Goal: Task Accomplishment & Management: Complete application form

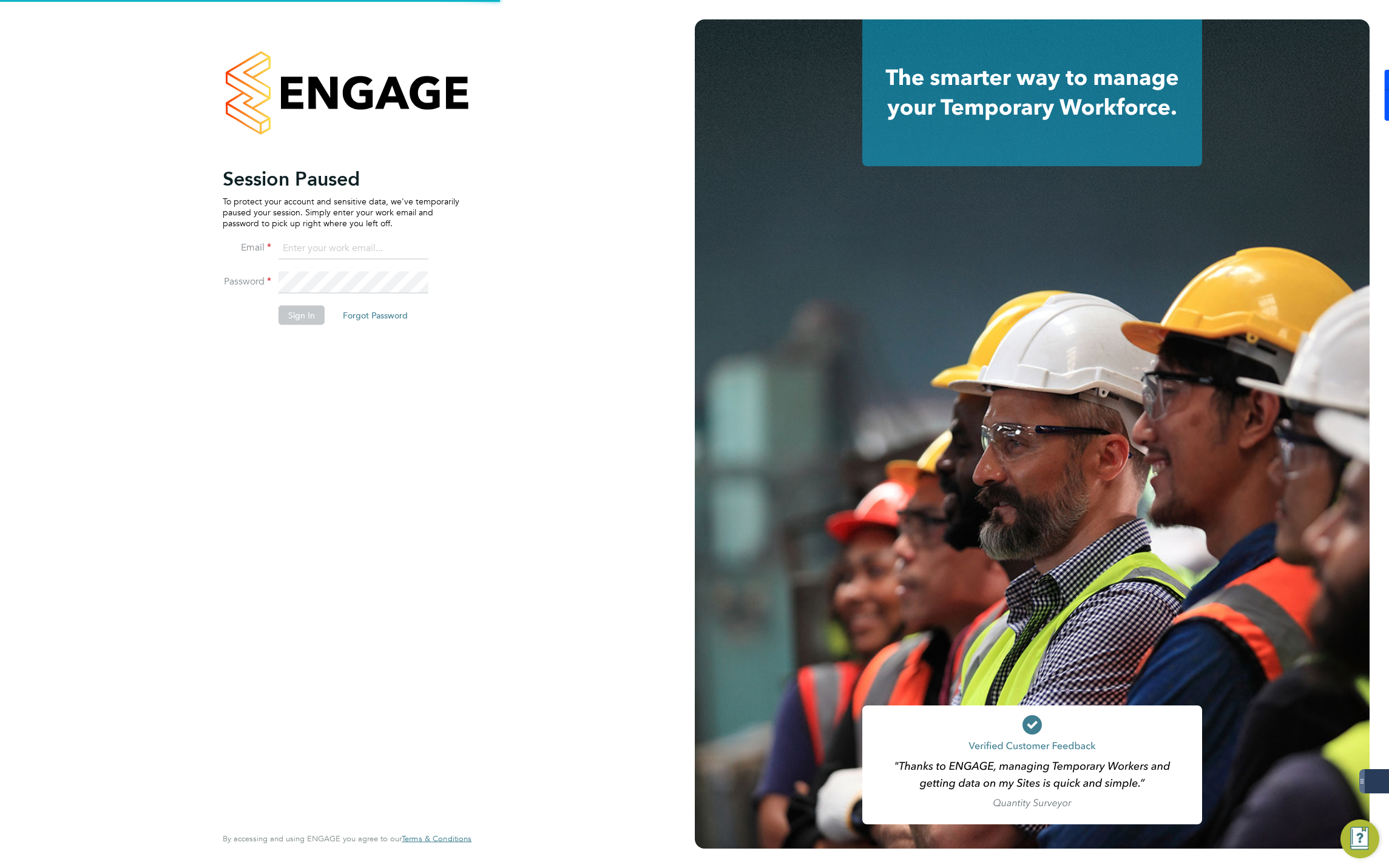
type input "jmcmurray@skilledcareers.co.uk"
click at [301, 313] on button "Sign In" at bounding box center [302, 315] width 46 height 19
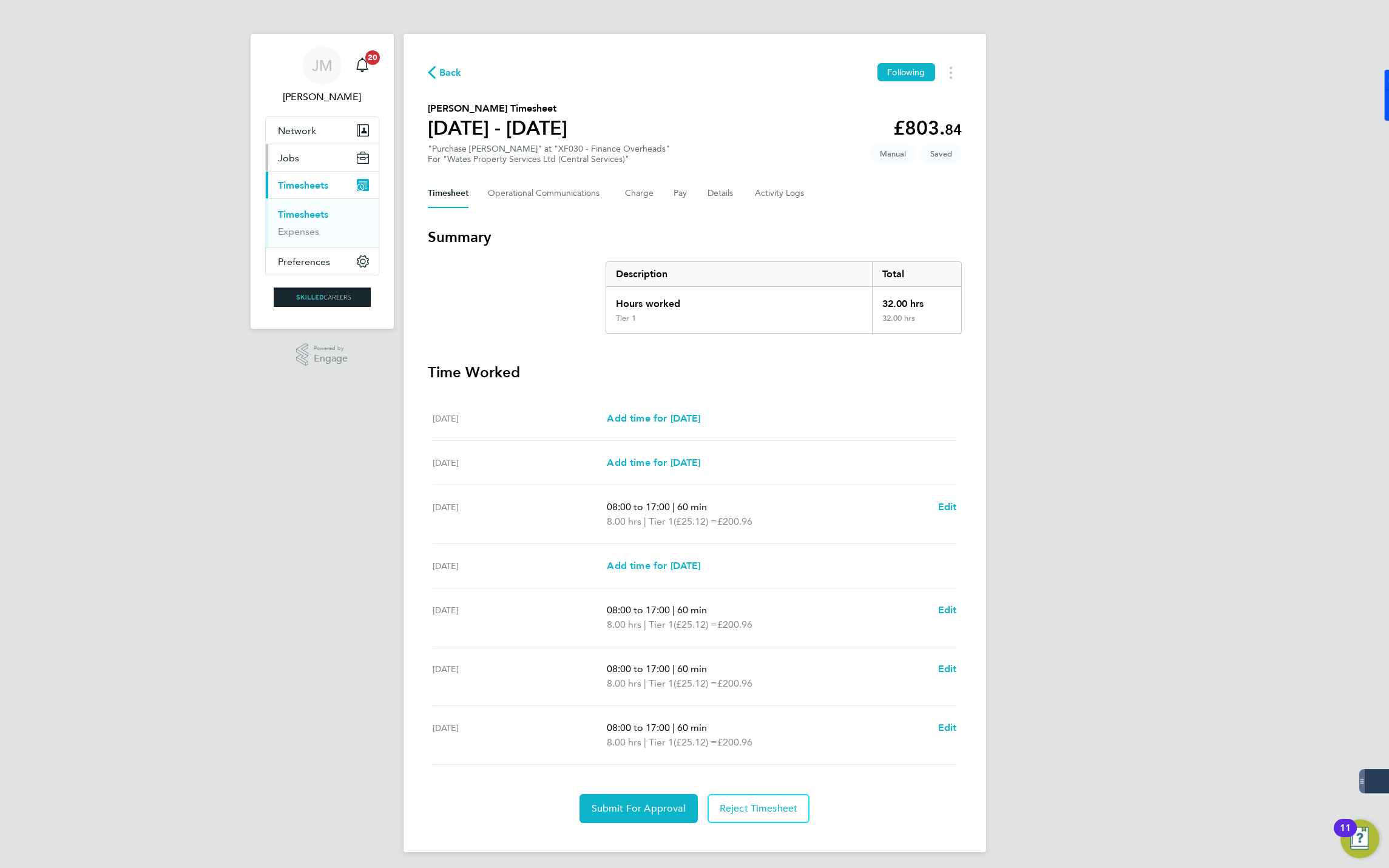
click at [295, 155] on span "Jobs" at bounding box center [288, 158] width 21 height 12
click at [305, 161] on button "Jobs" at bounding box center [321, 158] width 113 height 27
click at [297, 202] on link "Vacancies" at bounding box center [299, 204] width 43 height 12
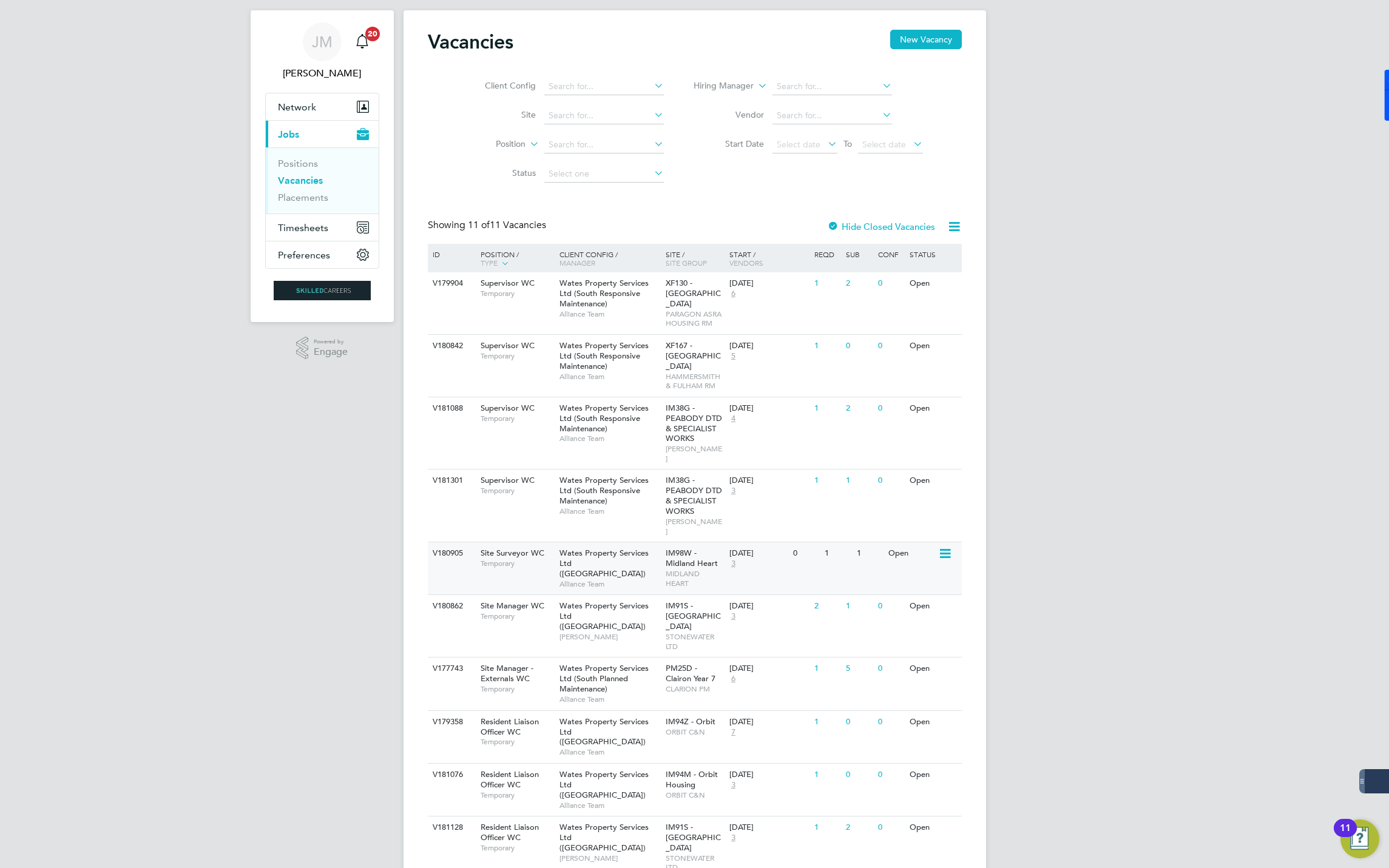
scroll to position [84, 0]
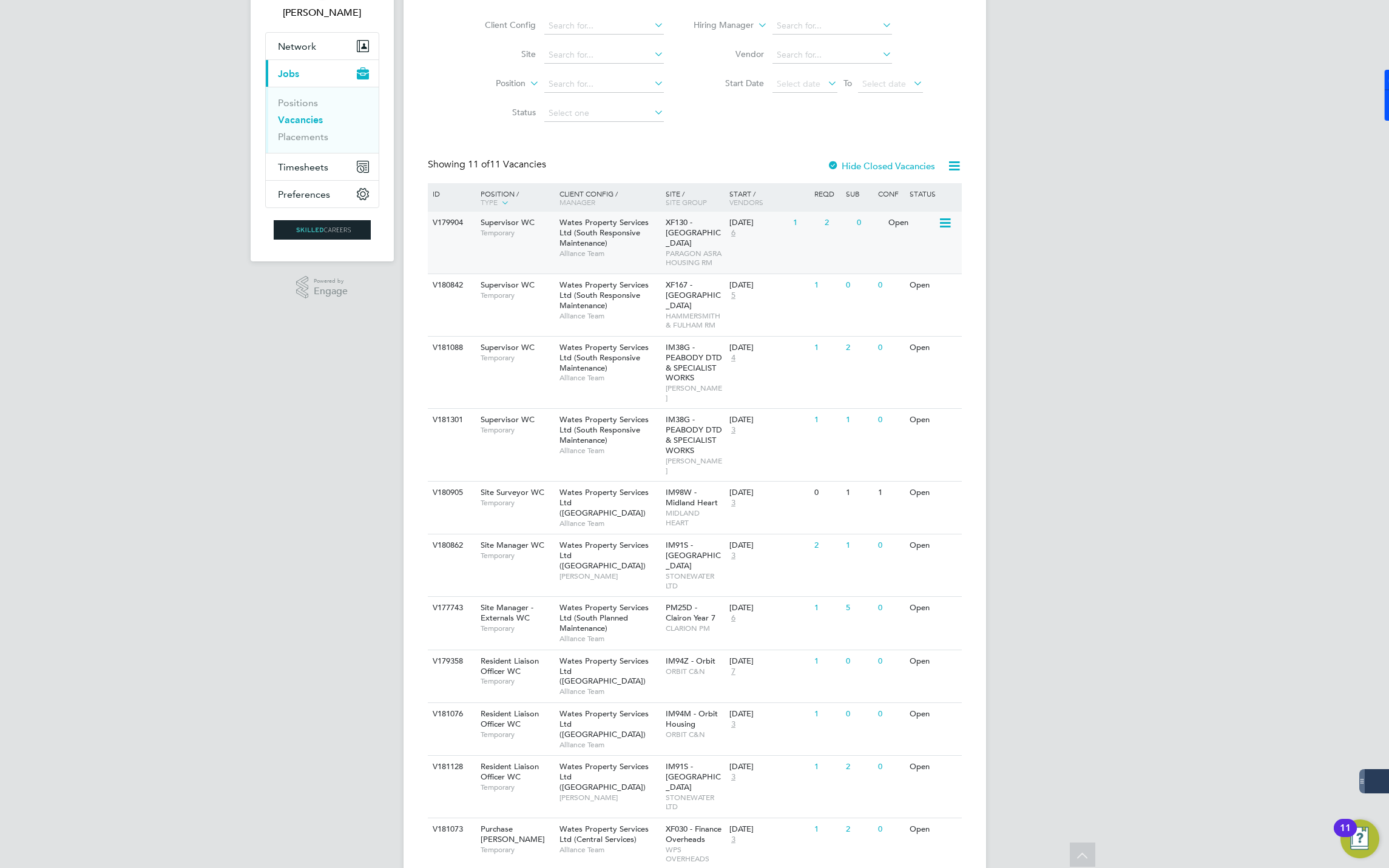
click at [602, 228] on span "Wates Property Services Ltd (South Responsive Maintenance)" at bounding box center [604, 232] width 89 height 31
click at [535, 425] on span "Temporary" at bounding box center [516, 430] width 72 height 10
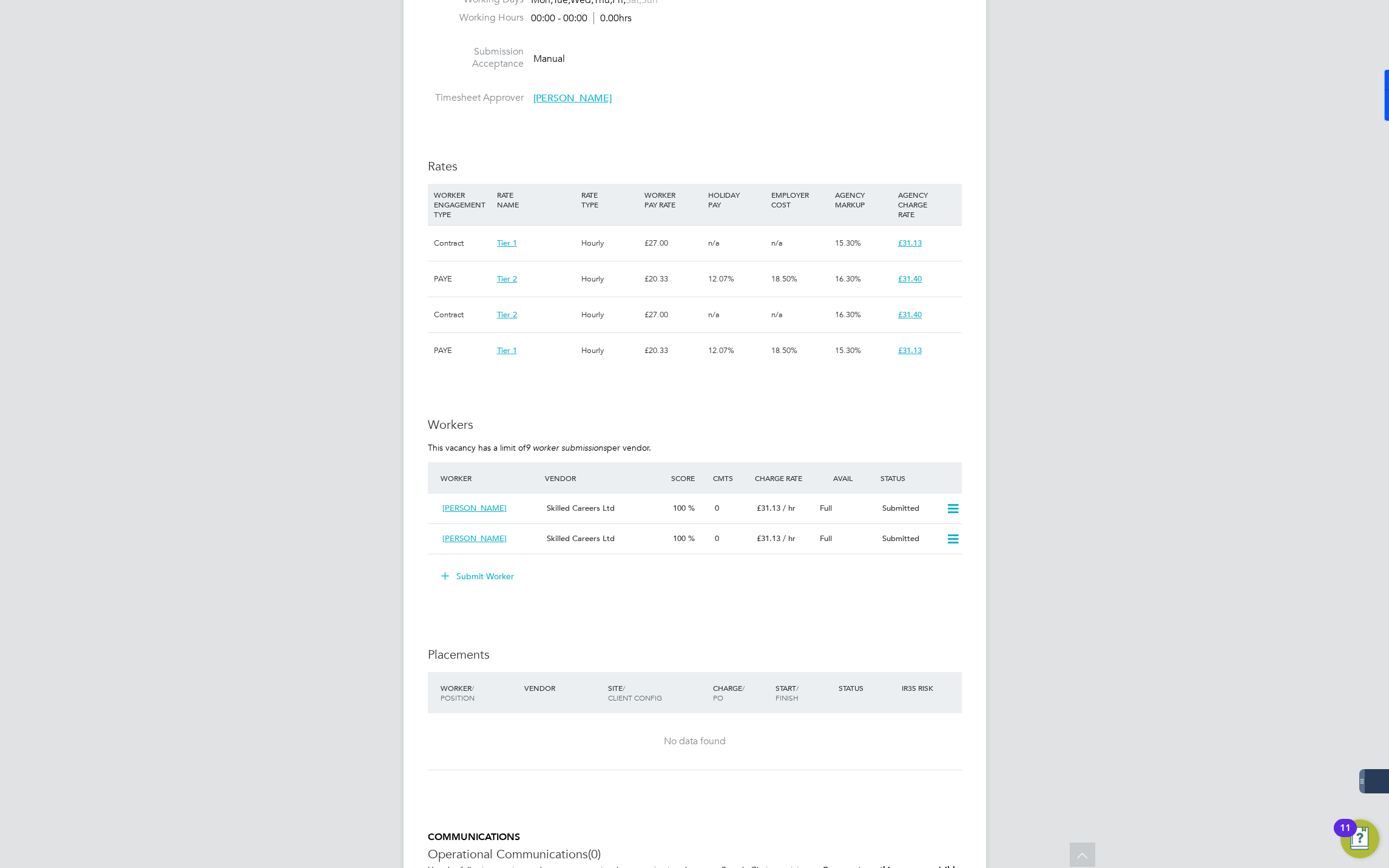
click at [483, 576] on button "Submit Worker" at bounding box center [477, 576] width 91 height 19
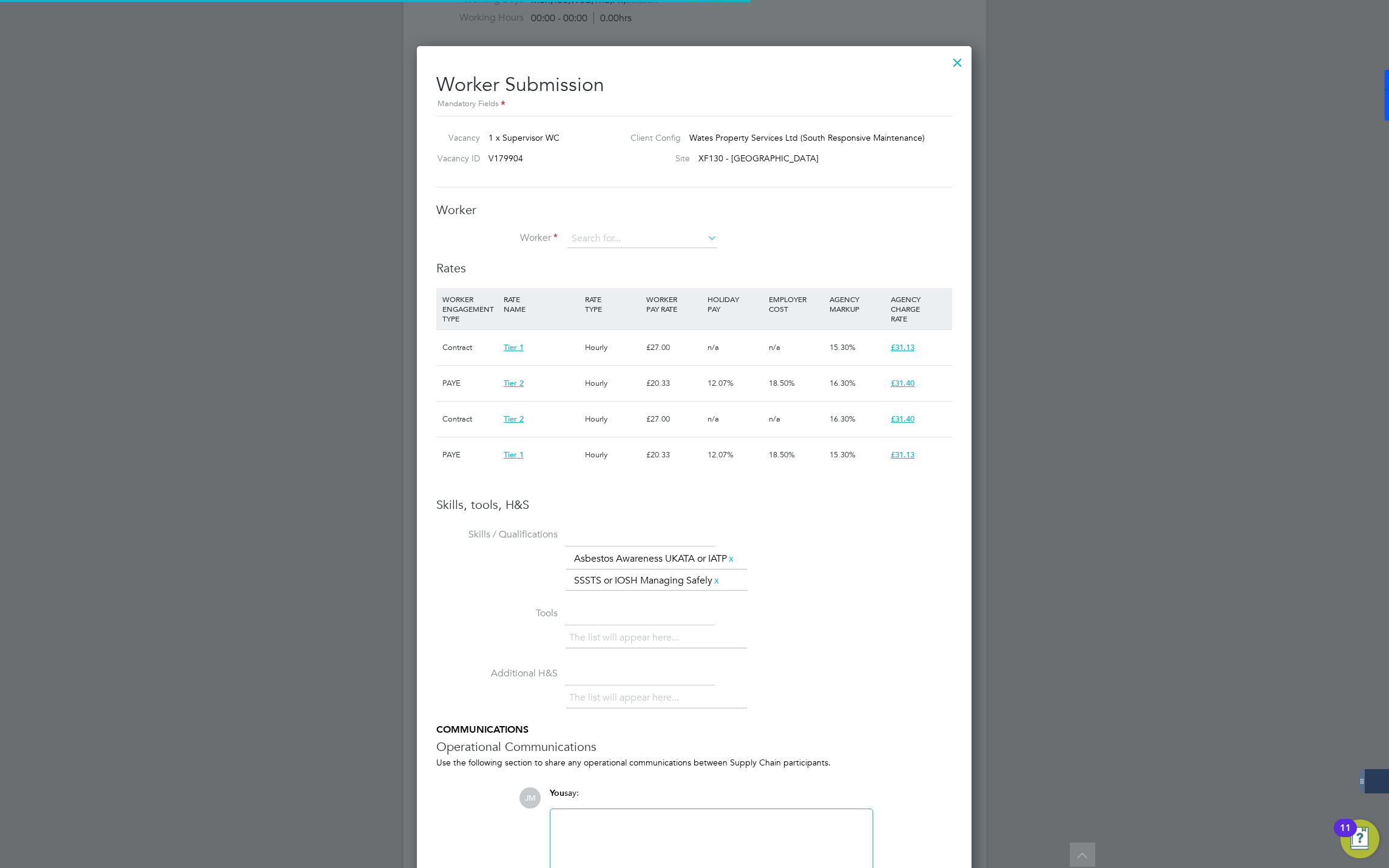
scroll to position [6, 6]
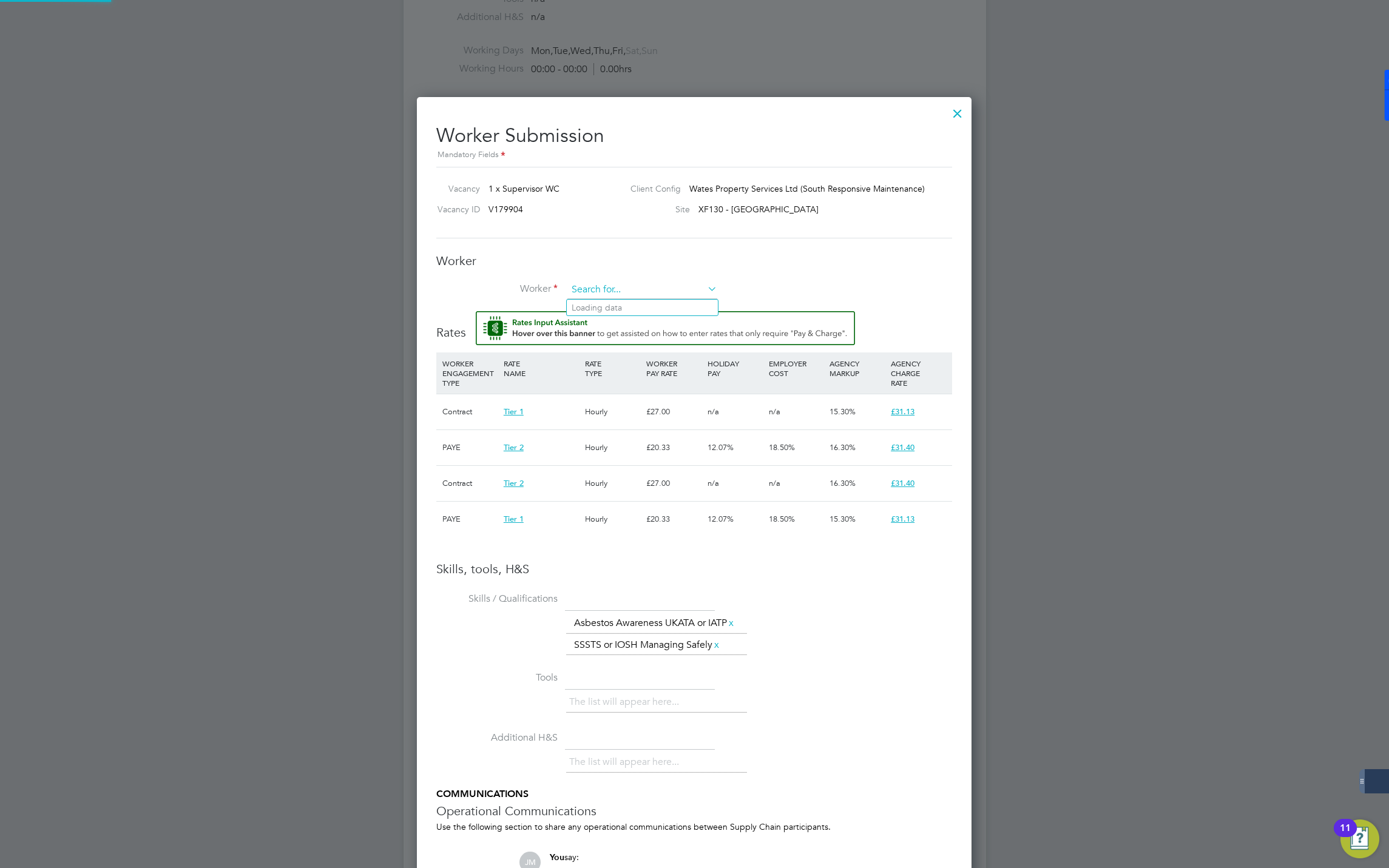
click at [609, 288] on input at bounding box center [641, 289] width 150 height 18
click at [630, 320] on li "Mich a el Akintunde (334732)" at bounding box center [641, 324] width 151 height 16
type input "Michael Akintunde (334732)"
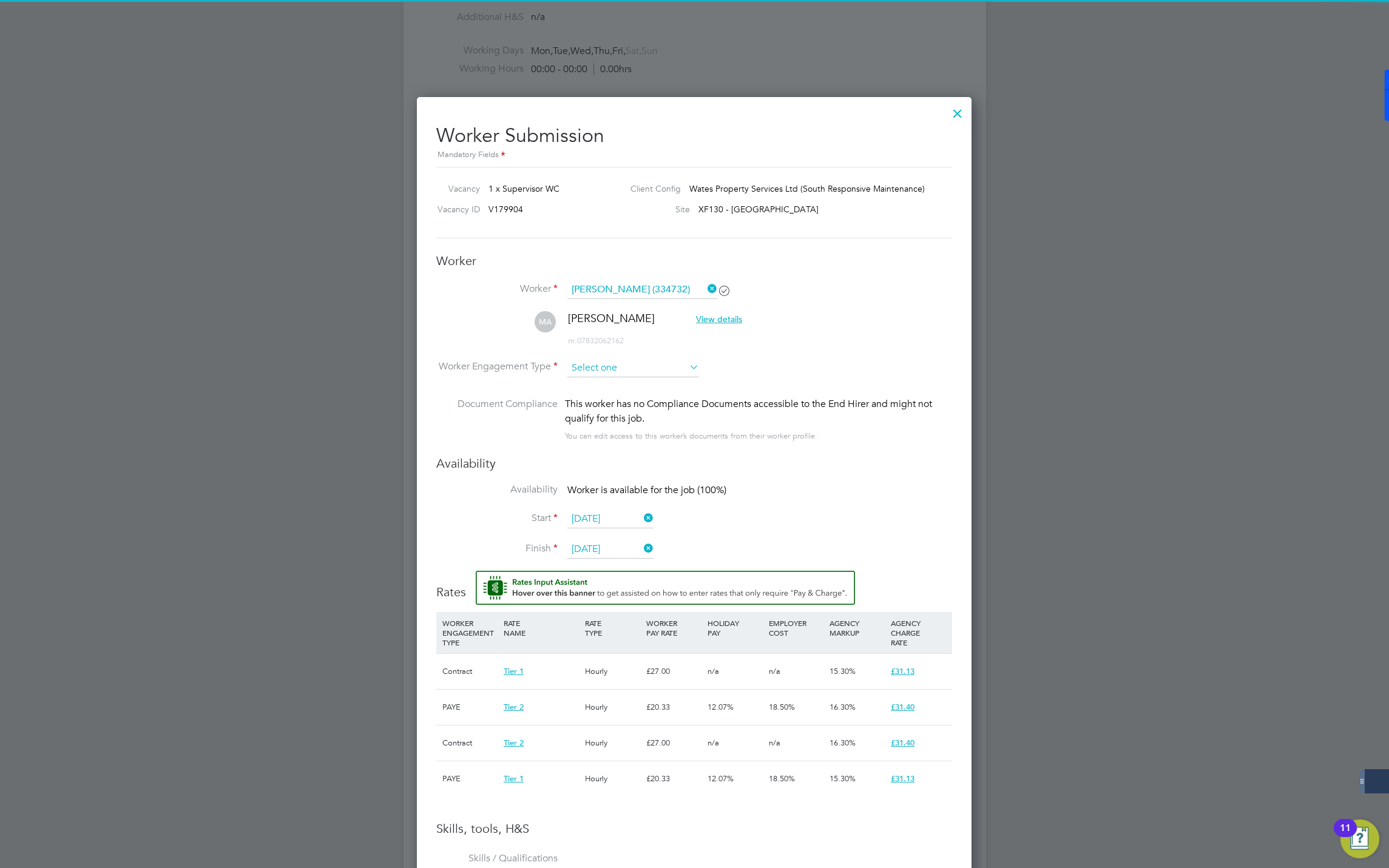
click at [602, 364] on input at bounding box center [633, 367] width 131 height 18
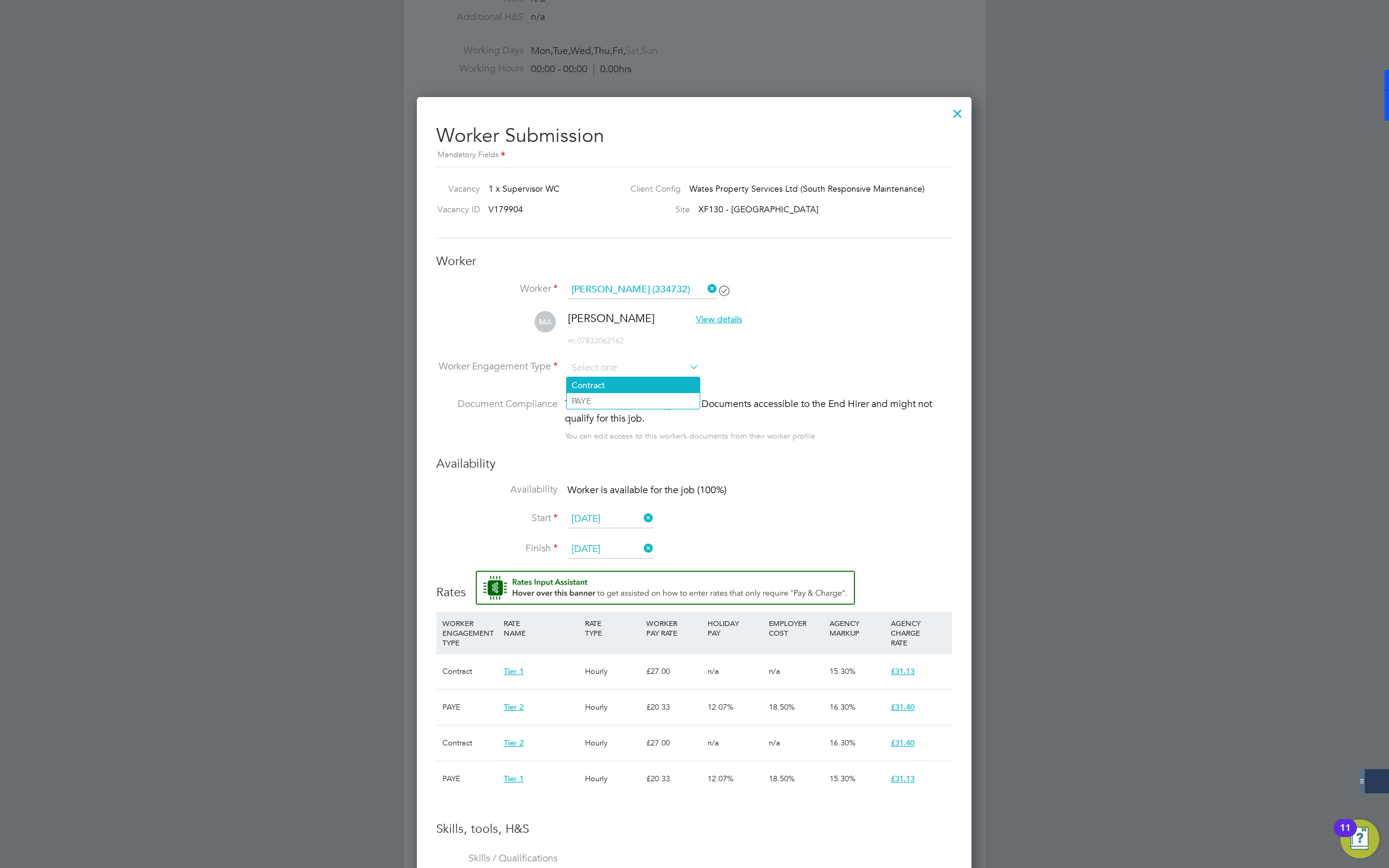
click at [589, 380] on li "Contract" at bounding box center [633, 385] width 133 height 15
type input "Contract"
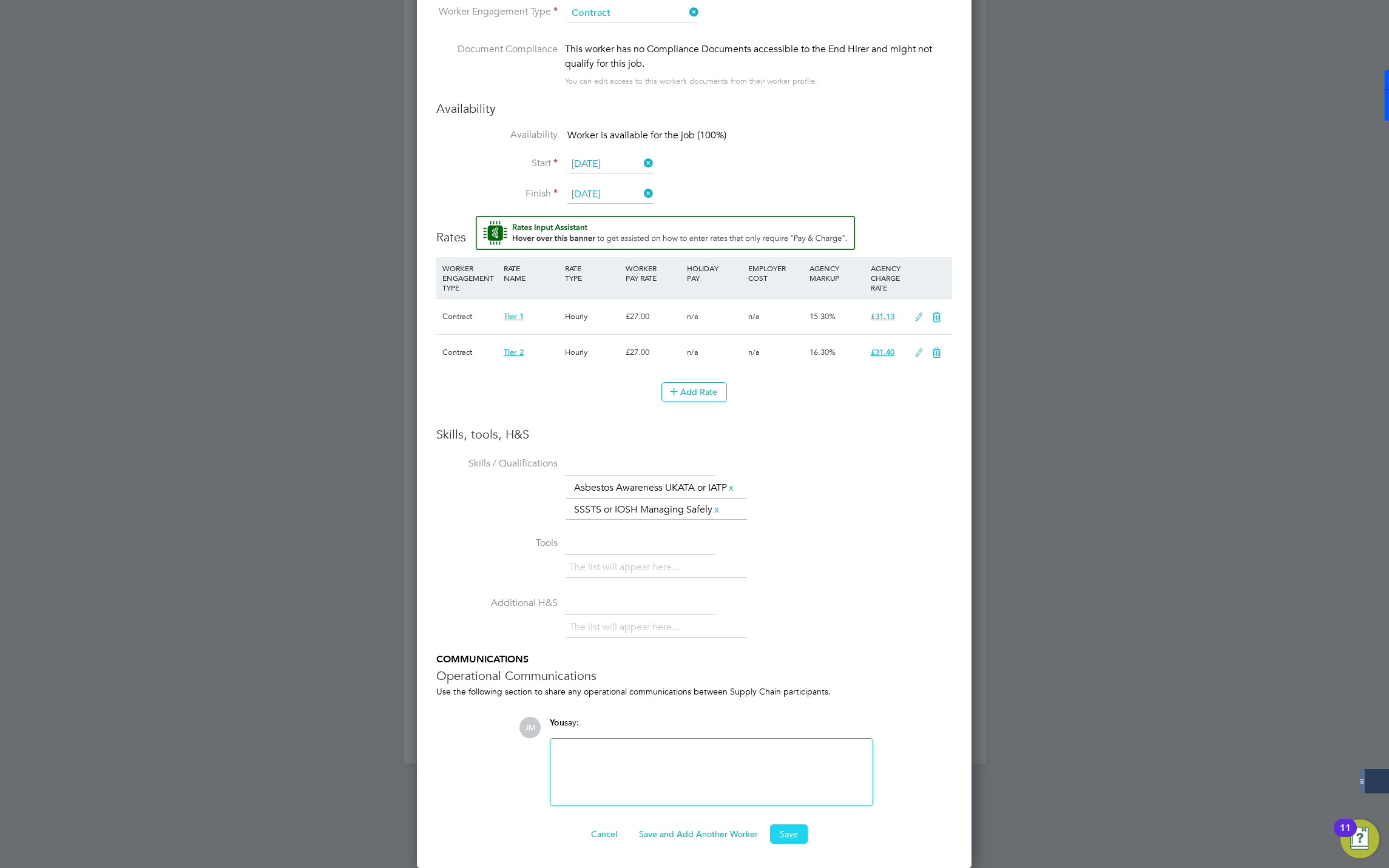
click at [788, 828] on button "Save" at bounding box center [788, 834] width 38 height 19
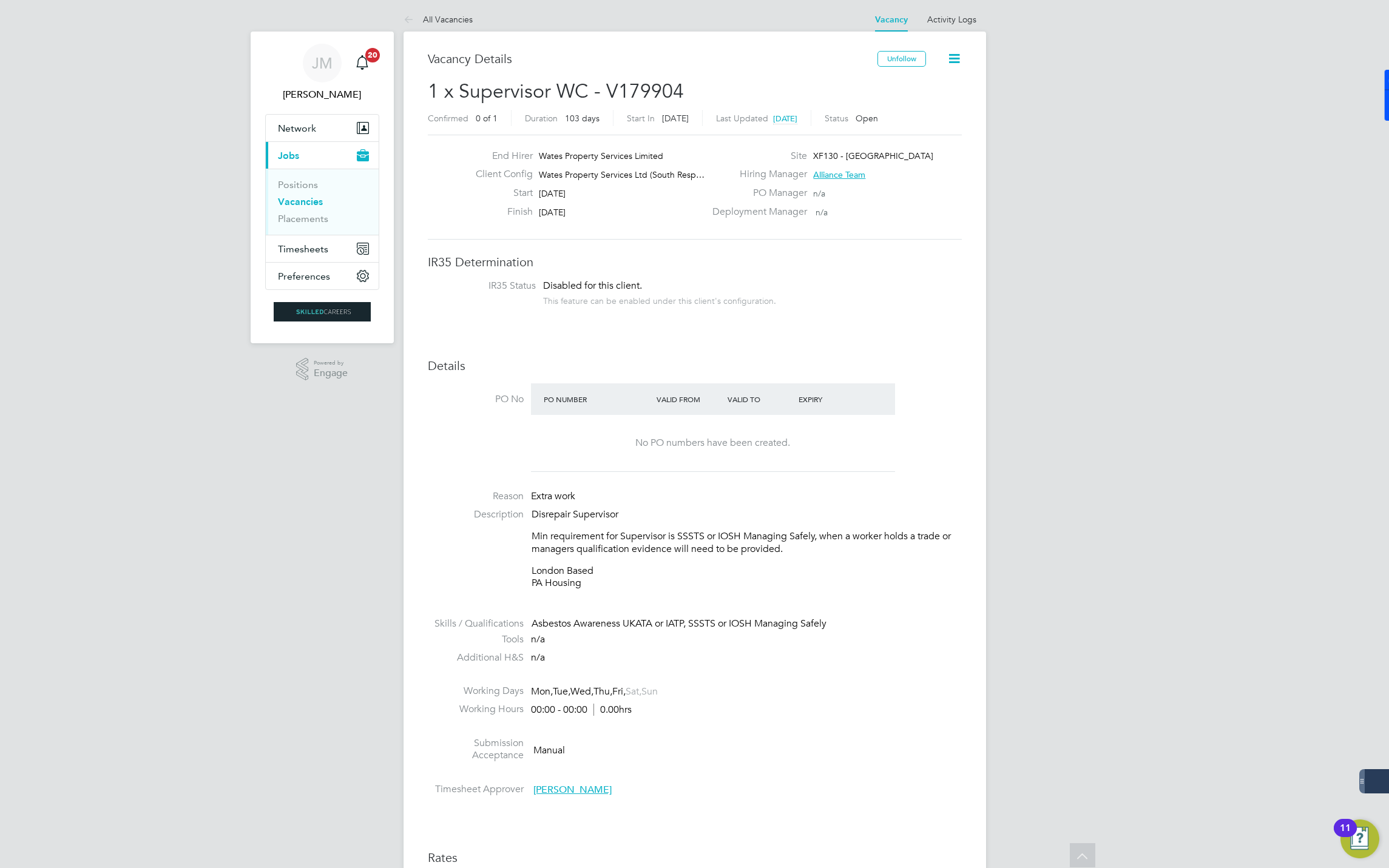
scroll to position [0, 0]
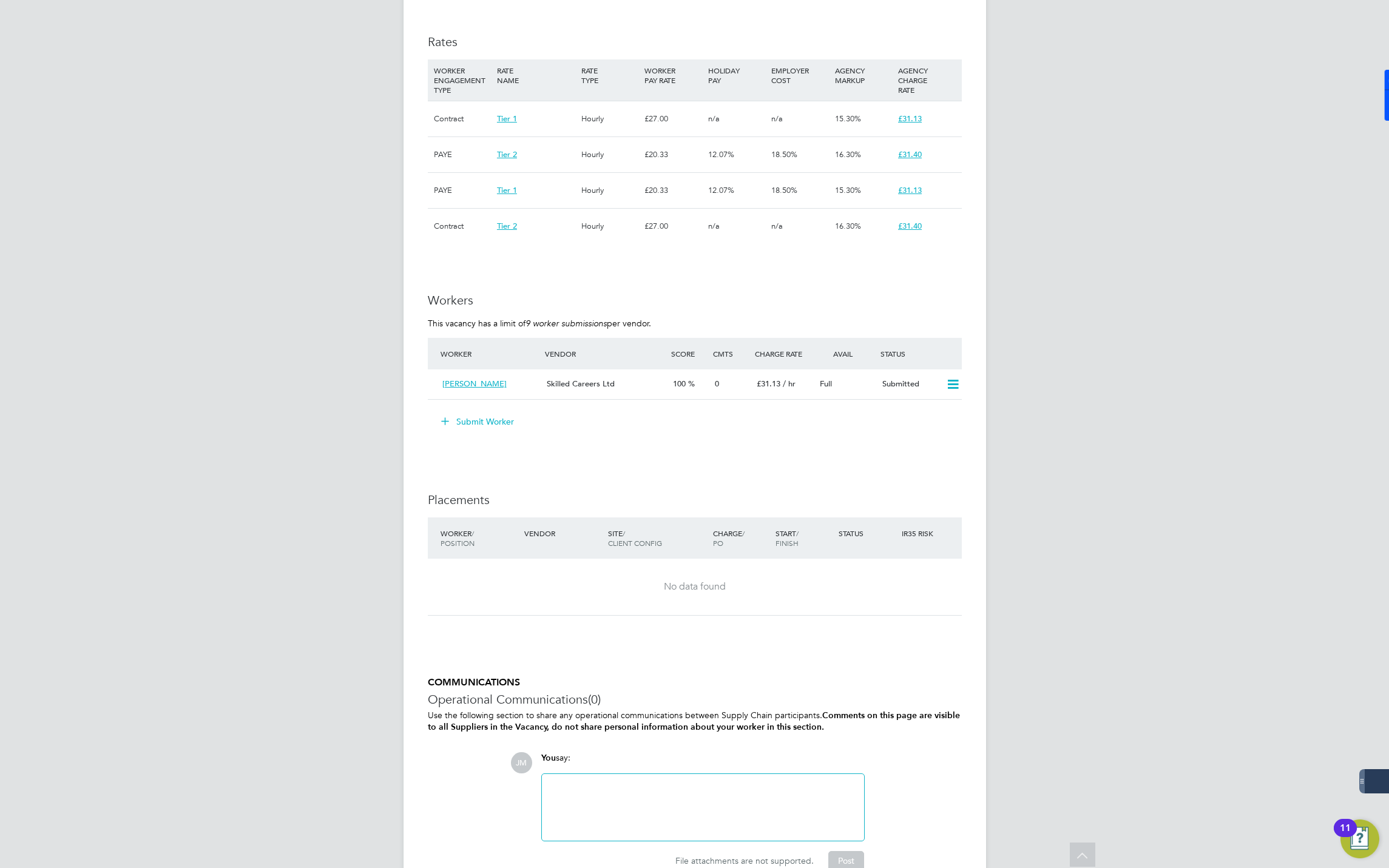
click at [470, 412] on button "Submit Worker" at bounding box center [477, 421] width 91 height 19
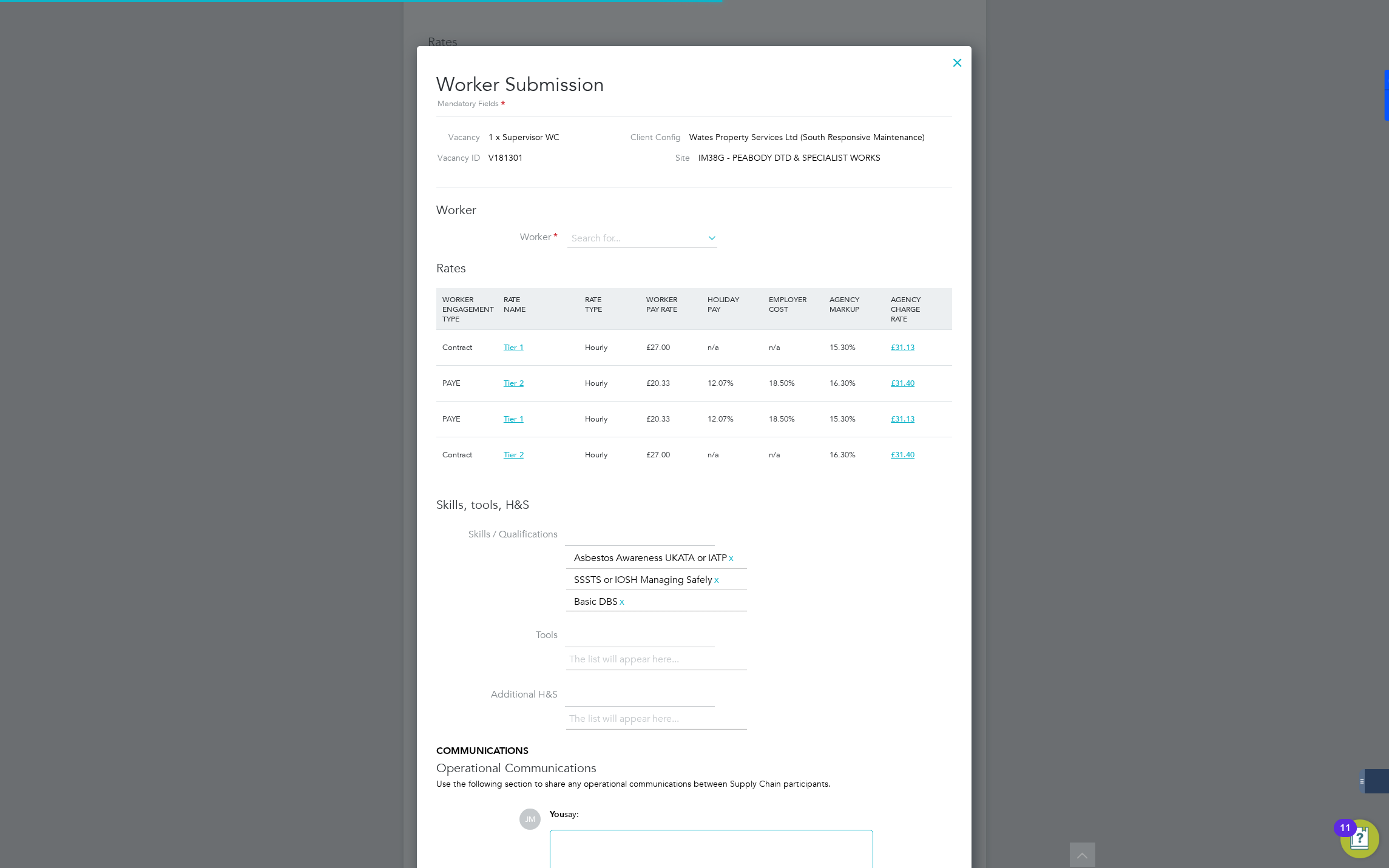
scroll to position [37, 83]
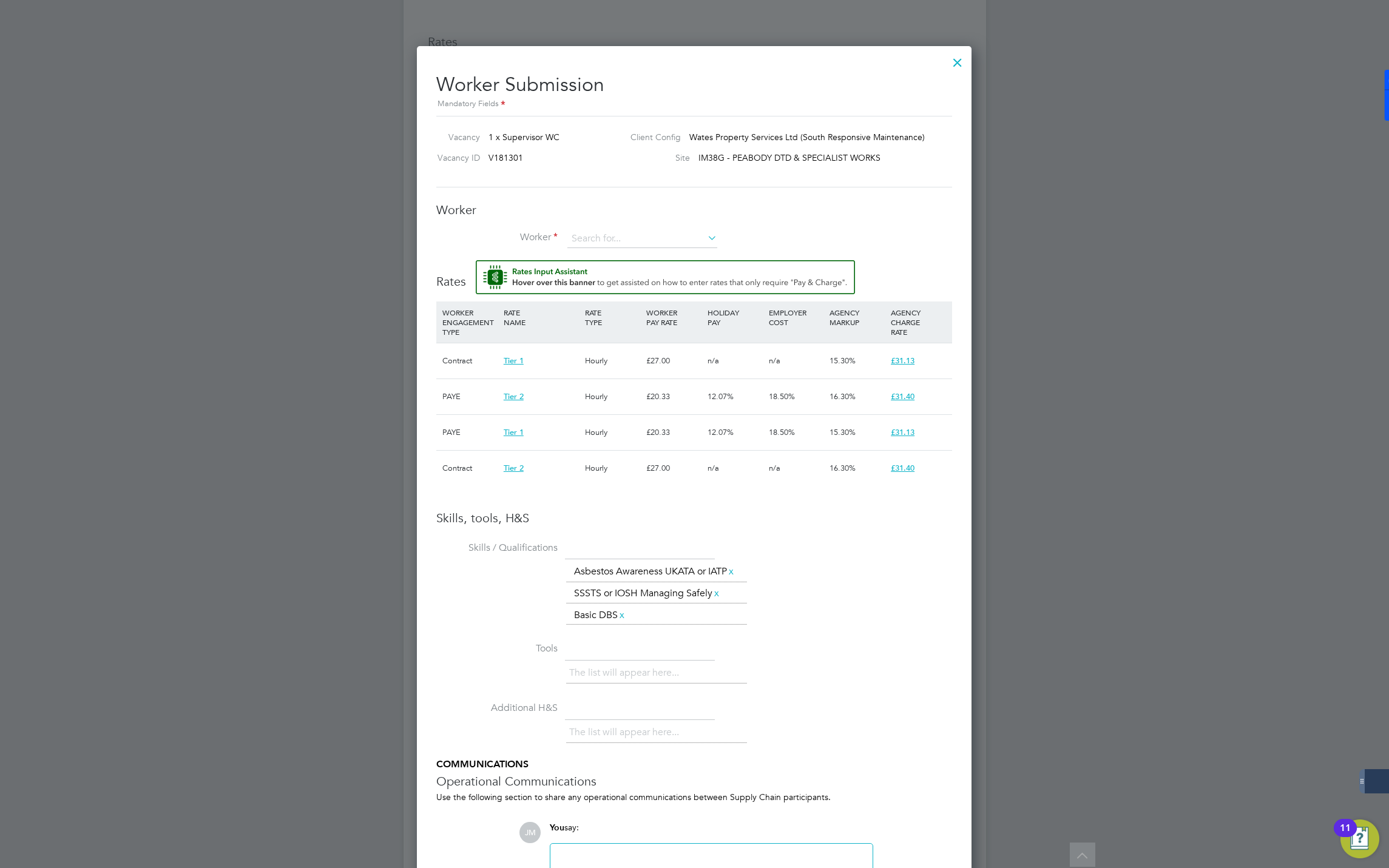
click at [959, 58] on div at bounding box center [957, 59] width 22 height 22
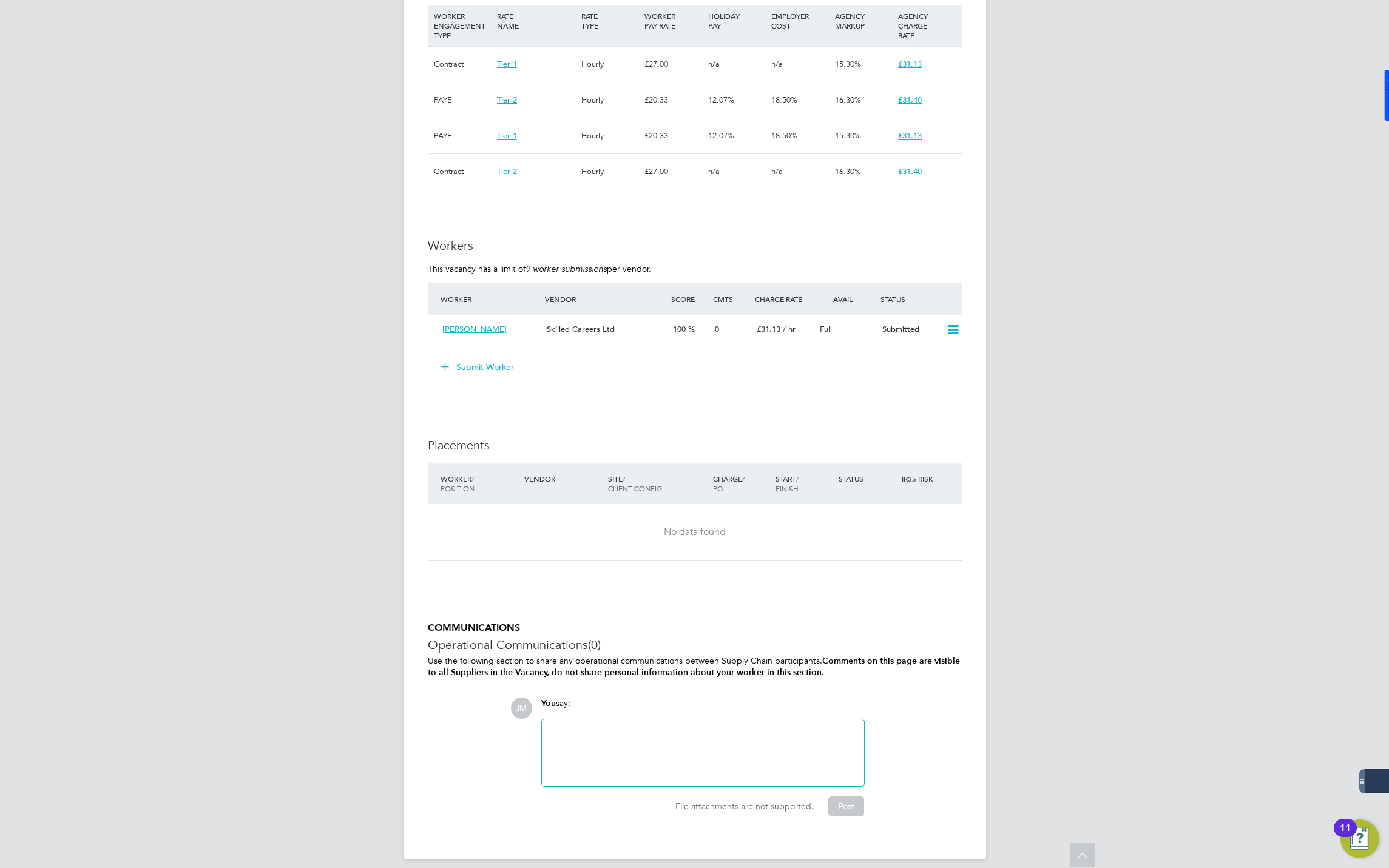
click at [479, 357] on button "Submit Worker" at bounding box center [477, 366] width 91 height 19
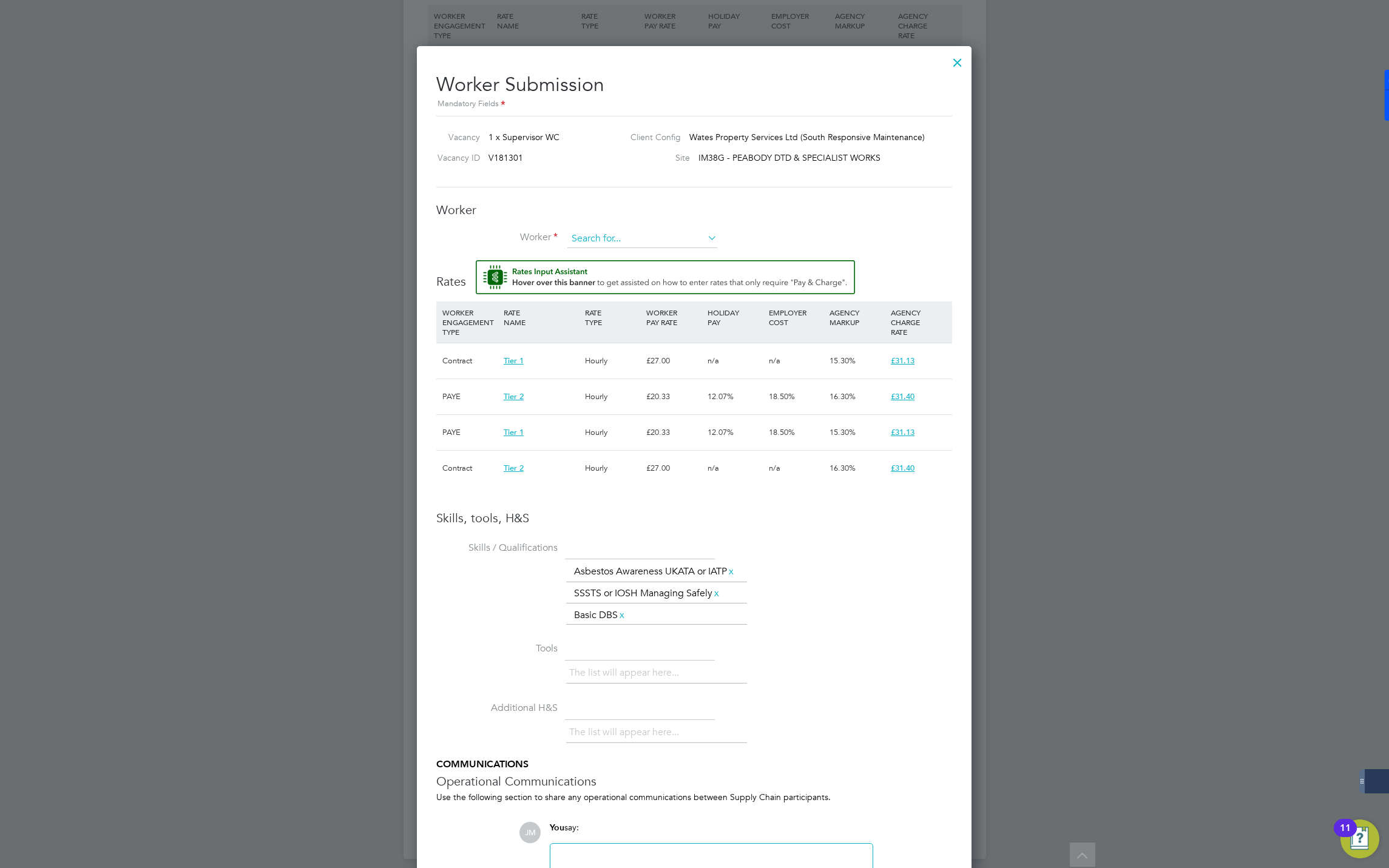
click at [591, 234] on input at bounding box center [641, 238] width 150 height 18
type input "B"
type input "harrington"
click at [593, 233] on input at bounding box center [641, 238] width 150 height 18
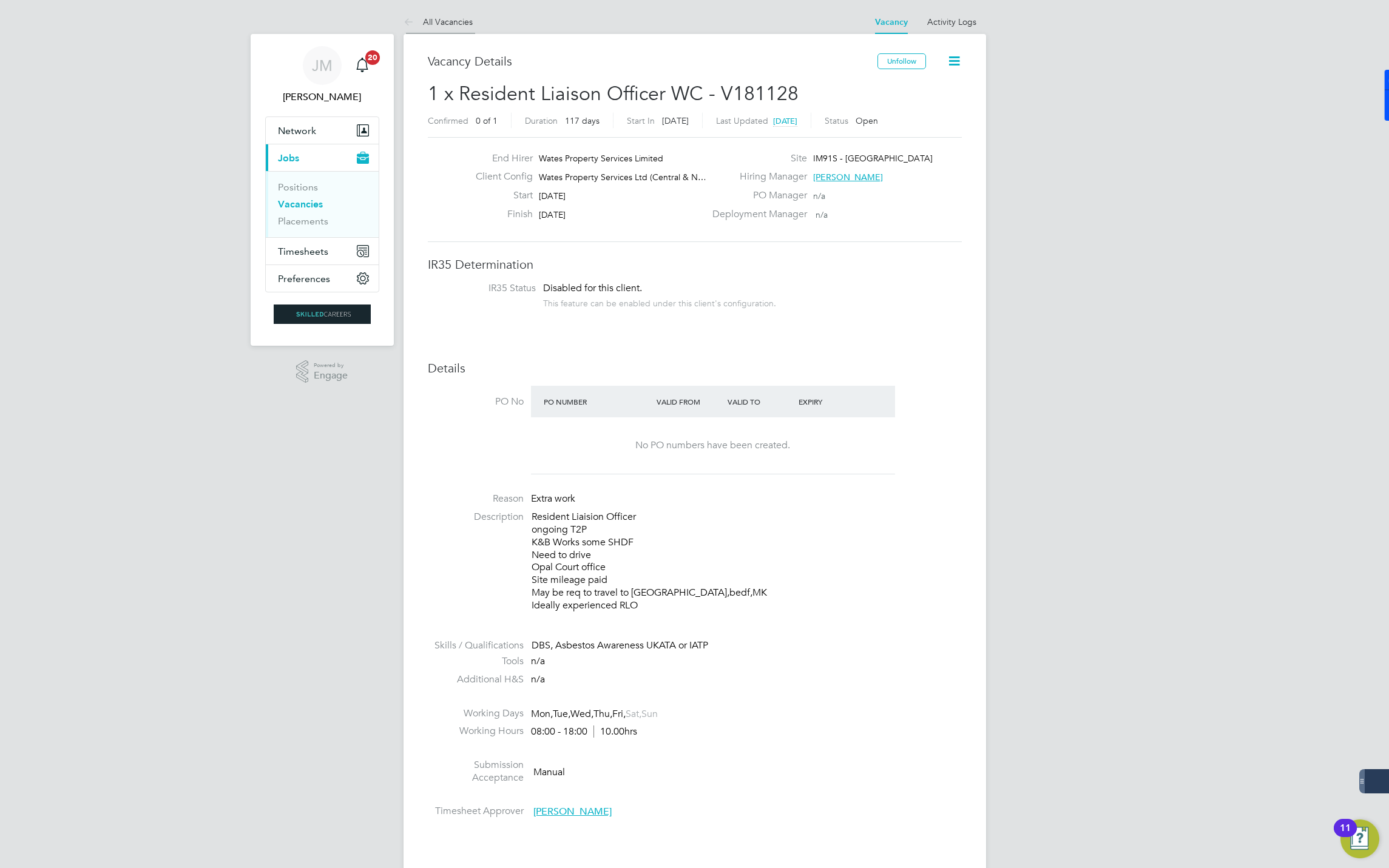
click at [441, 18] on link "All Vacancies" at bounding box center [438, 21] width 69 height 11
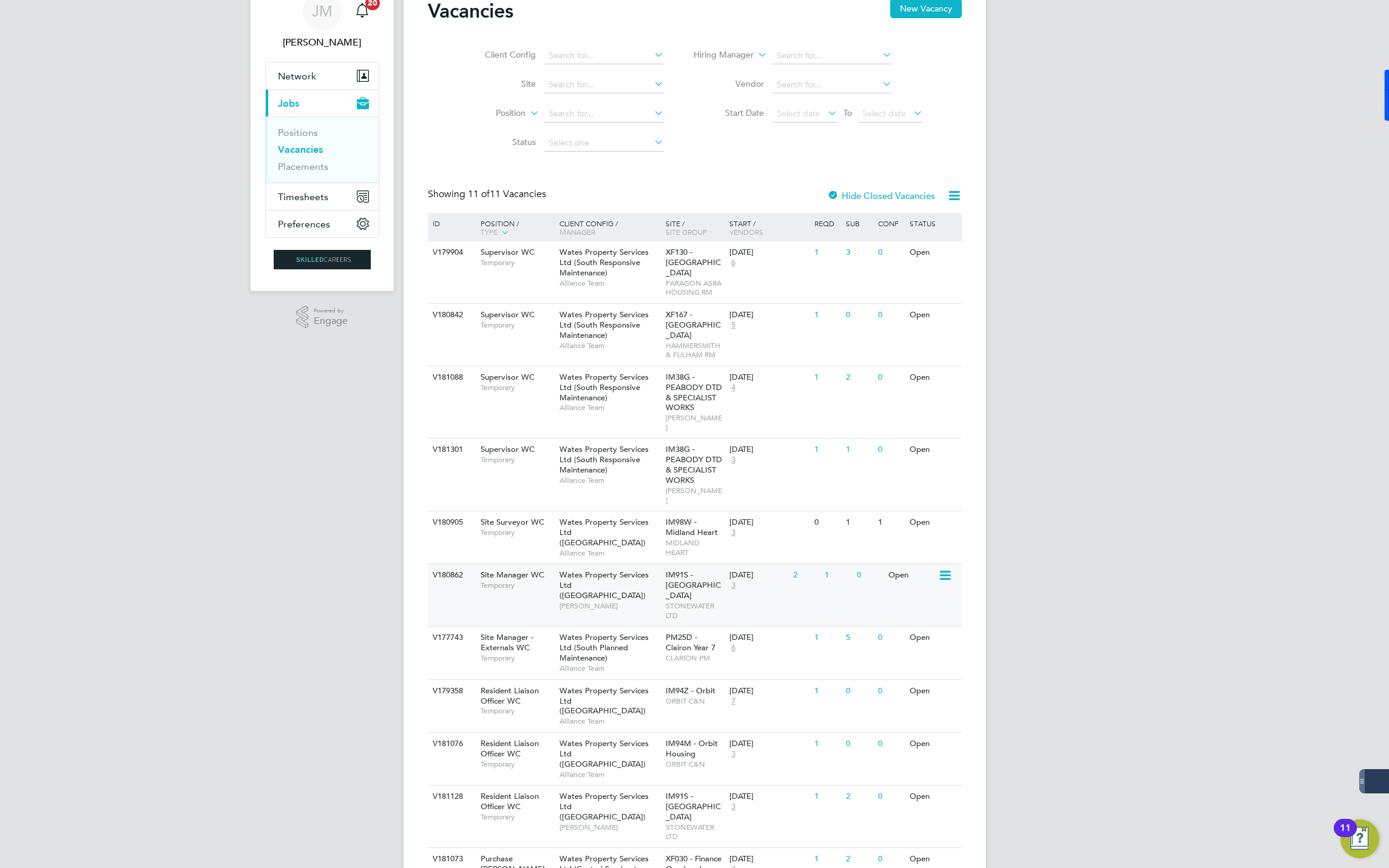
scroll to position [84, 0]
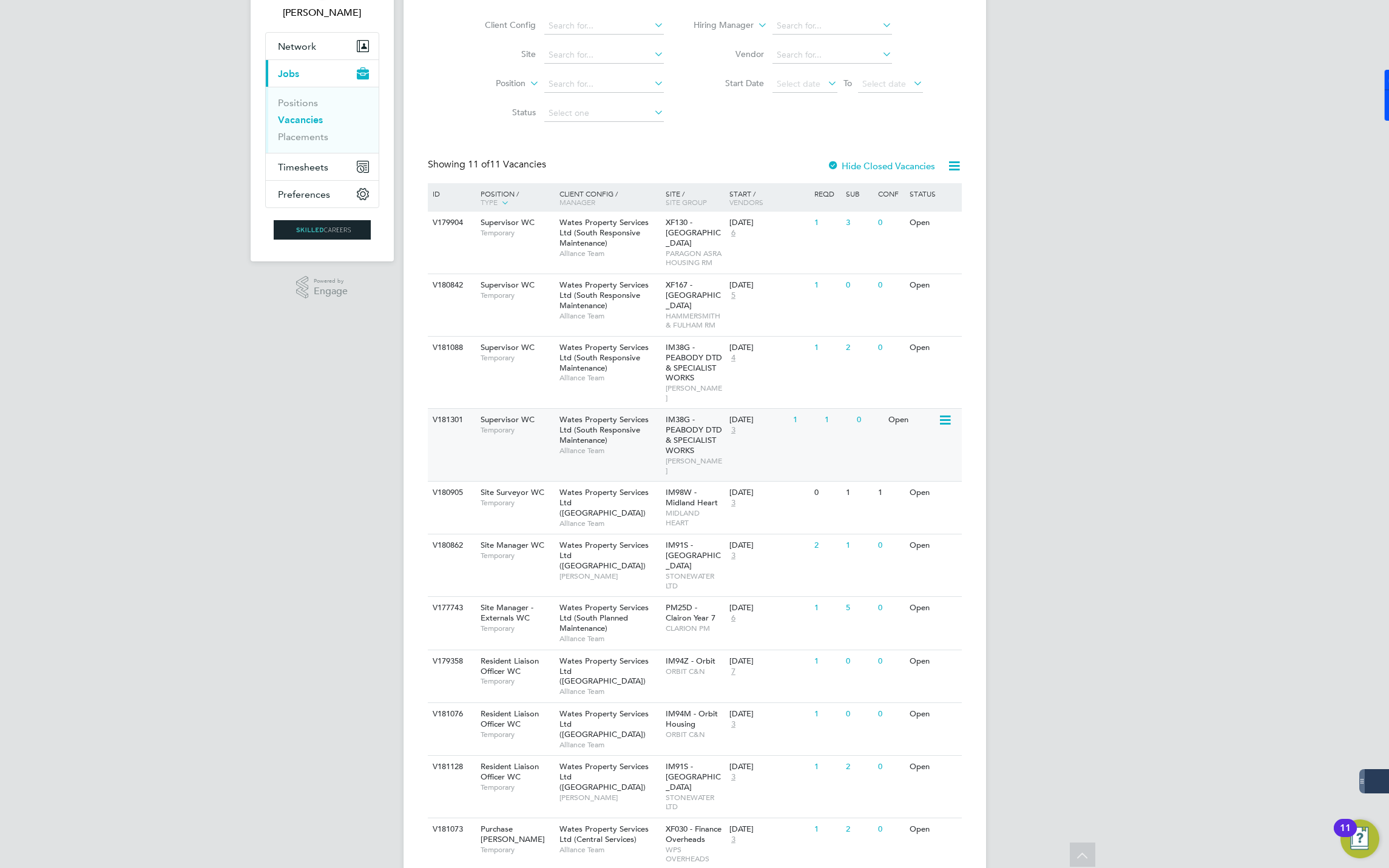
click at [620, 415] on span "Wates Property Services Ltd (South Responsive Maintenance)" at bounding box center [604, 430] width 89 height 31
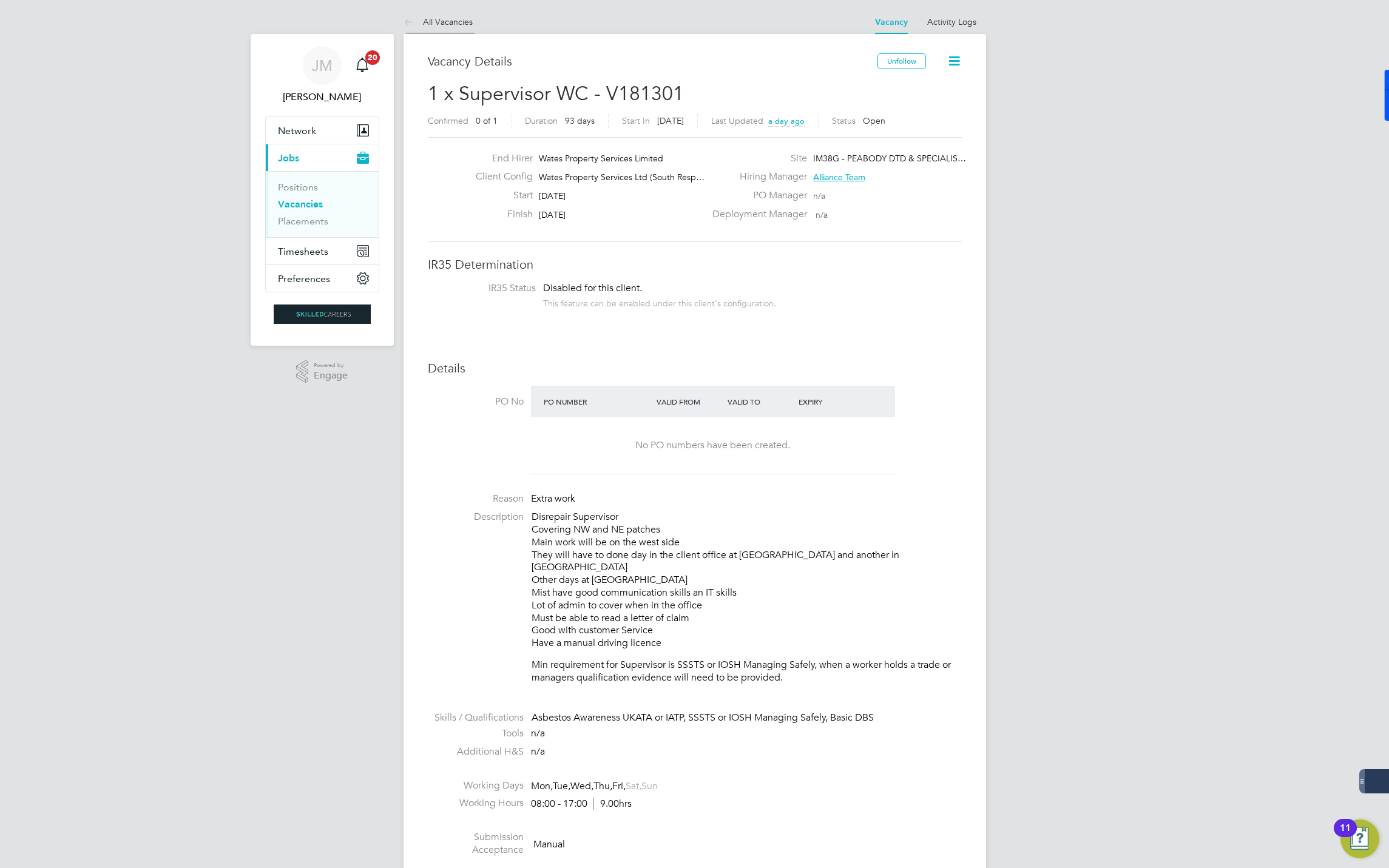
click at [437, 20] on link "All Vacancies" at bounding box center [438, 21] width 69 height 11
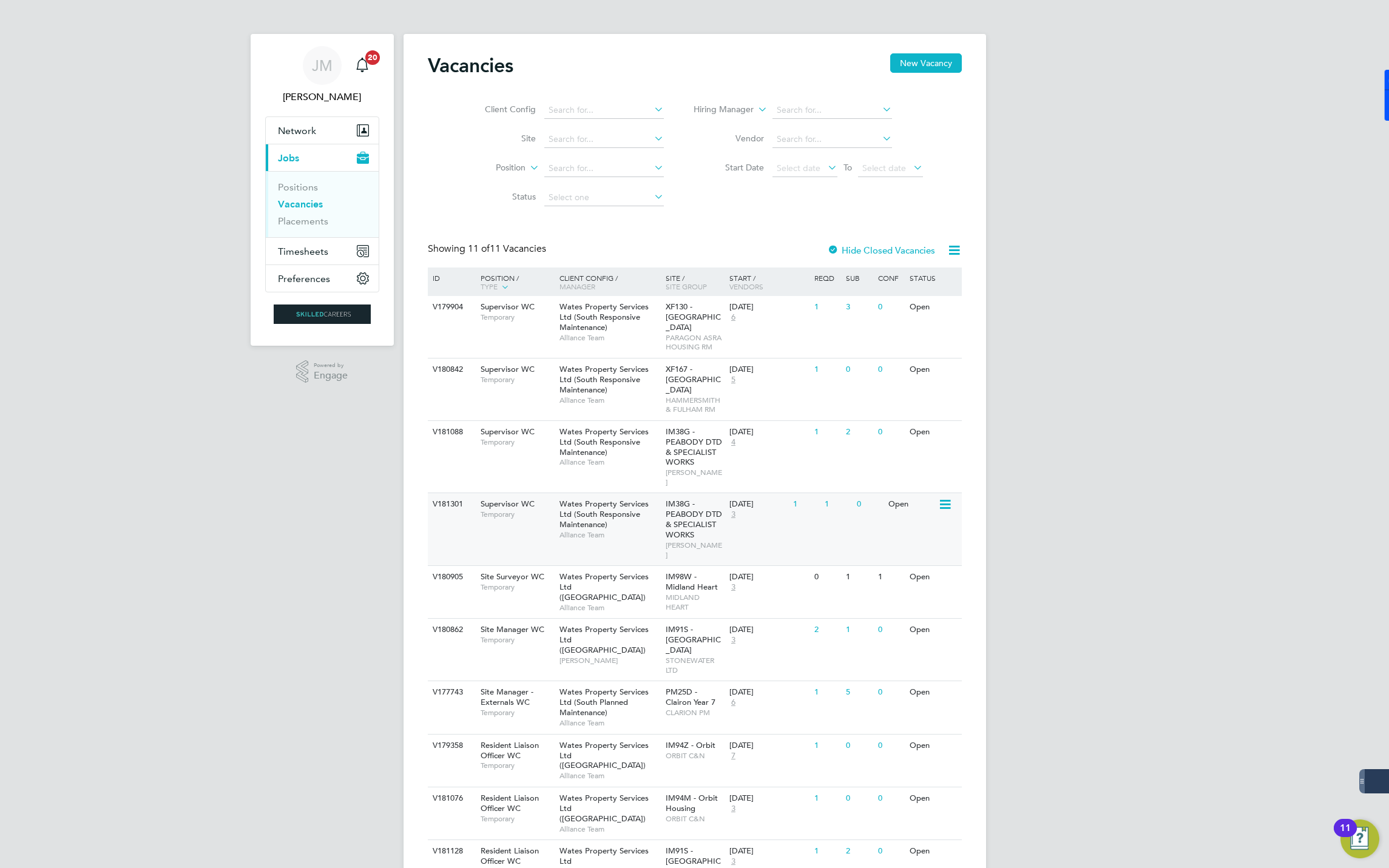
click at [588, 500] on span "Wates Property Services Ltd (South Responsive Maintenance)" at bounding box center [604, 514] width 89 height 31
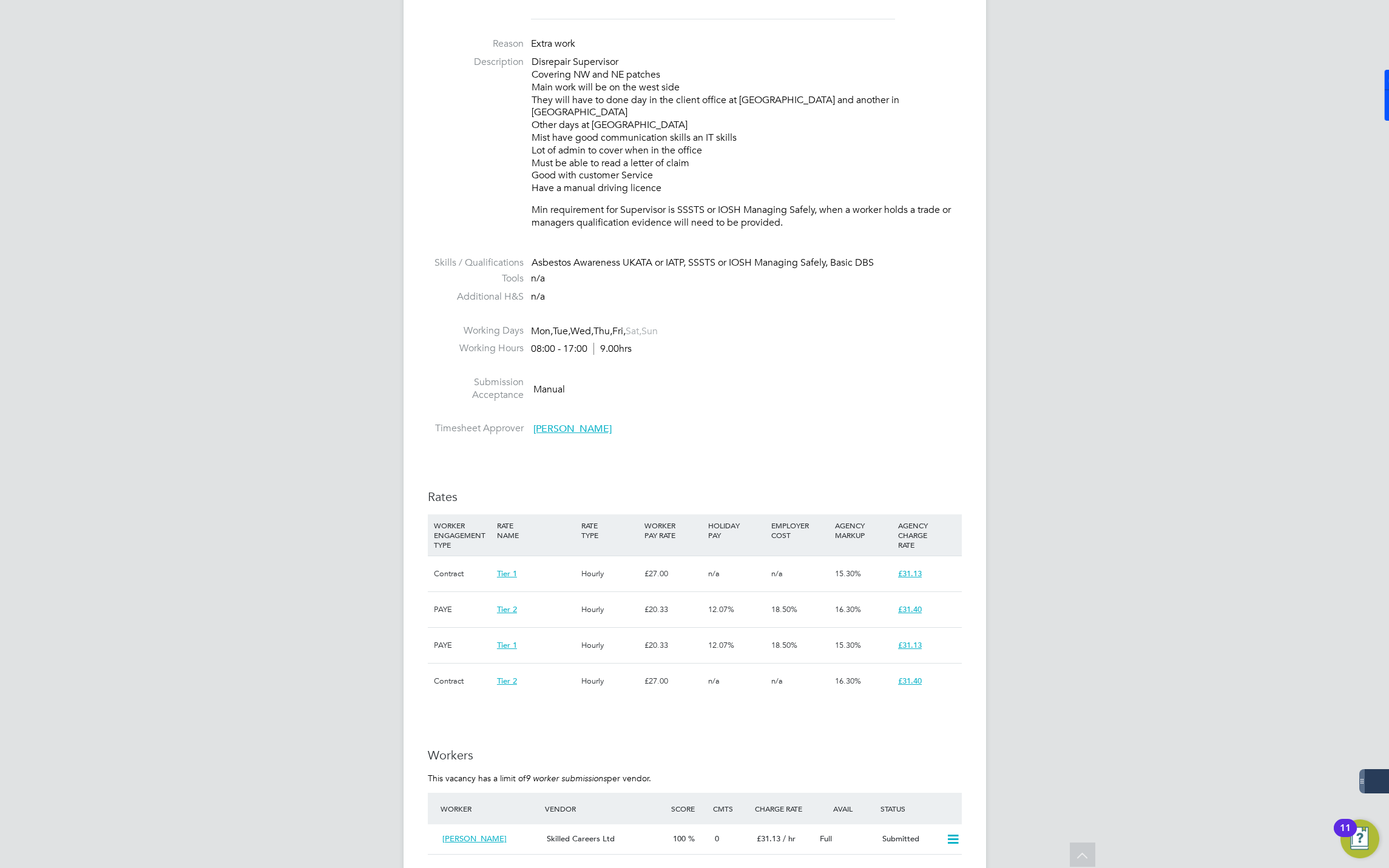
scroll to position [964, 0]
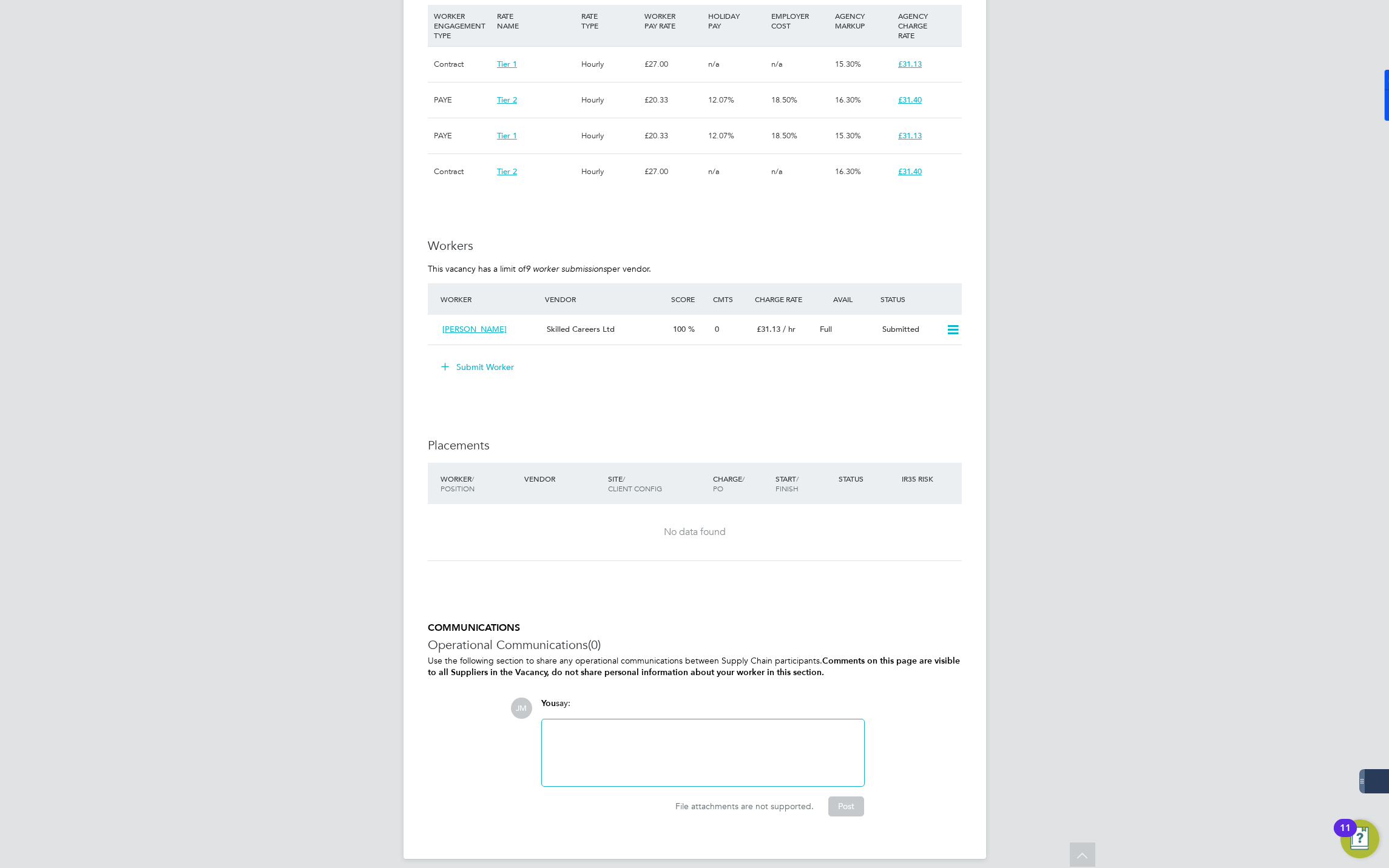
click at [476, 357] on button "Submit Worker" at bounding box center [477, 366] width 91 height 19
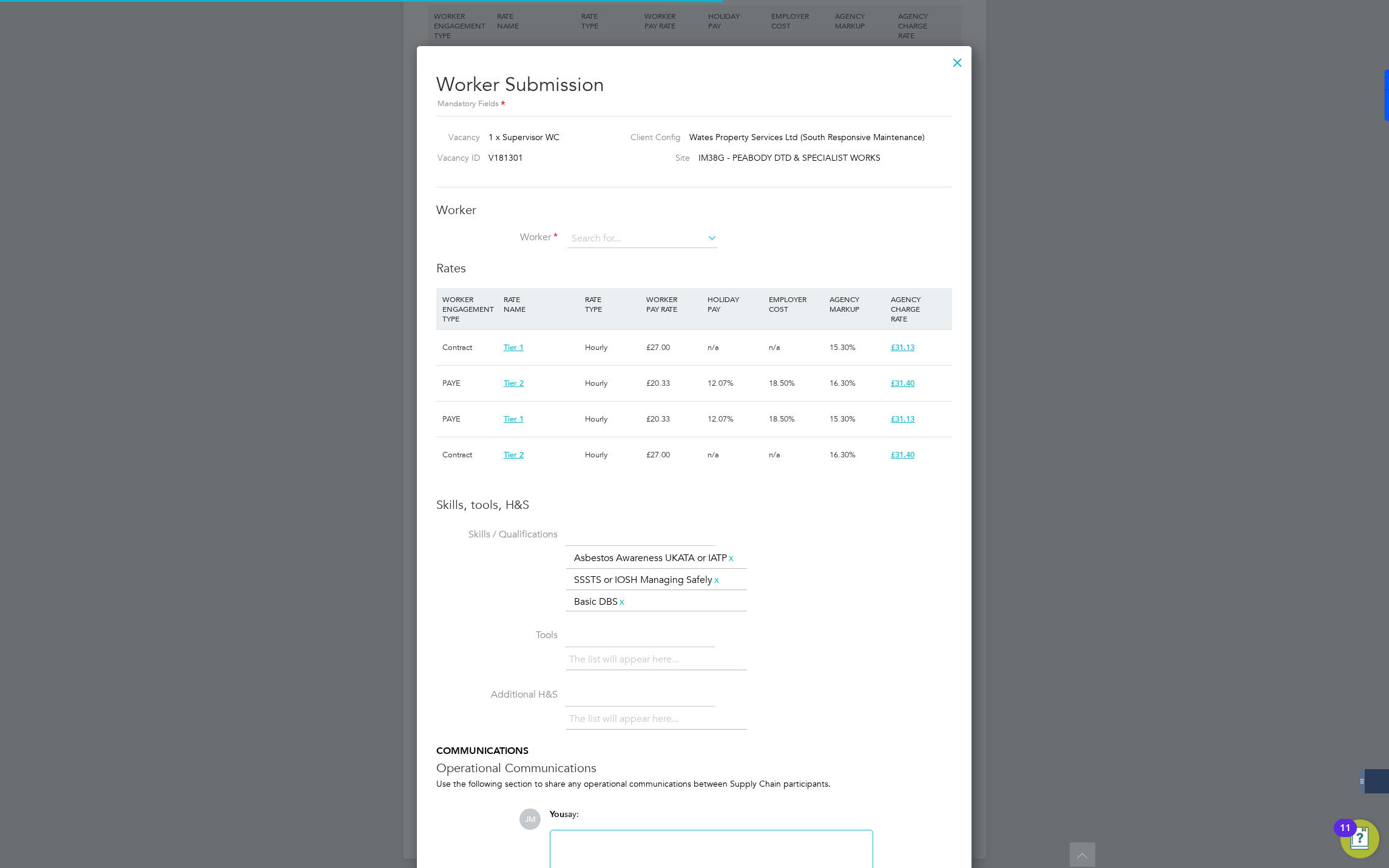
scroll to position [37, 83]
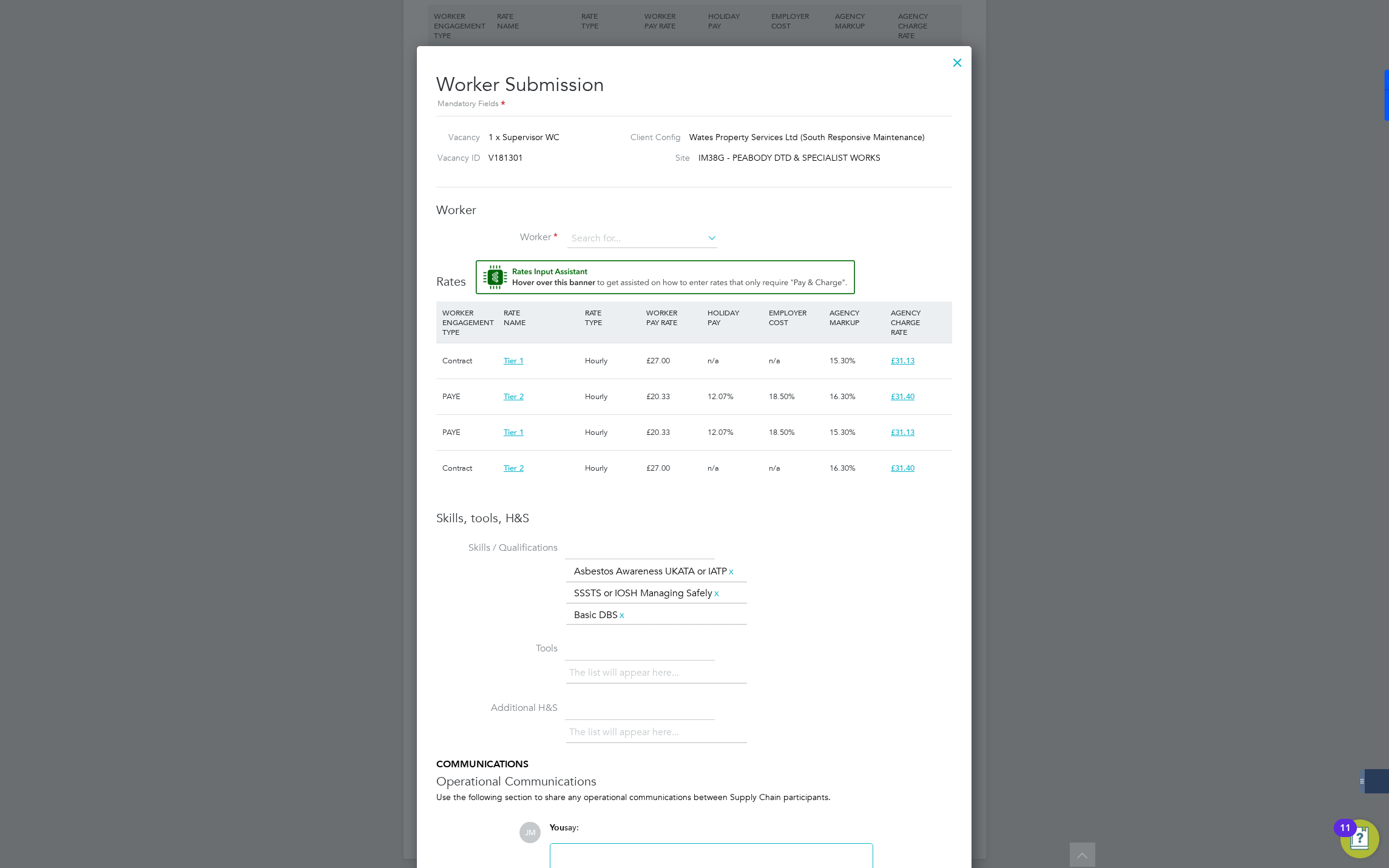
click at [589, 227] on div "Worker Worker Worker Engagement Type" at bounding box center [694, 231] width 516 height 58
click at [593, 234] on input at bounding box center [641, 238] width 150 height 18
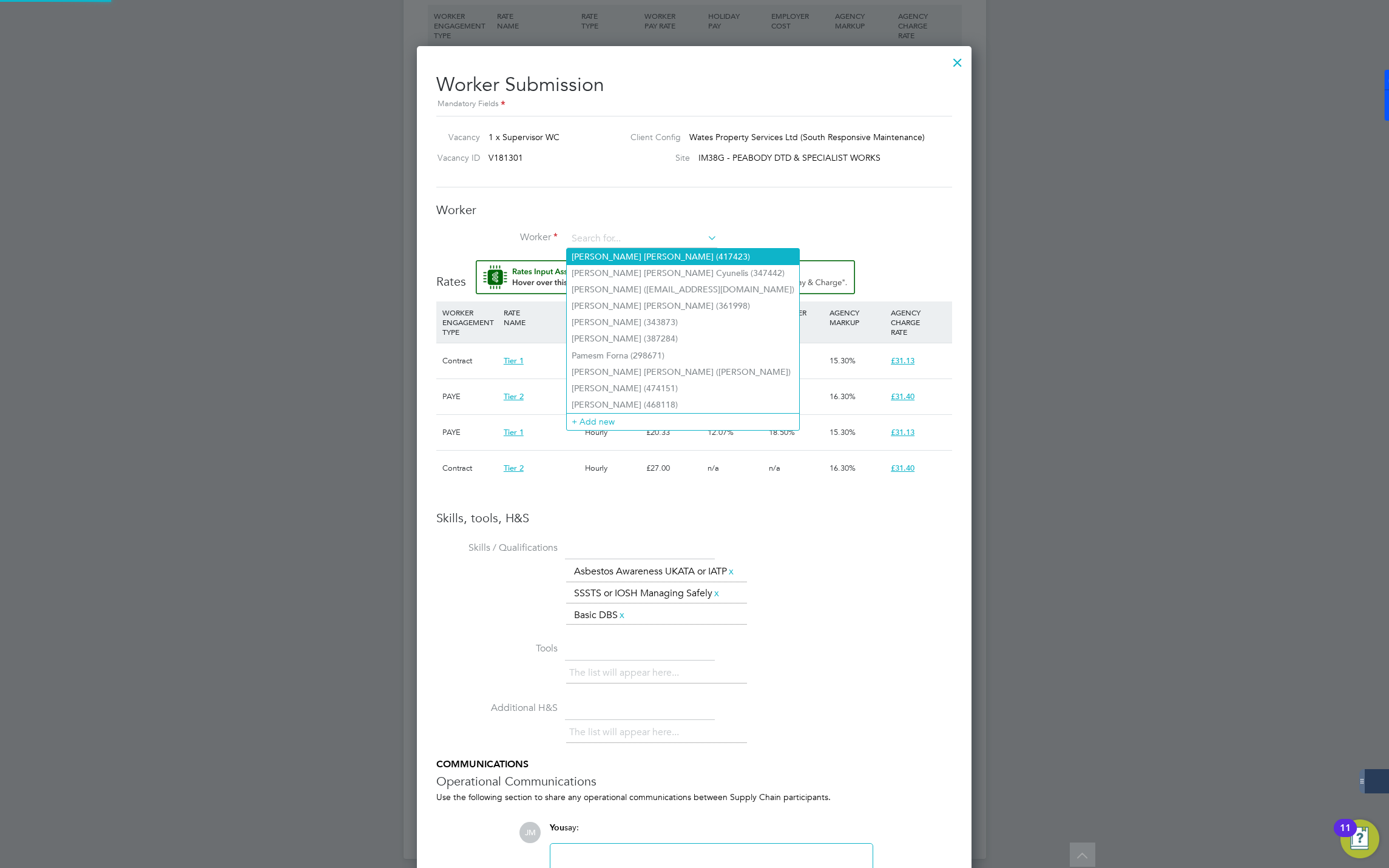
paste input "494273"
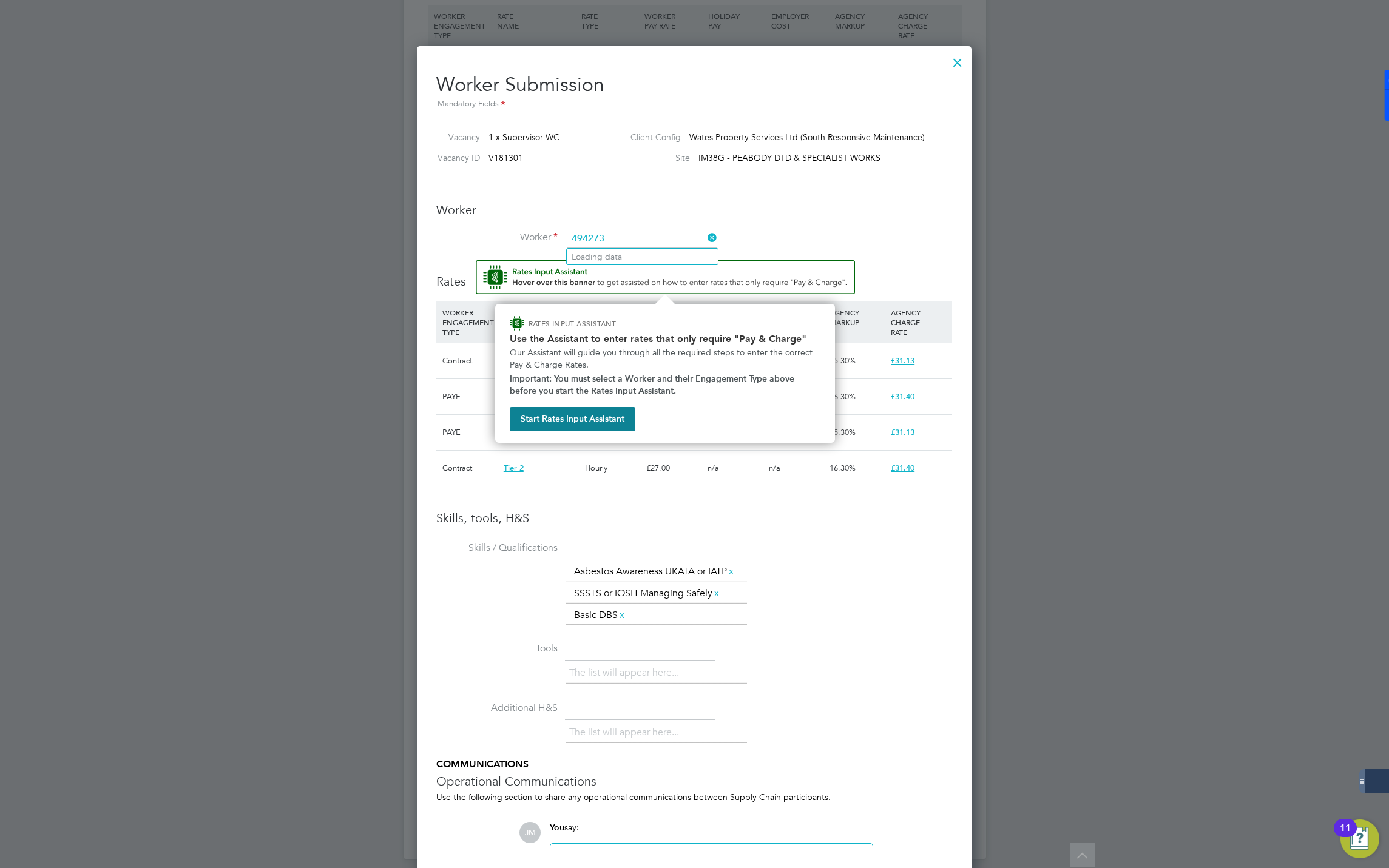
type input "494273"
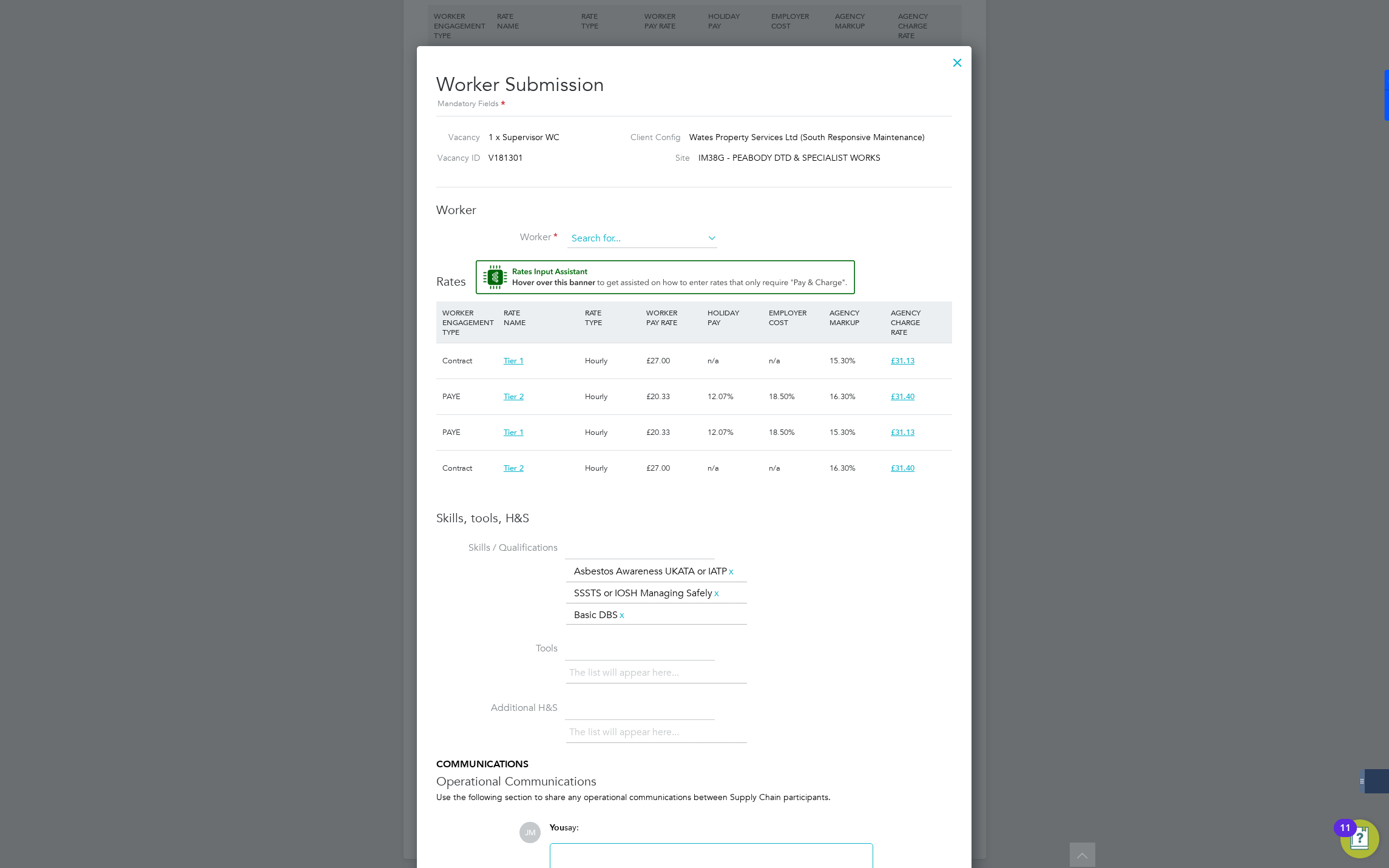
click at [615, 239] on input at bounding box center [641, 238] width 150 height 18
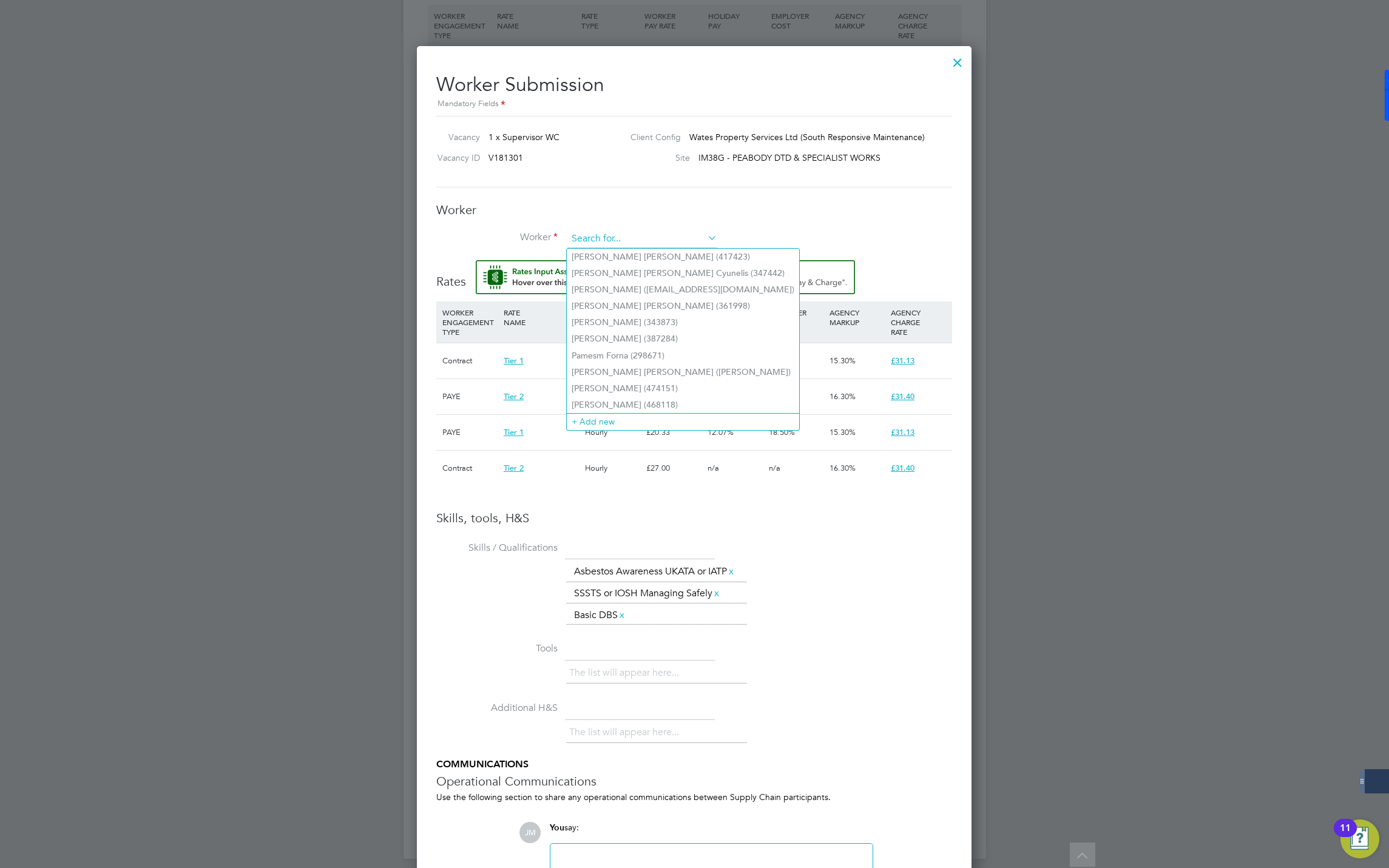
paste input "494273"
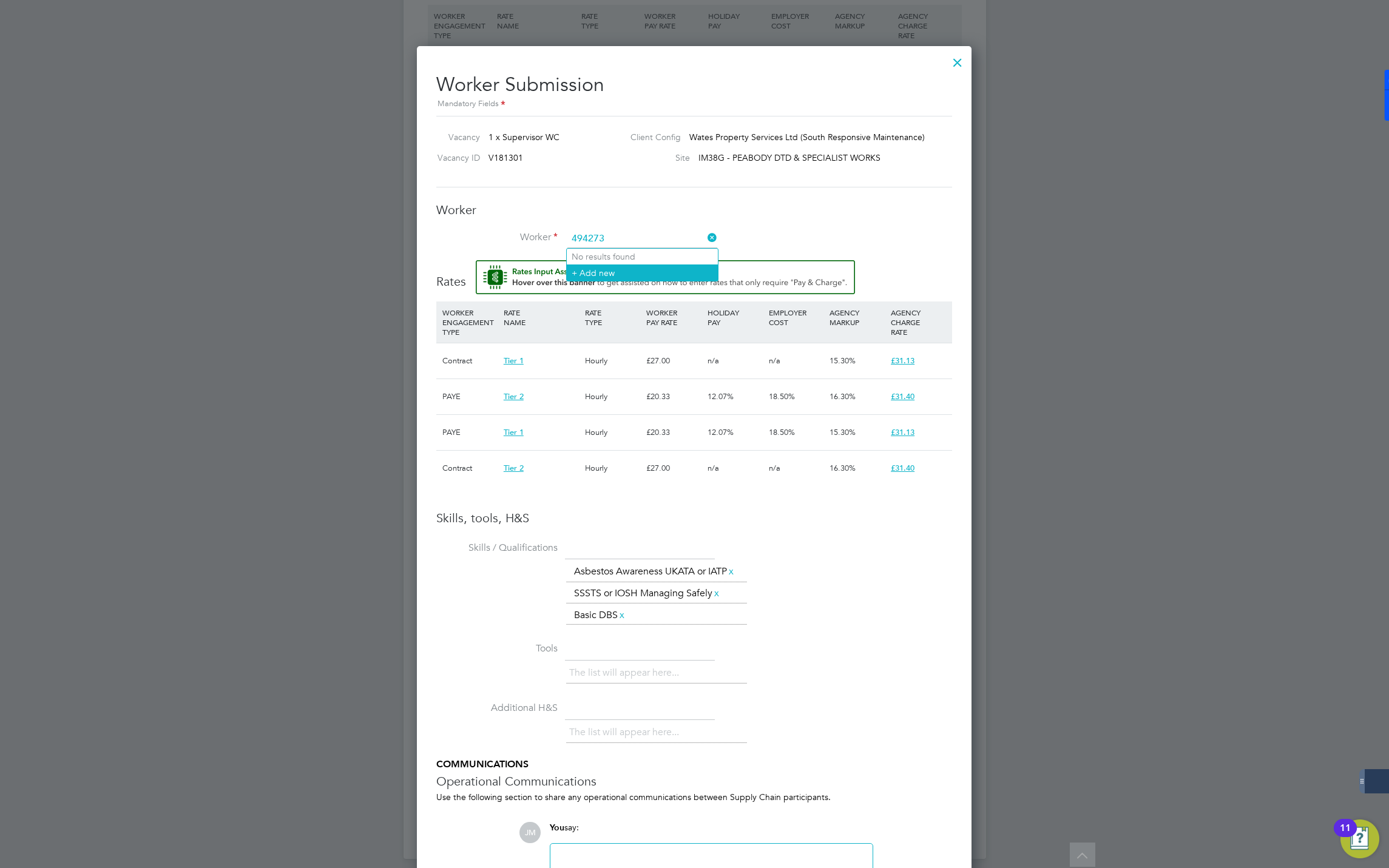
type input "494273"
click at [596, 271] on li "+ Add new" at bounding box center [641, 272] width 151 height 16
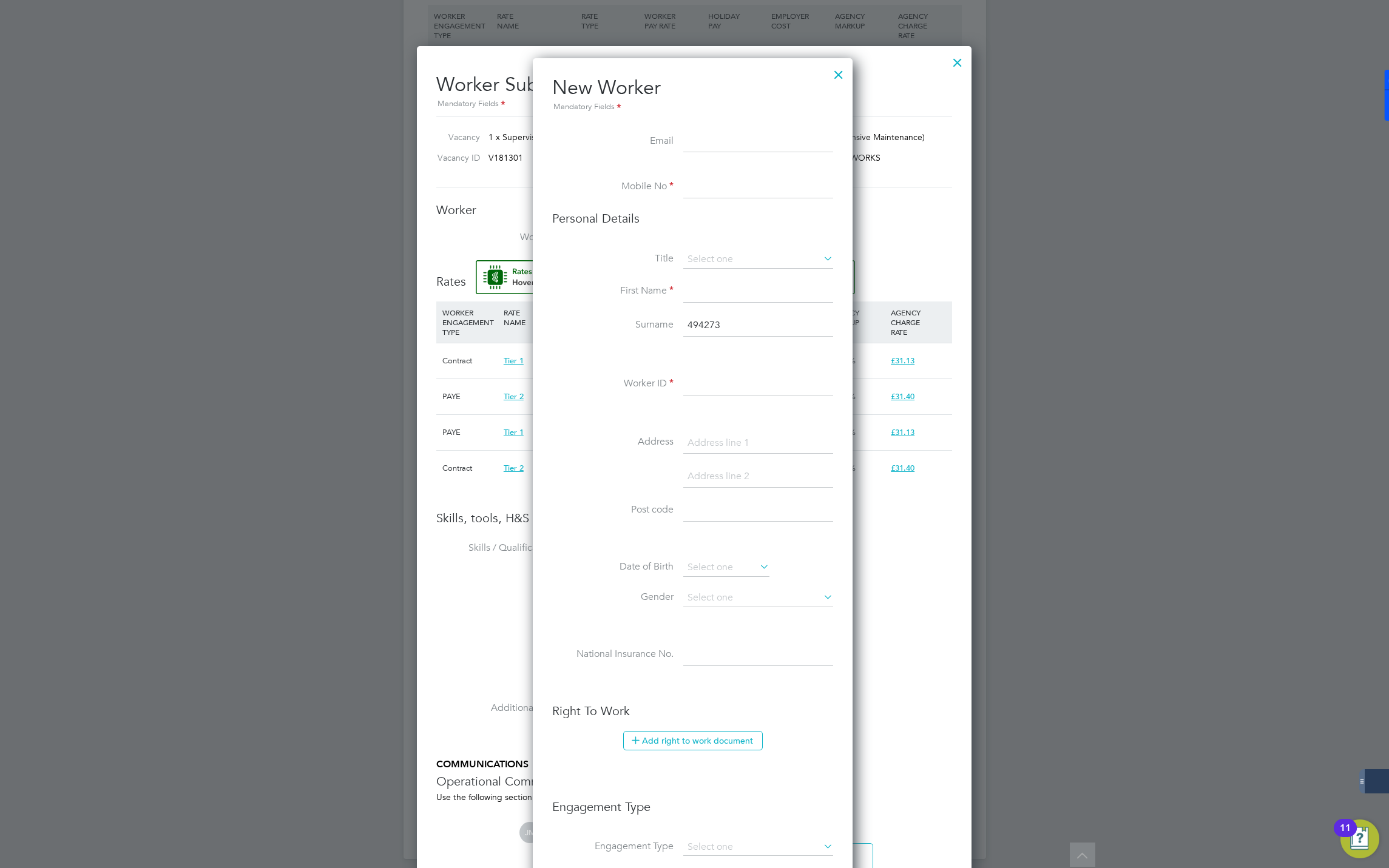
click at [714, 375] on input at bounding box center [757, 384] width 150 height 22
paste input "494273"
type input "494273"
click at [702, 289] on input at bounding box center [757, 291] width 150 height 22
type input "Bernard"
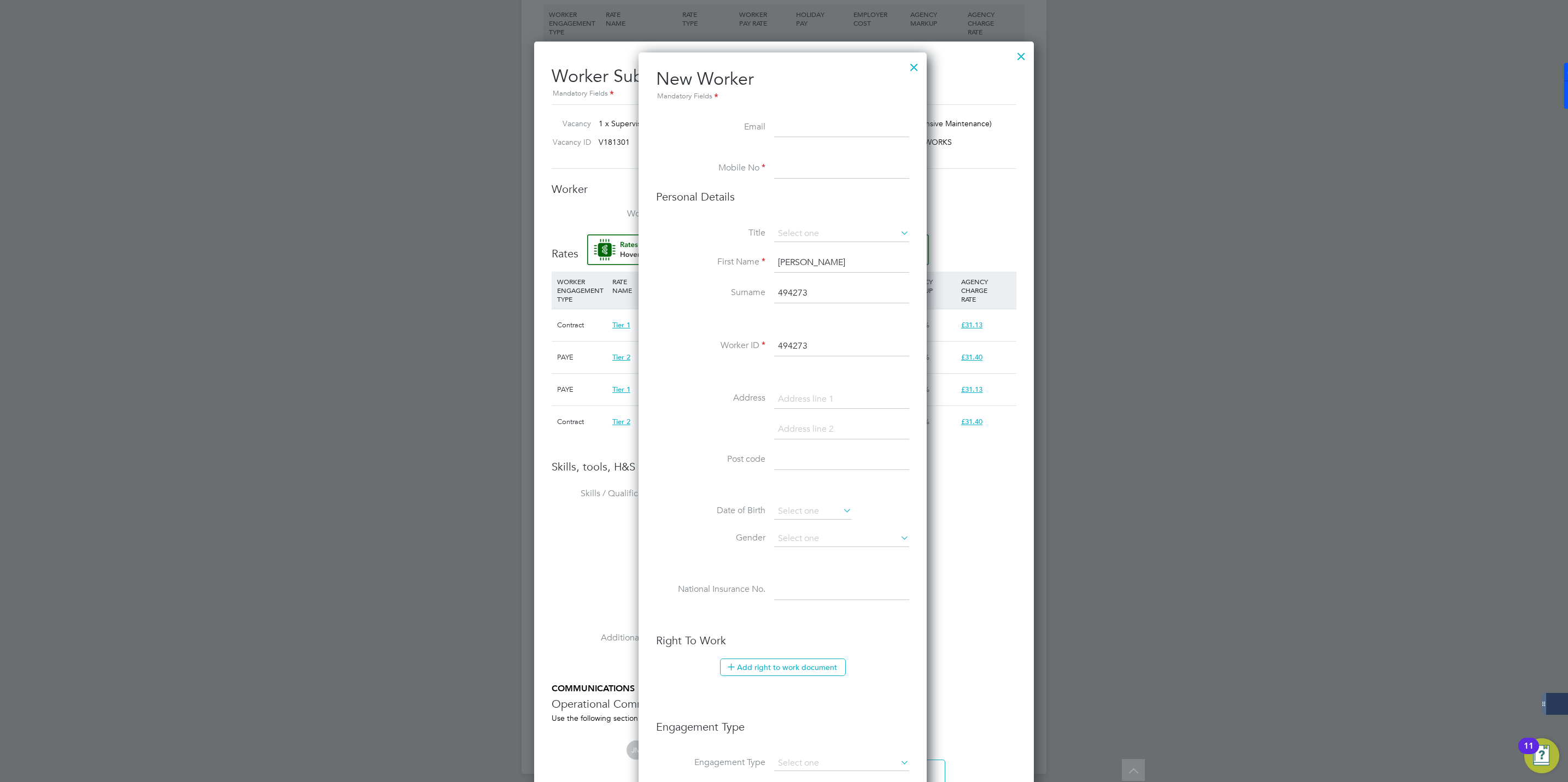
click at [815, 279] on li "First Name Bernard" at bounding box center [782, 268] width 253 height 30
drag, startPoint x: 818, startPoint y: 288, endPoint x: 771, endPoint y: 294, distance: 47.4
click at [771, 294] on li "Surname 494273" at bounding box center [782, 298] width 253 height 30
click at [799, 288] on input at bounding box center [841, 293] width 135 height 20
paste input "Harrington"
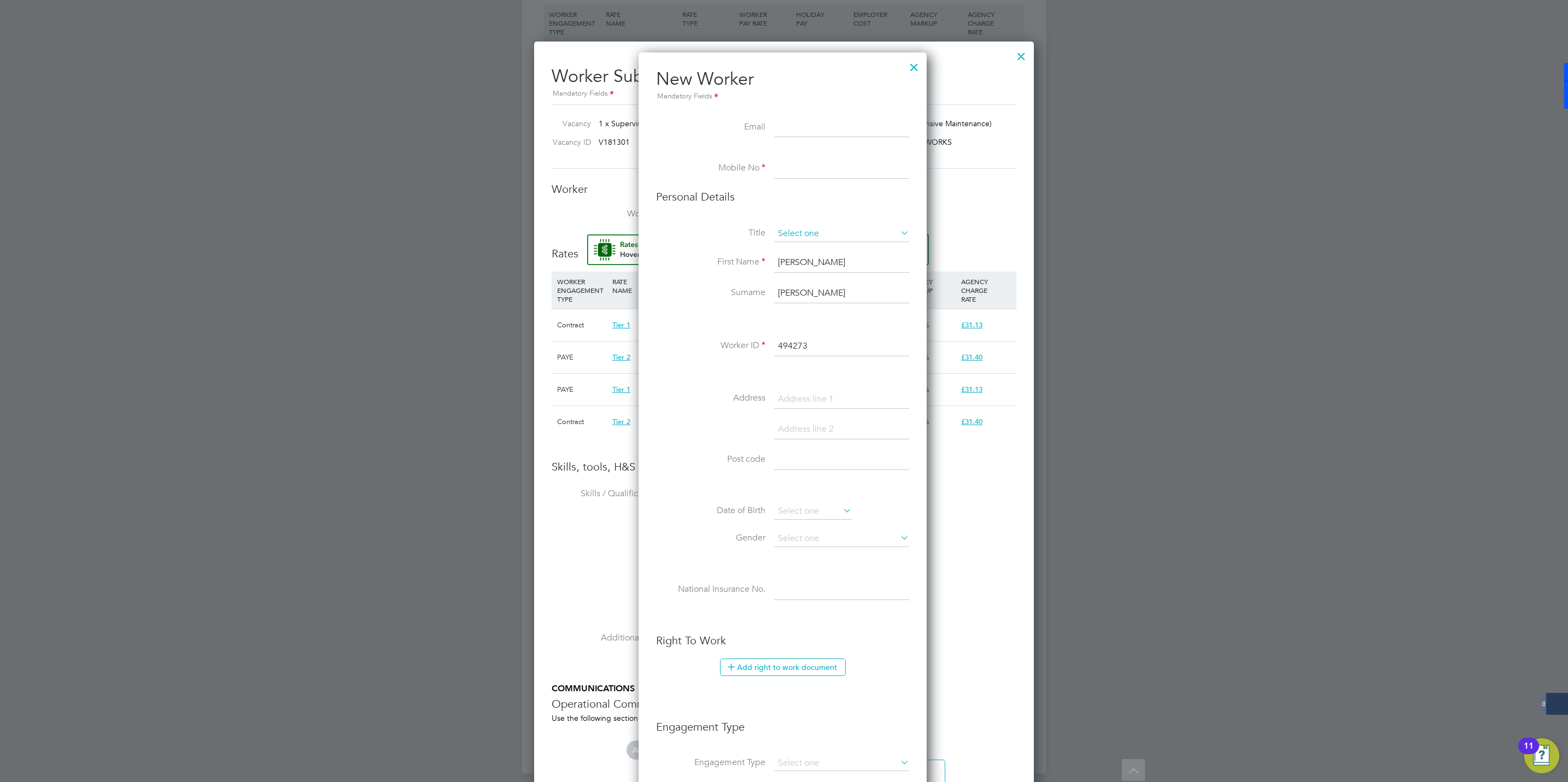
type input "Harrington"
click at [795, 234] on input at bounding box center [841, 234] width 135 height 17
click at [791, 243] on li "Mr" at bounding box center [841, 249] width 136 height 14
type input "Mr"
drag, startPoint x: 796, startPoint y: 166, endPoint x: 774, endPoint y: 167, distance: 22.0
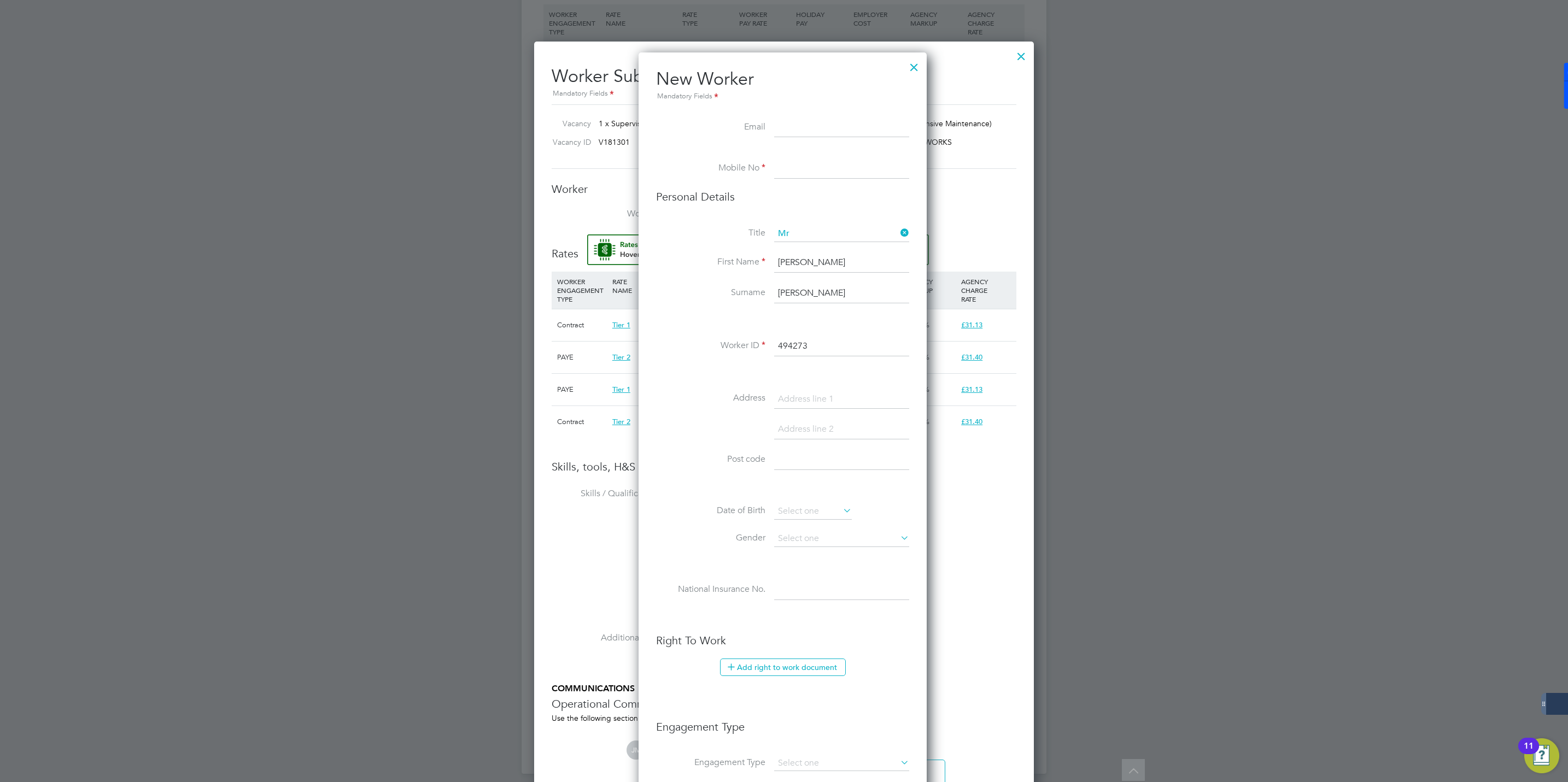
click at [796, 166] on input at bounding box center [841, 169] width 135 height 20
click at [784, 162] on input at bounding box center [841, 169] width 135 height 20
paste input "07825509611"
type input "07825509611"
click at [797, 125] on input at bounding box center [841, 128] width 135 height 20
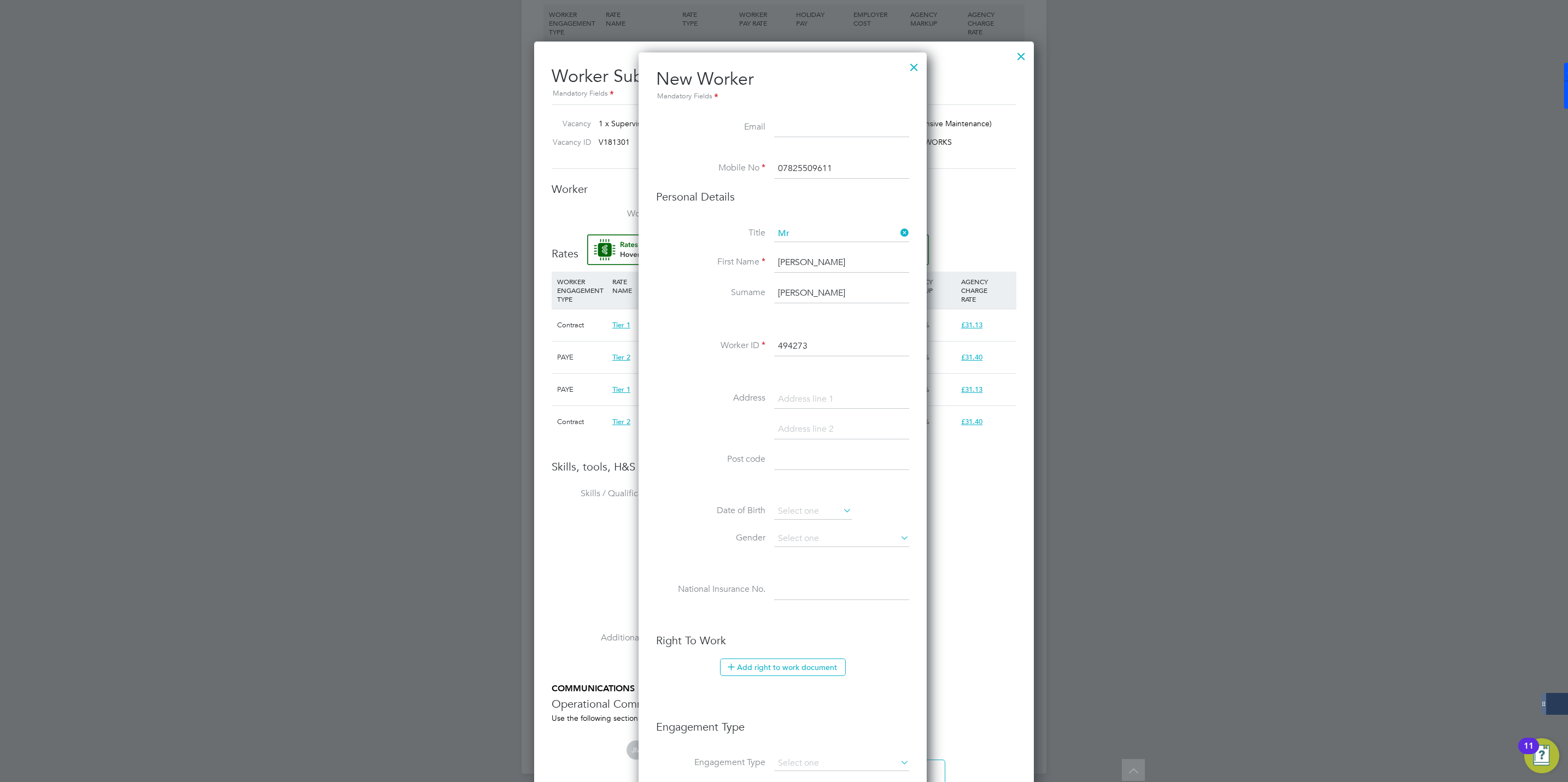
paste input "bernharrington1@outlook.com"
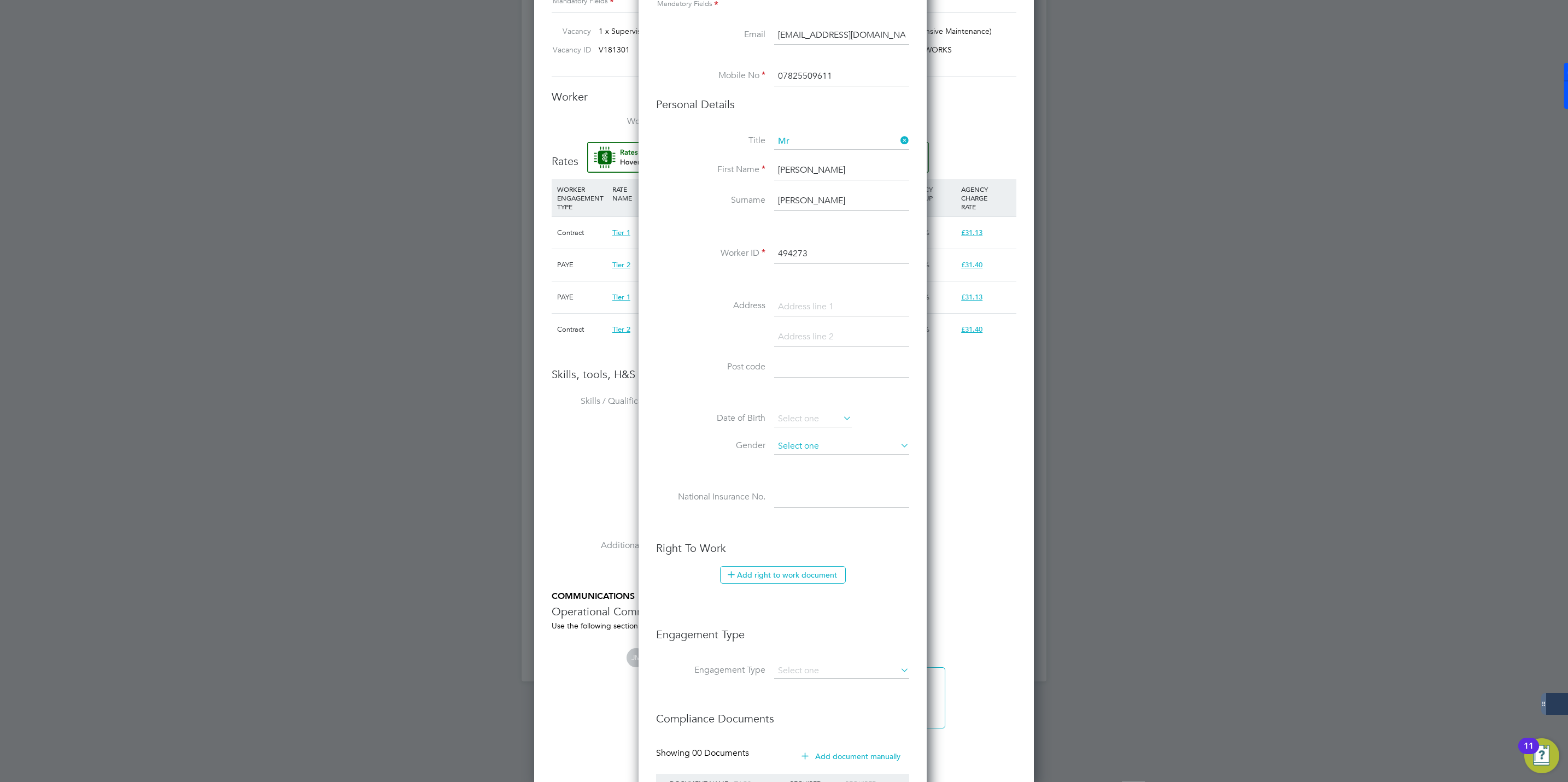
scroll to position [1067, 0]
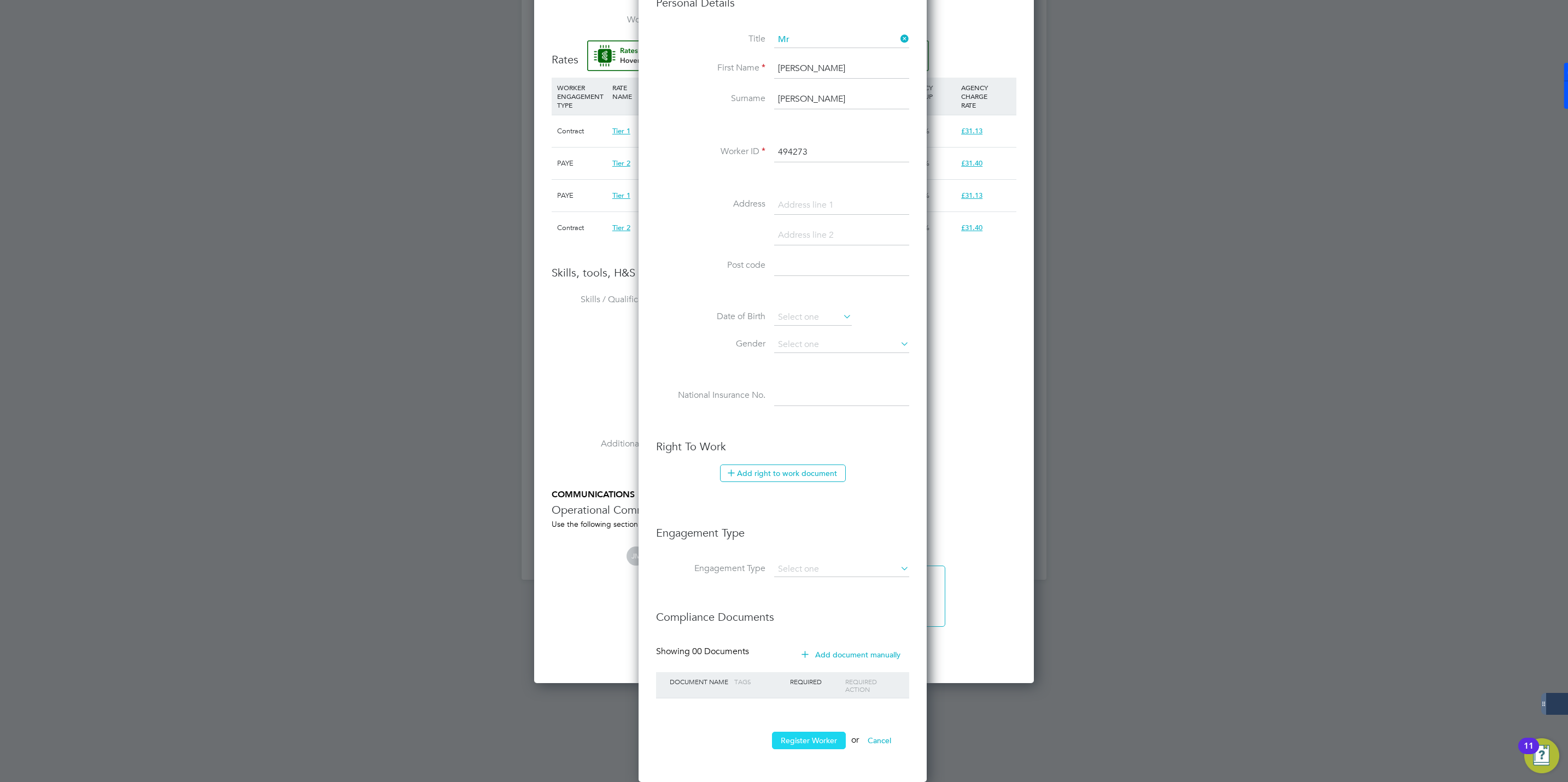
type input "bernharrington1@outlook.com"
click at [814, 747] on button "Register Worker" at bounding box center [808, 740] width 74 height 17
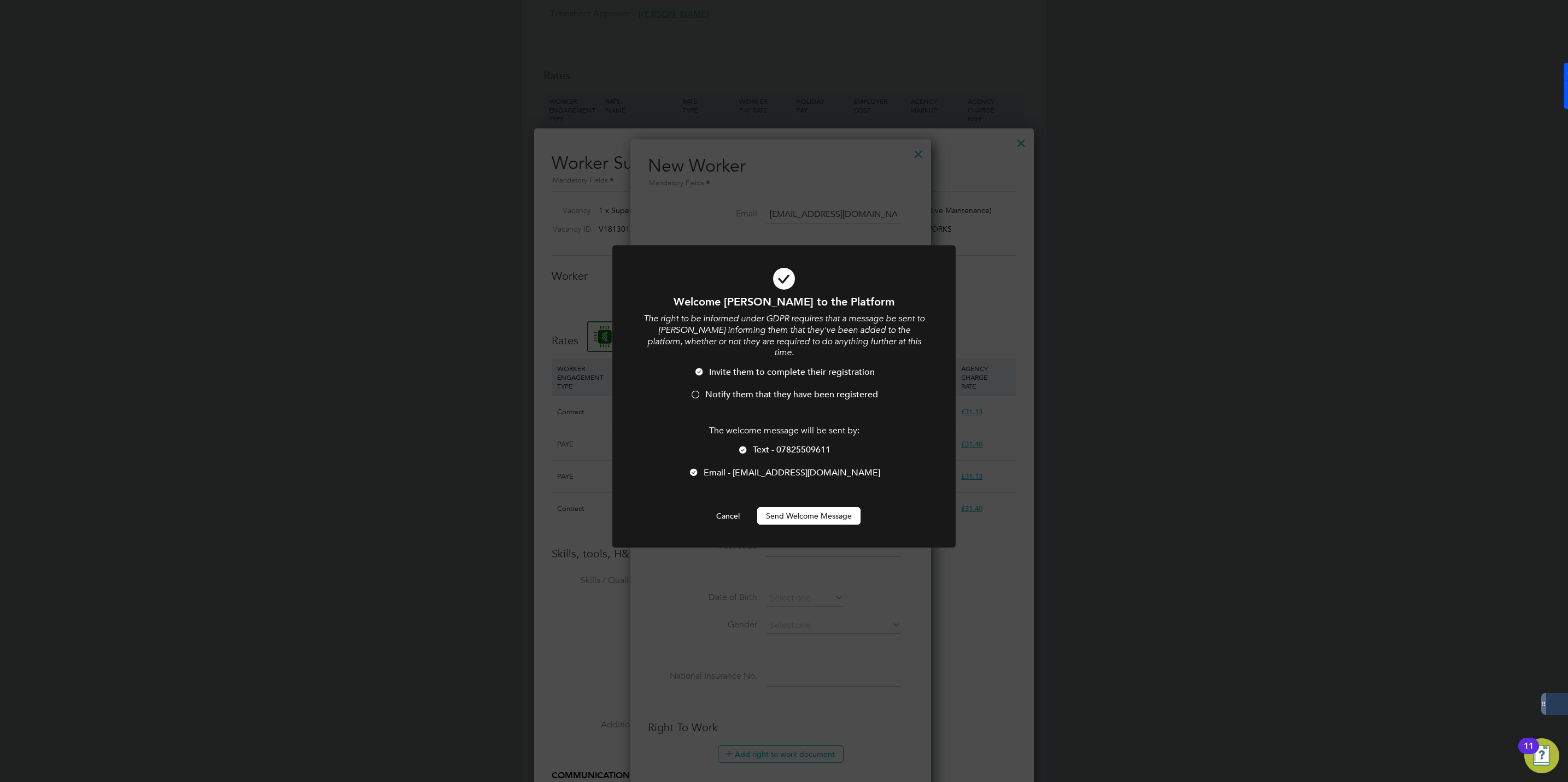
click at [702, 389] on li "Notify them that they have been registered" at bounding box center [783, 401] width 284 height 23
click at [810, 507] on button "Send Welcome Message" at bounding box center [808, 516] width 103 height 17
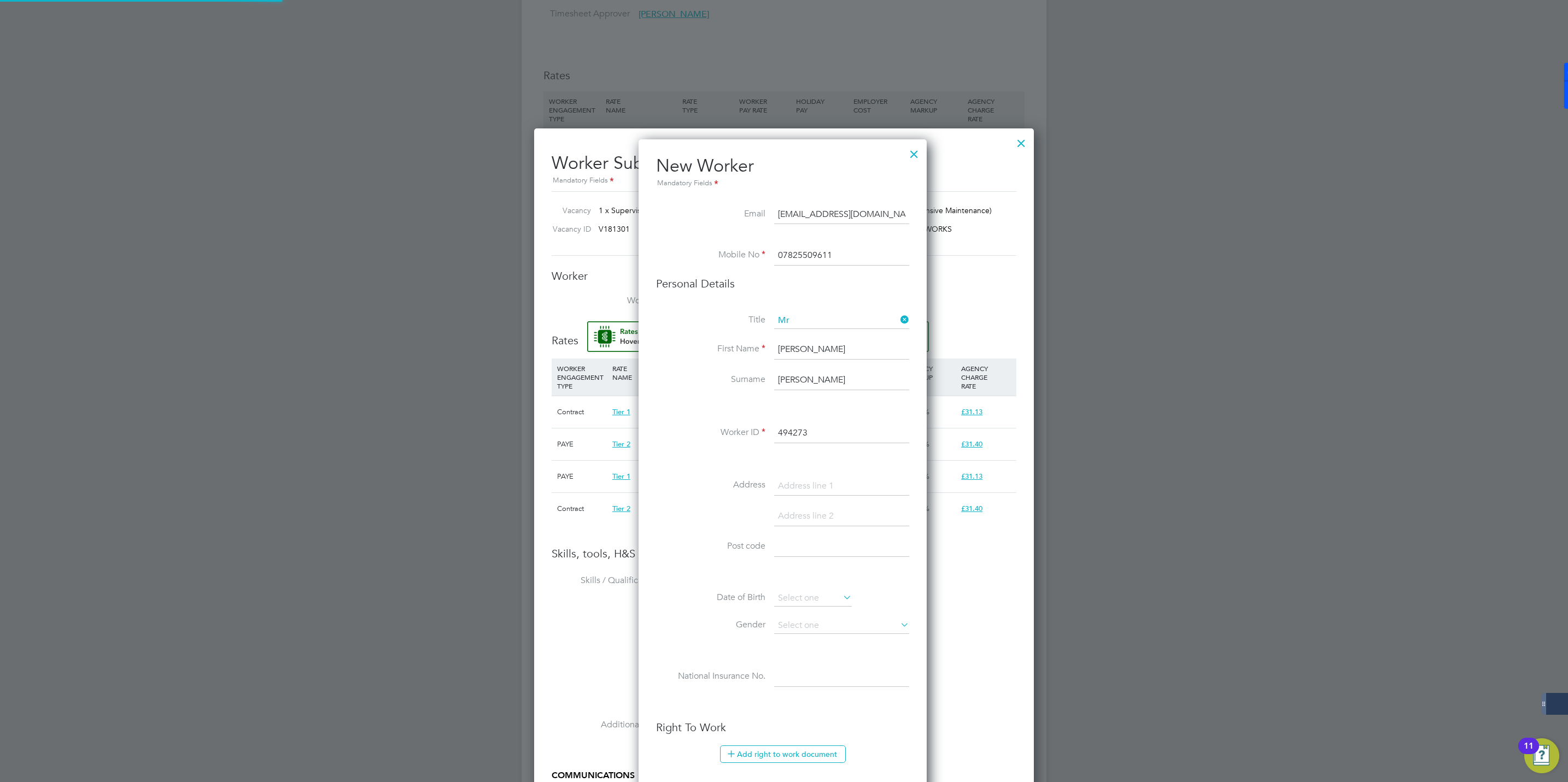
type input "Bernard Harrington (494273)"
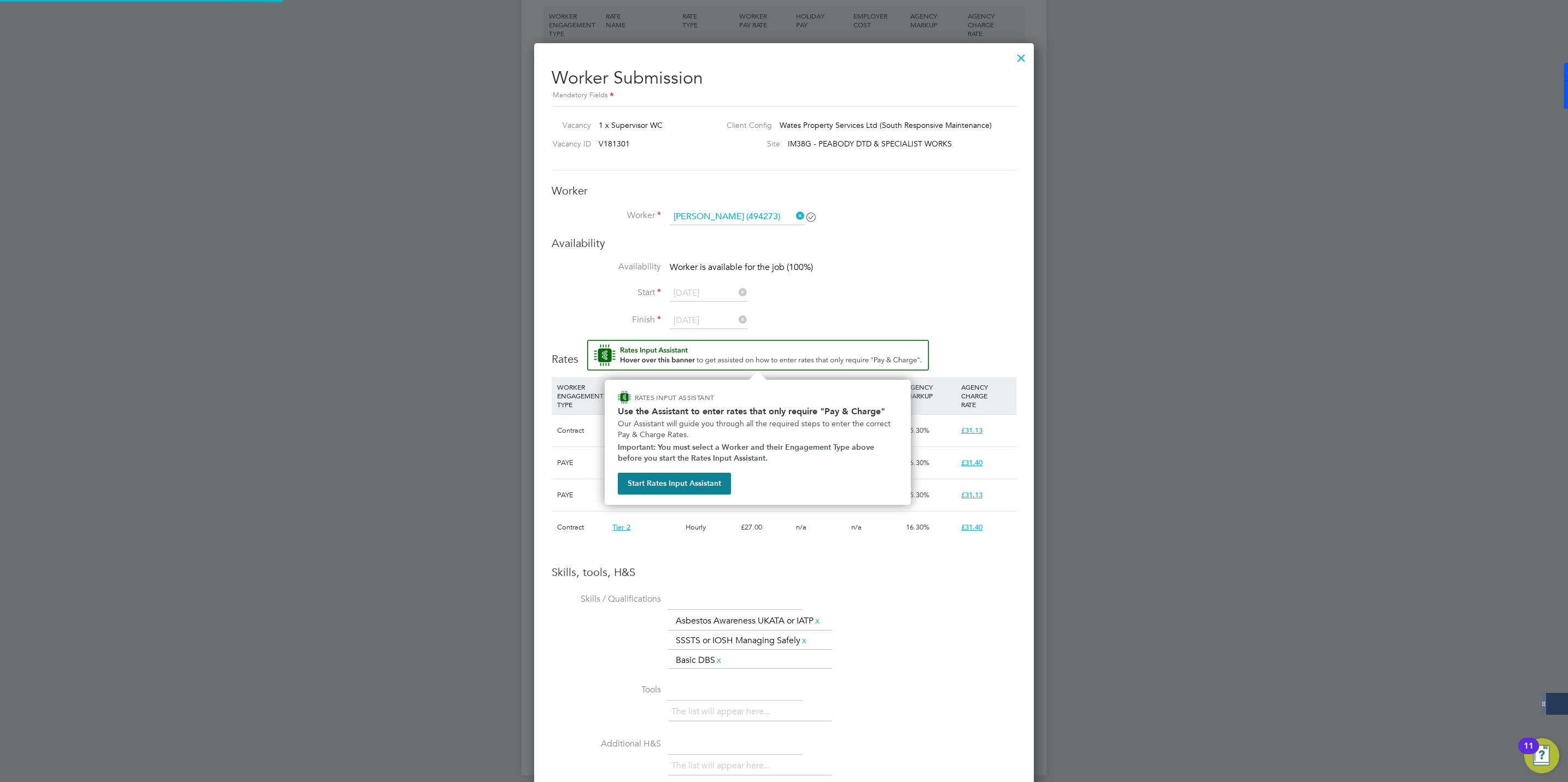
scroll to position [869, 0]
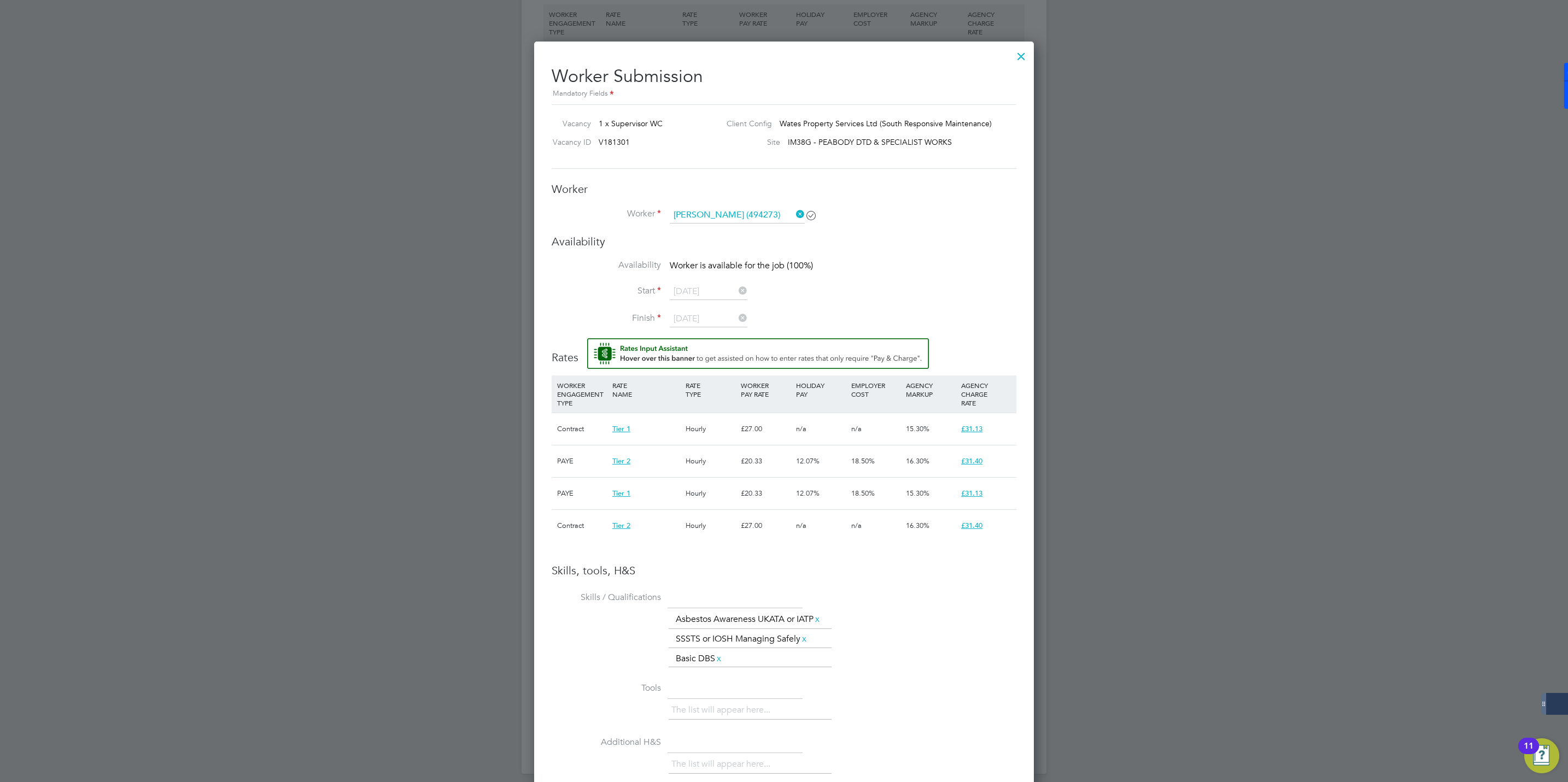
click at [917, 234] on li "Worker Bernard Harrington (494273)" at bounding box center [784, 220] width 465 height 27
click at [794, 215] on icon at bounding box center [794, 215] width 0 height 16
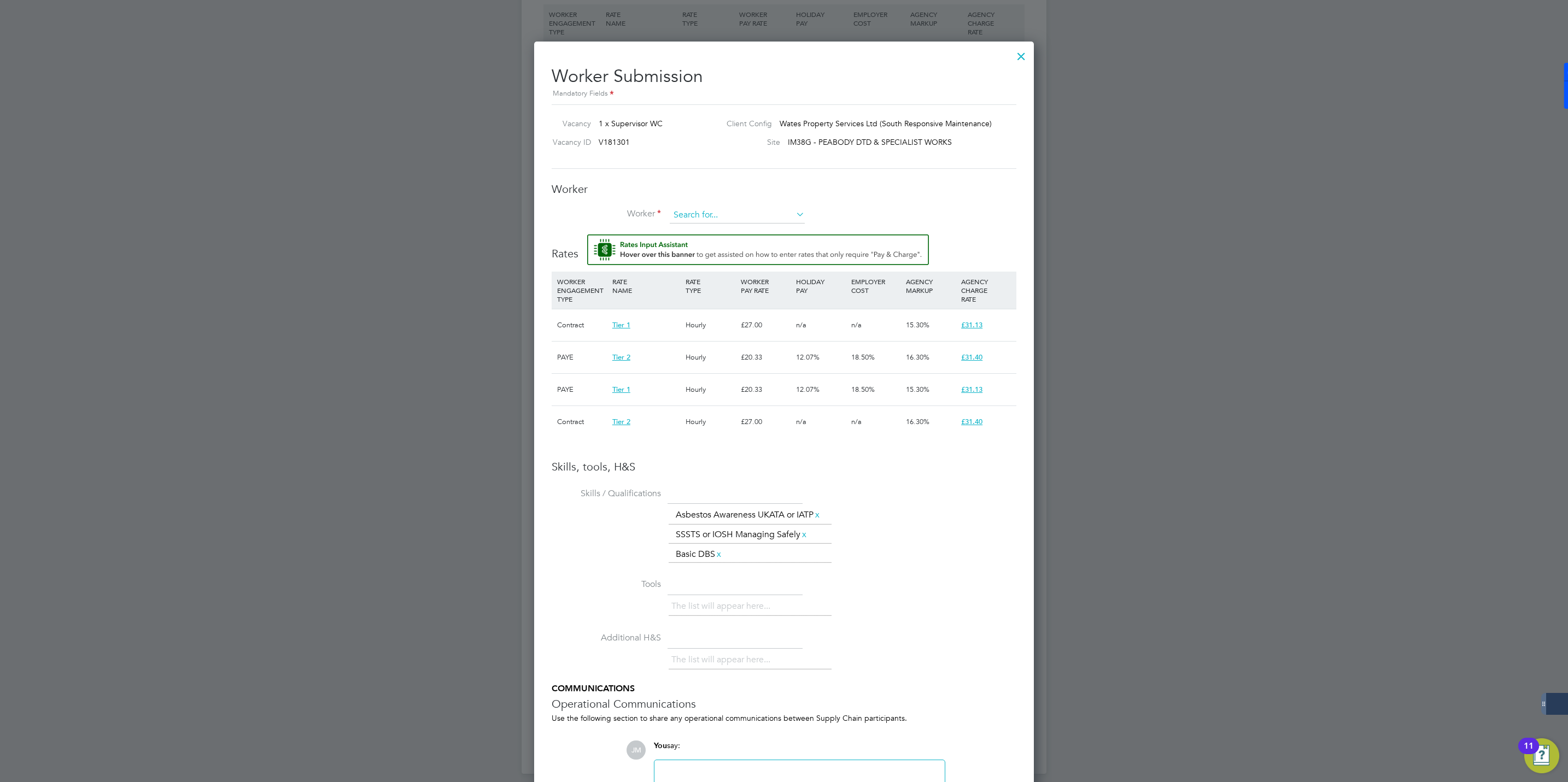
click at [684, 219] on input at bounding box center [736, 215] width 135 height 17
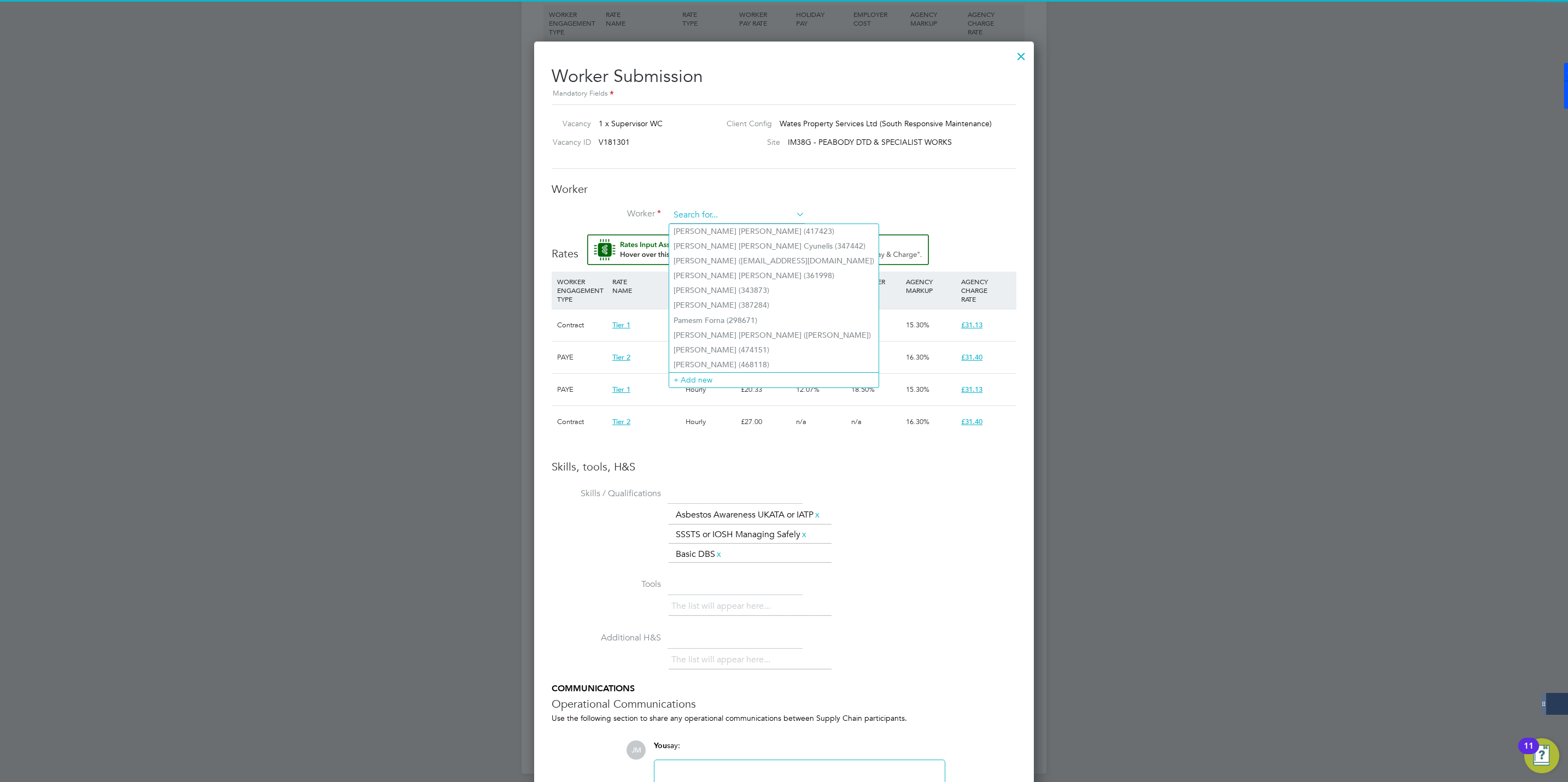
paste input "bernharrington1@outlook.com"
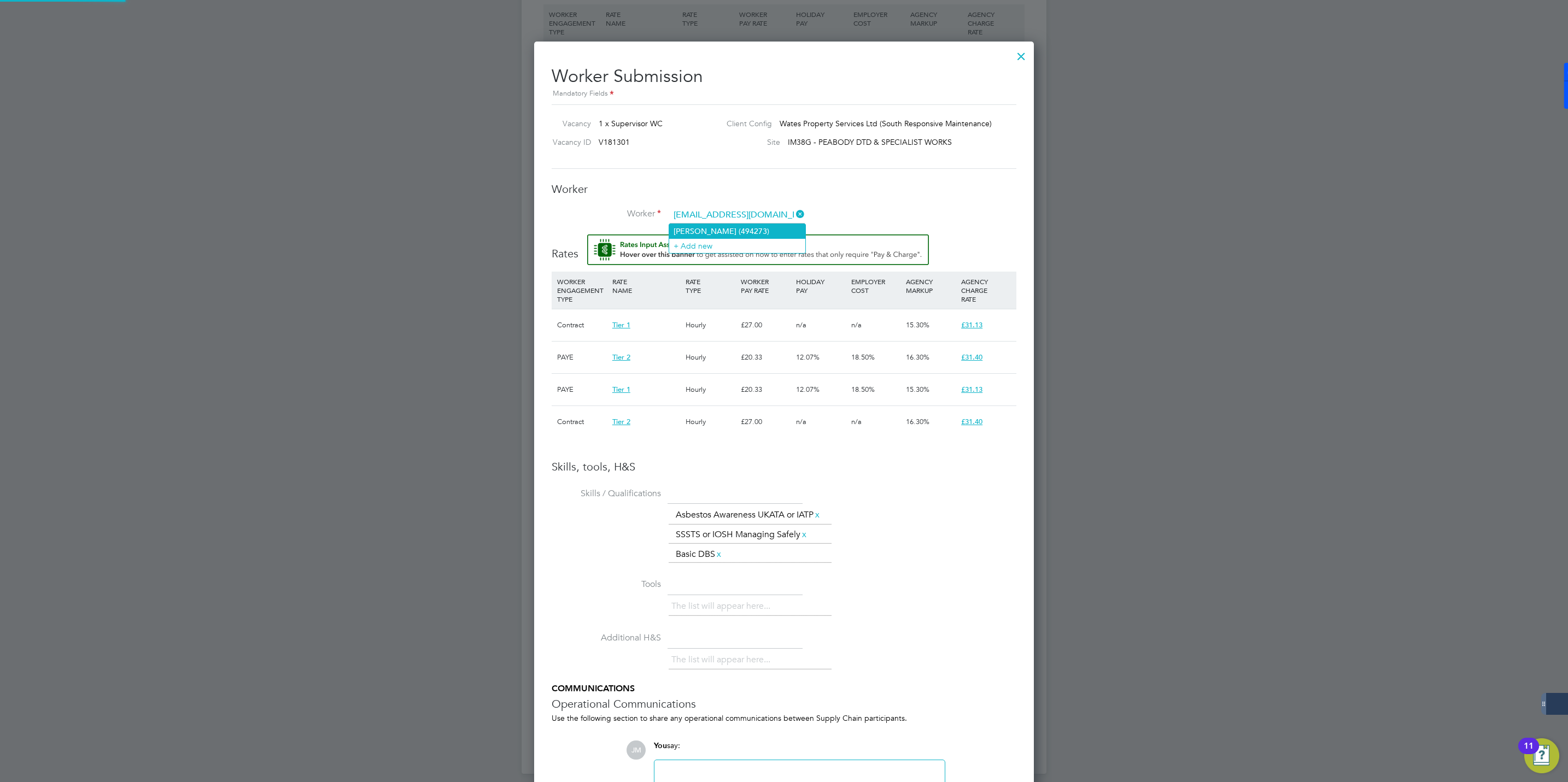
click at [721, 227] on li "Bernard Harrington (494273)" at bounding box center [737, 231] width 136 height 14
type input "Bernard Harrington (494273)"
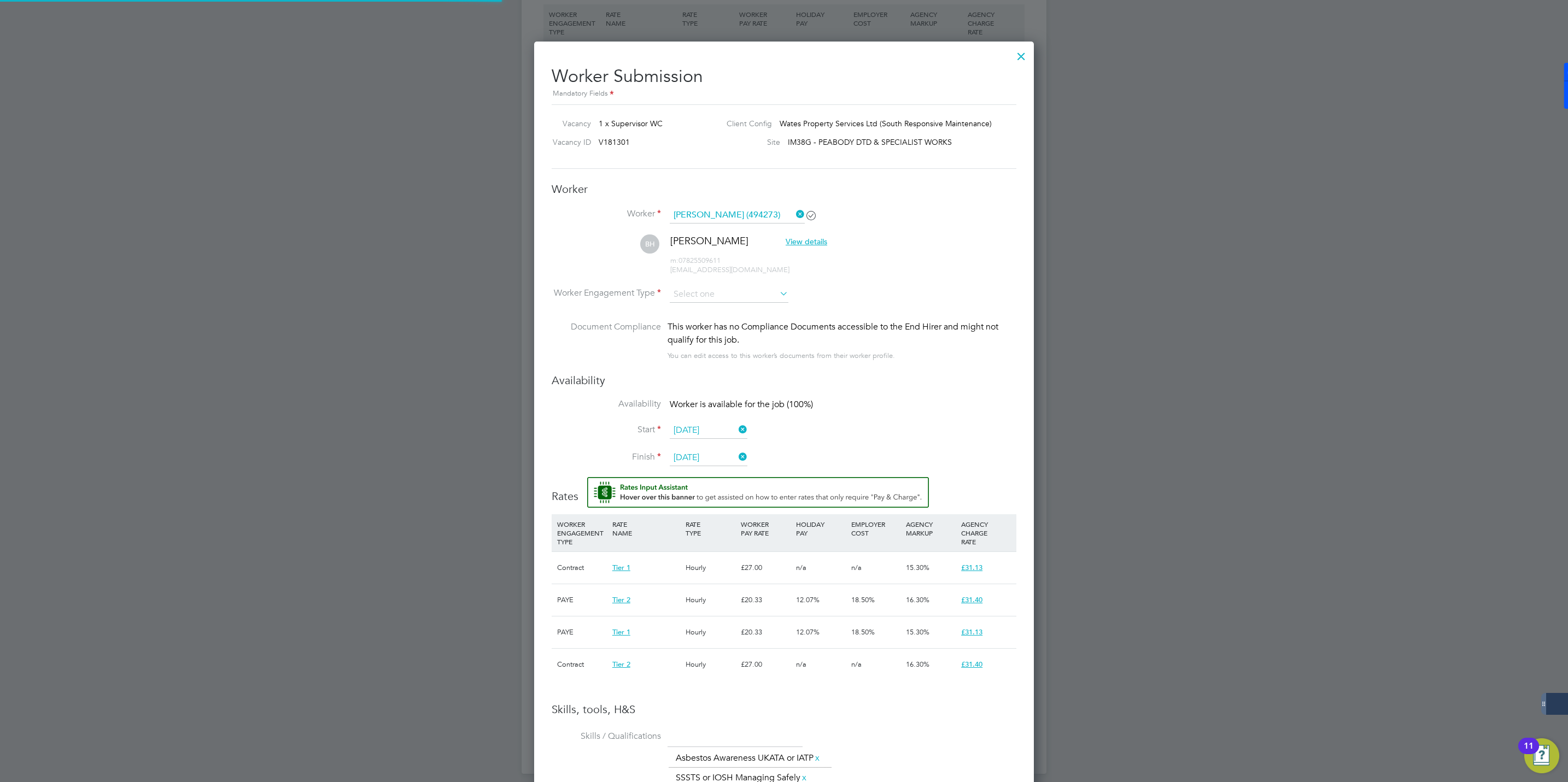
scroll to position [1082, 500]
click at [710, 291] on input at bounding box center [728, 295] width 118 height 17
click at [697, 311] on li "Contract" at bounding box center [729, 309] width 120 height 14
type input "Contract"
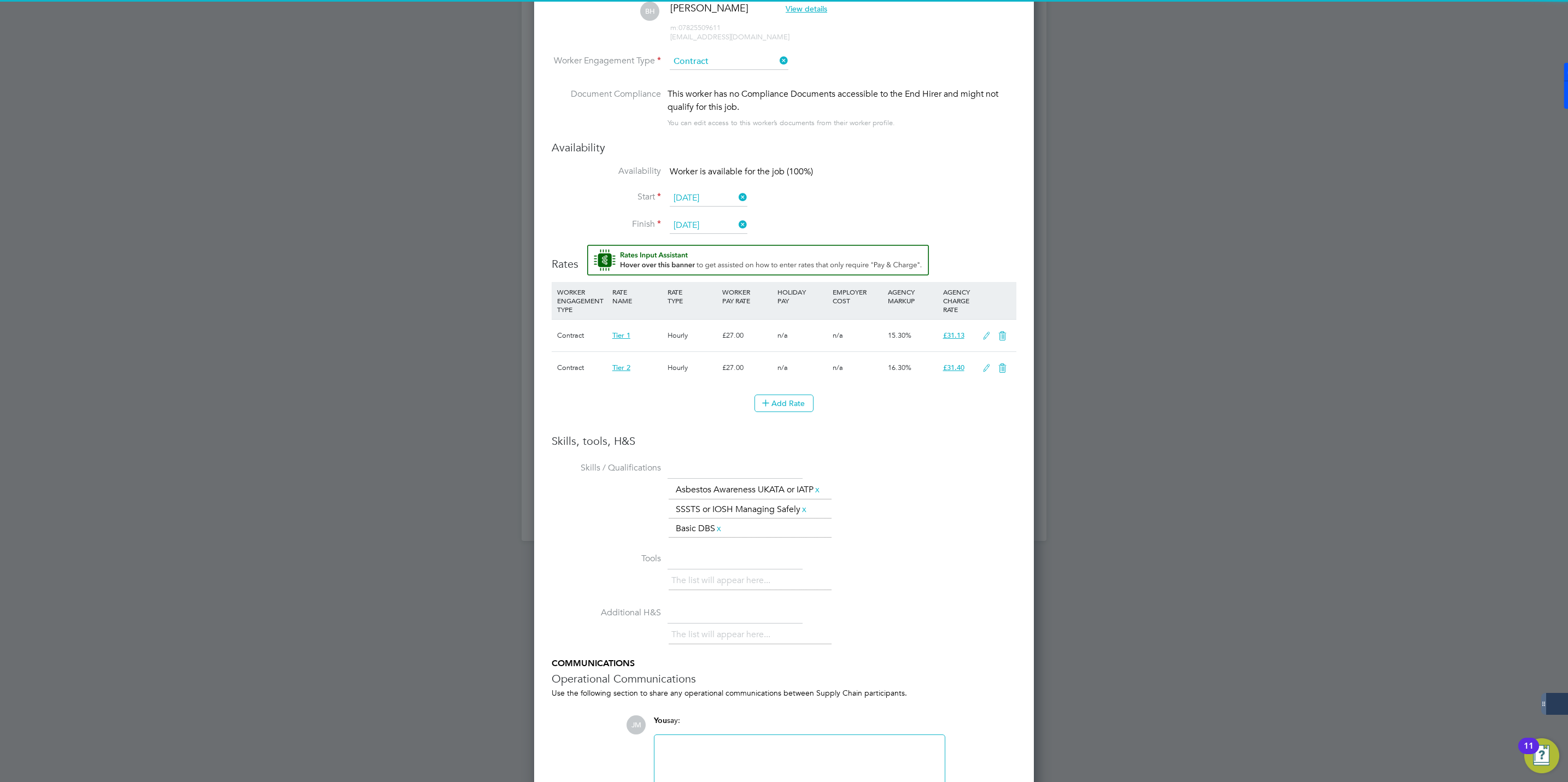
scroll to position [1174, 0]
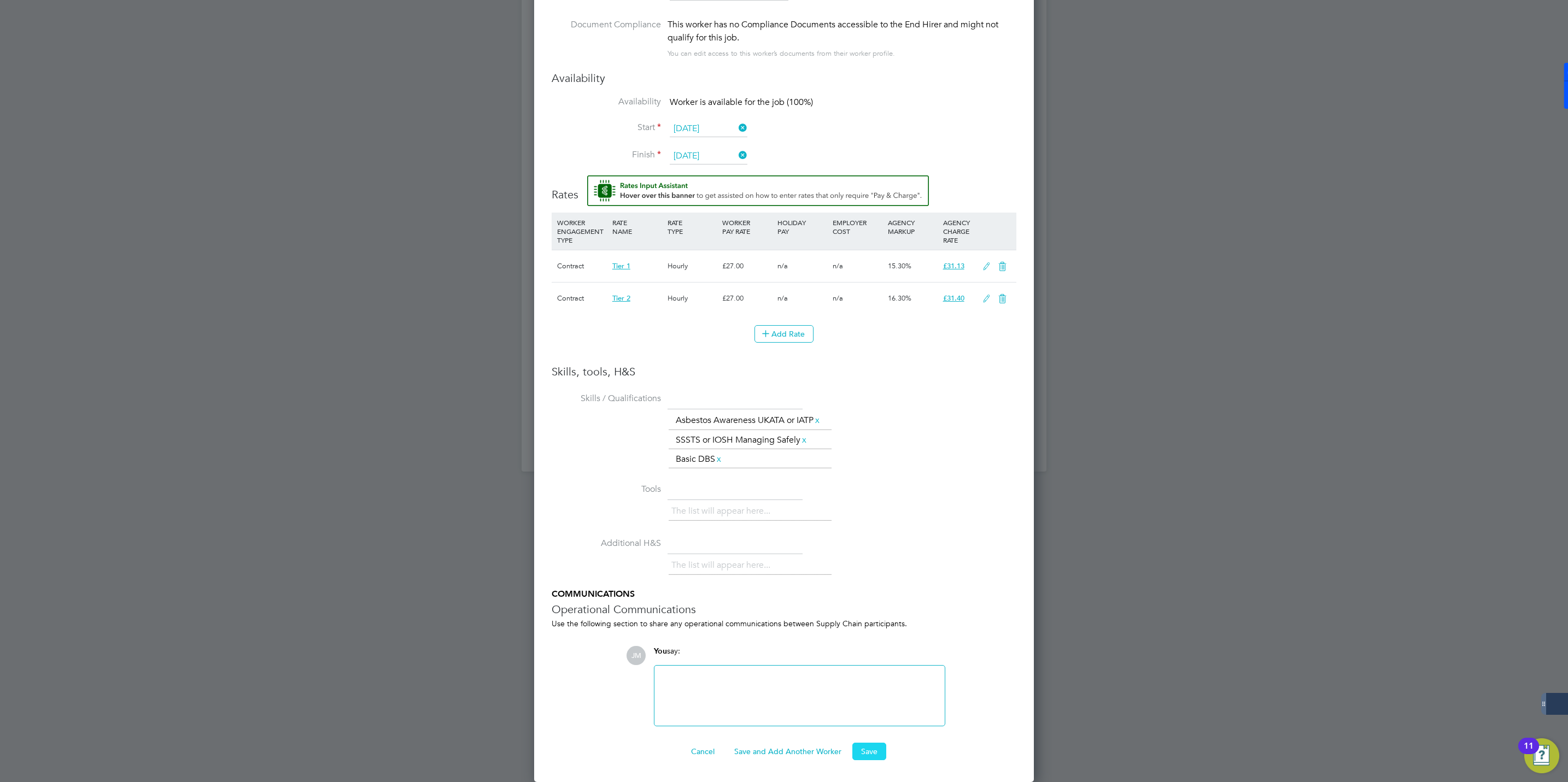
click at [869, 748] on button "Save" at bounding box center [868, 752] width 34 height 17
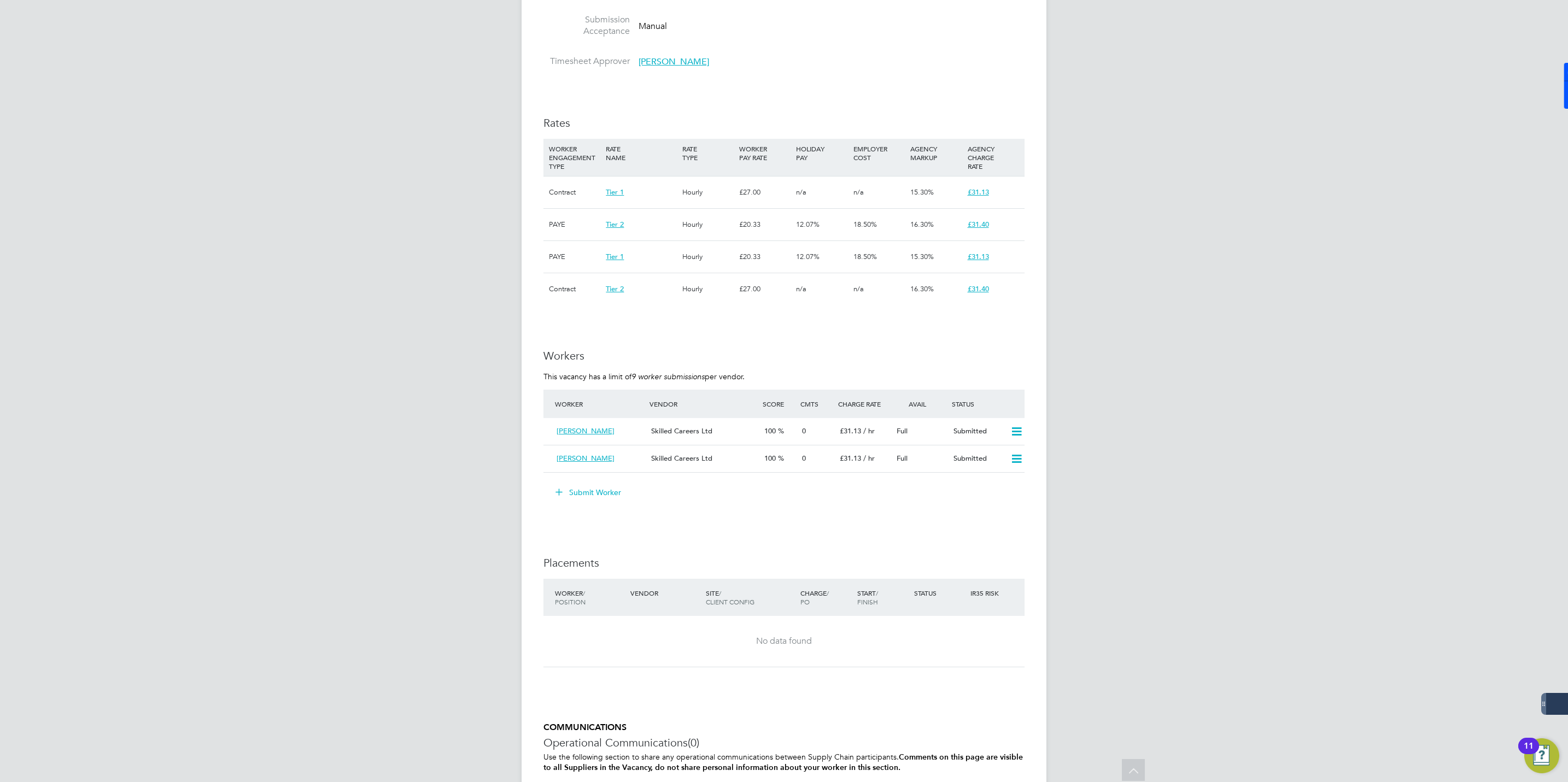
scroll to position [897, 0]
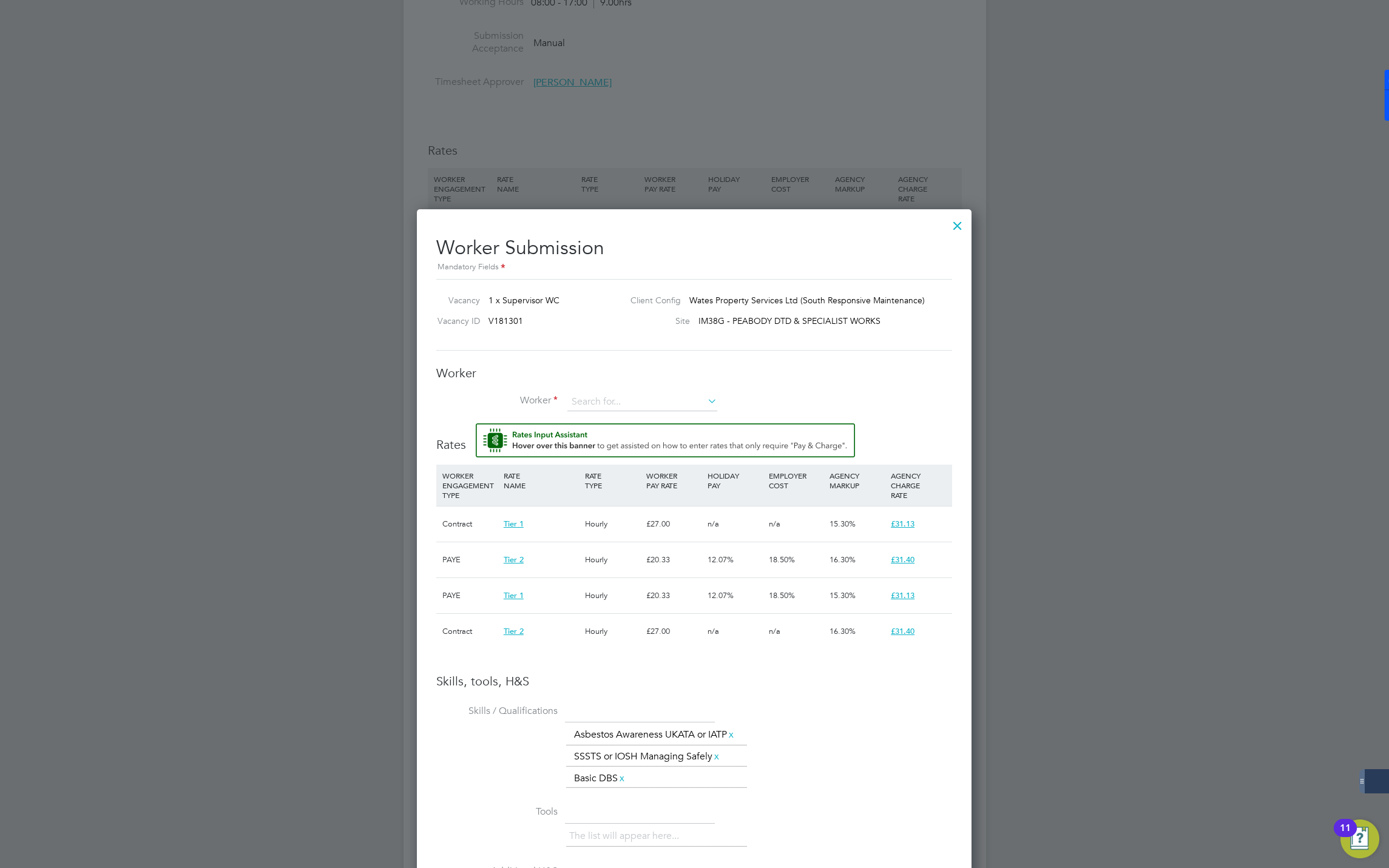
click at [901, 346] on div "Vacancy 1 x Supervisor WC Client Config Wates Property Services Ltd (South Resp…" at bounding box center [694, 314] width 516 height 71
click at [954, 223] on div at bounding box center [957, 222] width 22 height 22
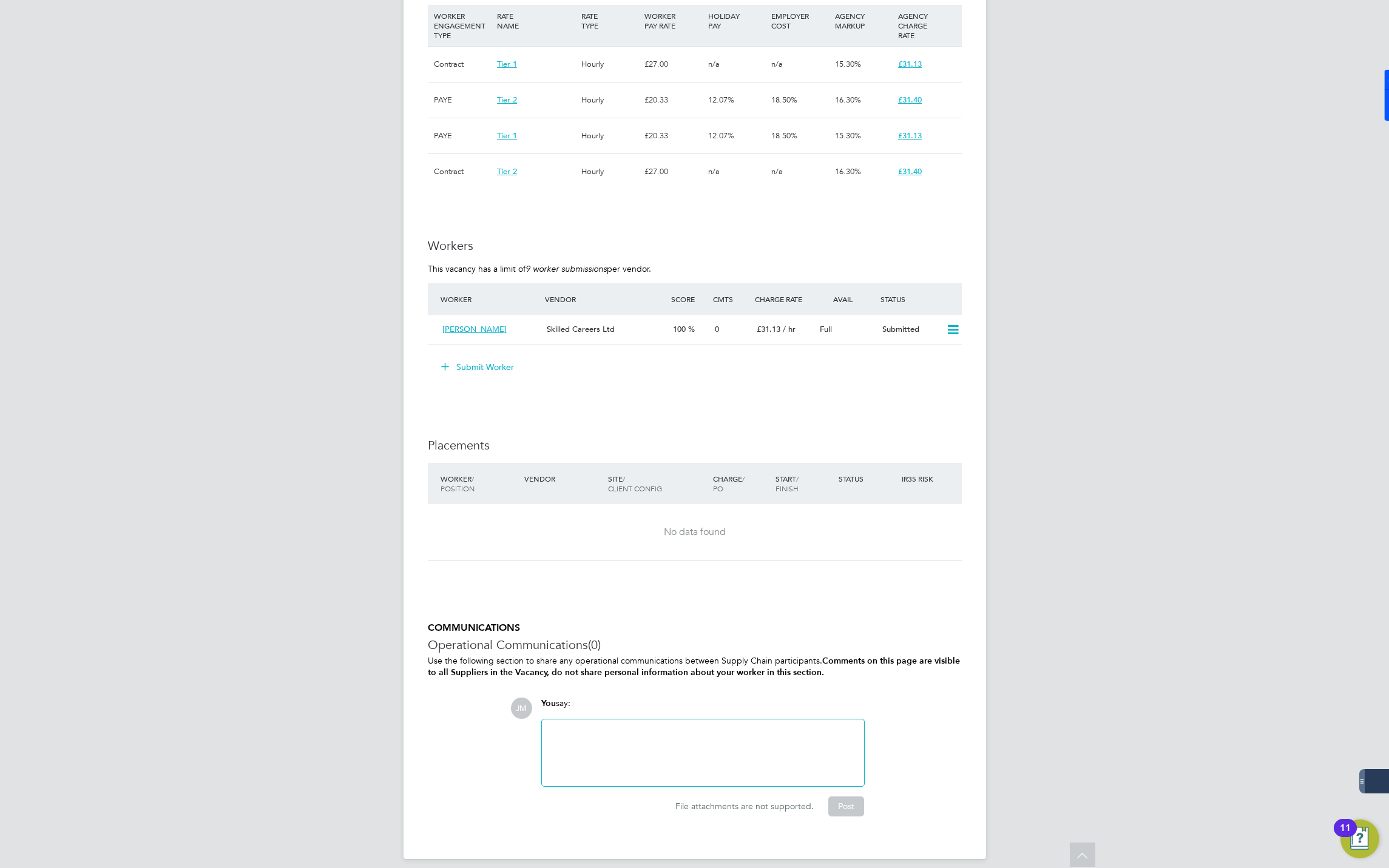
click at [474, 357] on button "Submit Worker" at bounding box center [477, 366] width 91 height 19
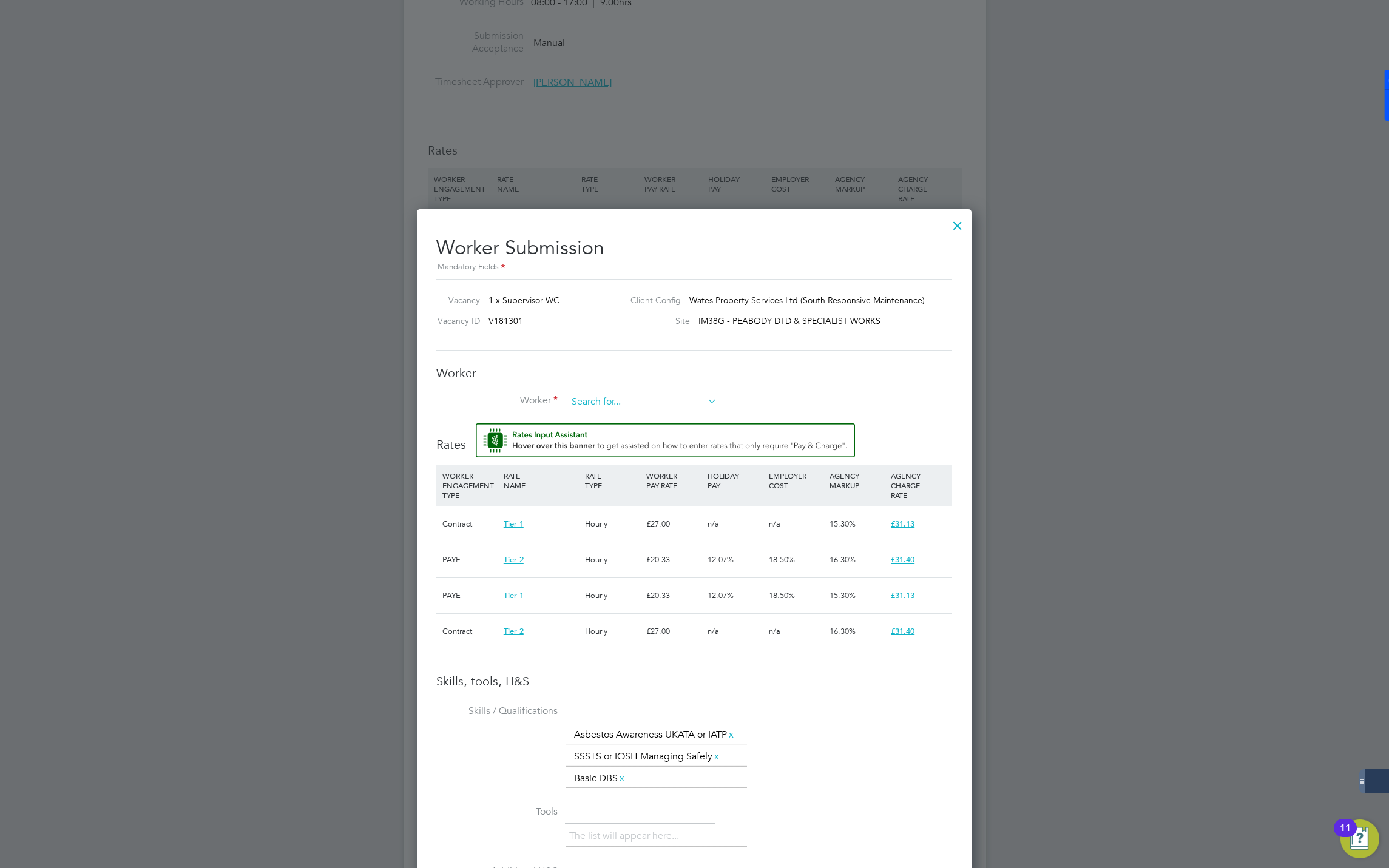
click at [604, 402] on input at bounding box center [641, 402] width 150 height 18
type input "ion m"
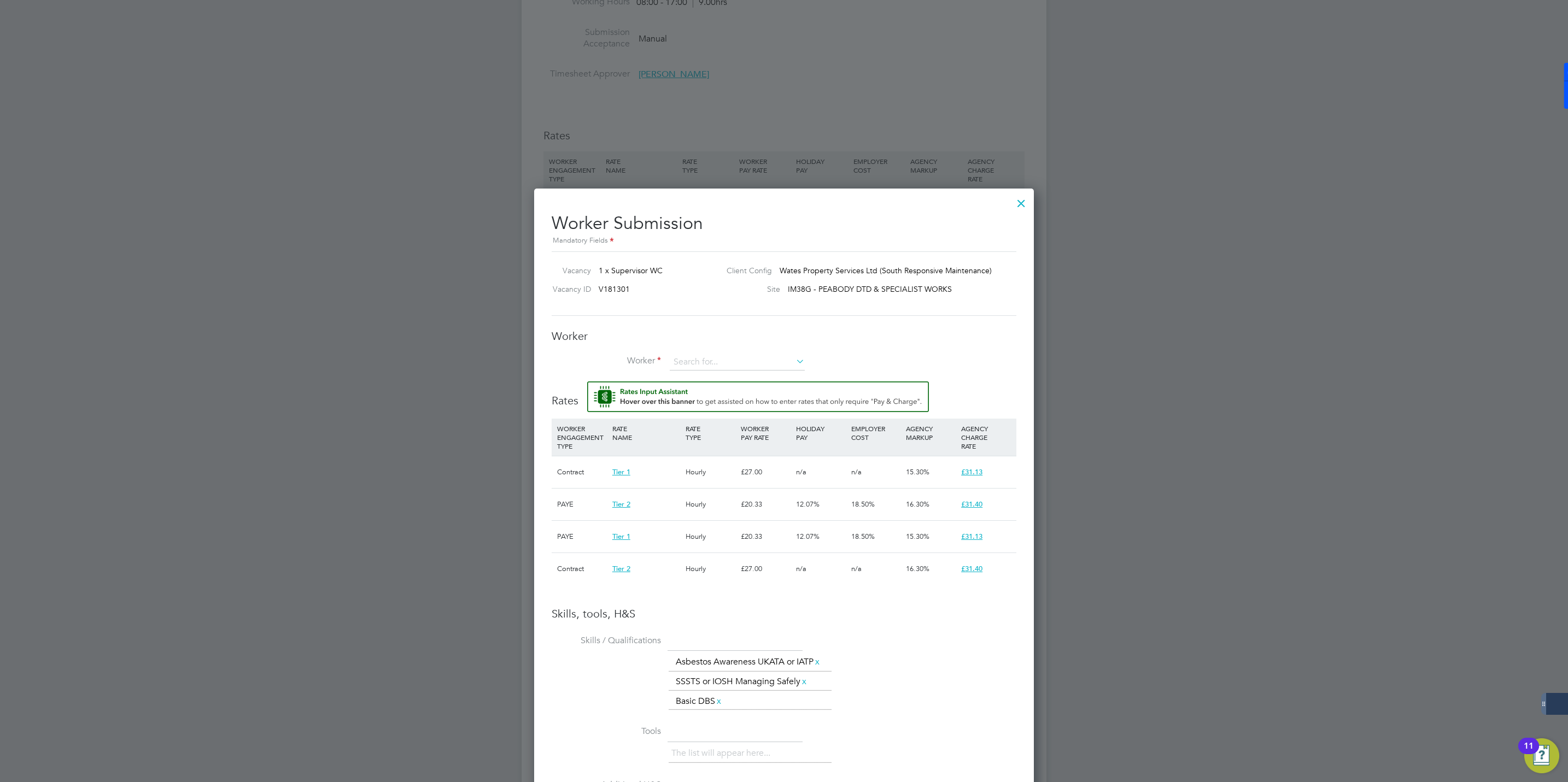
click at [680, 349] on div "Worker Worker Worker Engagement Type" at bounding box center [784, 355] width 465 height 52
click at [688, 363] on input at bounding box center [736, 362] width 135 height 17
paste input "[PERSON_NAME]"
type input "[PERSON_NAME]"
click at [715, 366] on input at bounding box center [736, 362] width 135 height 17
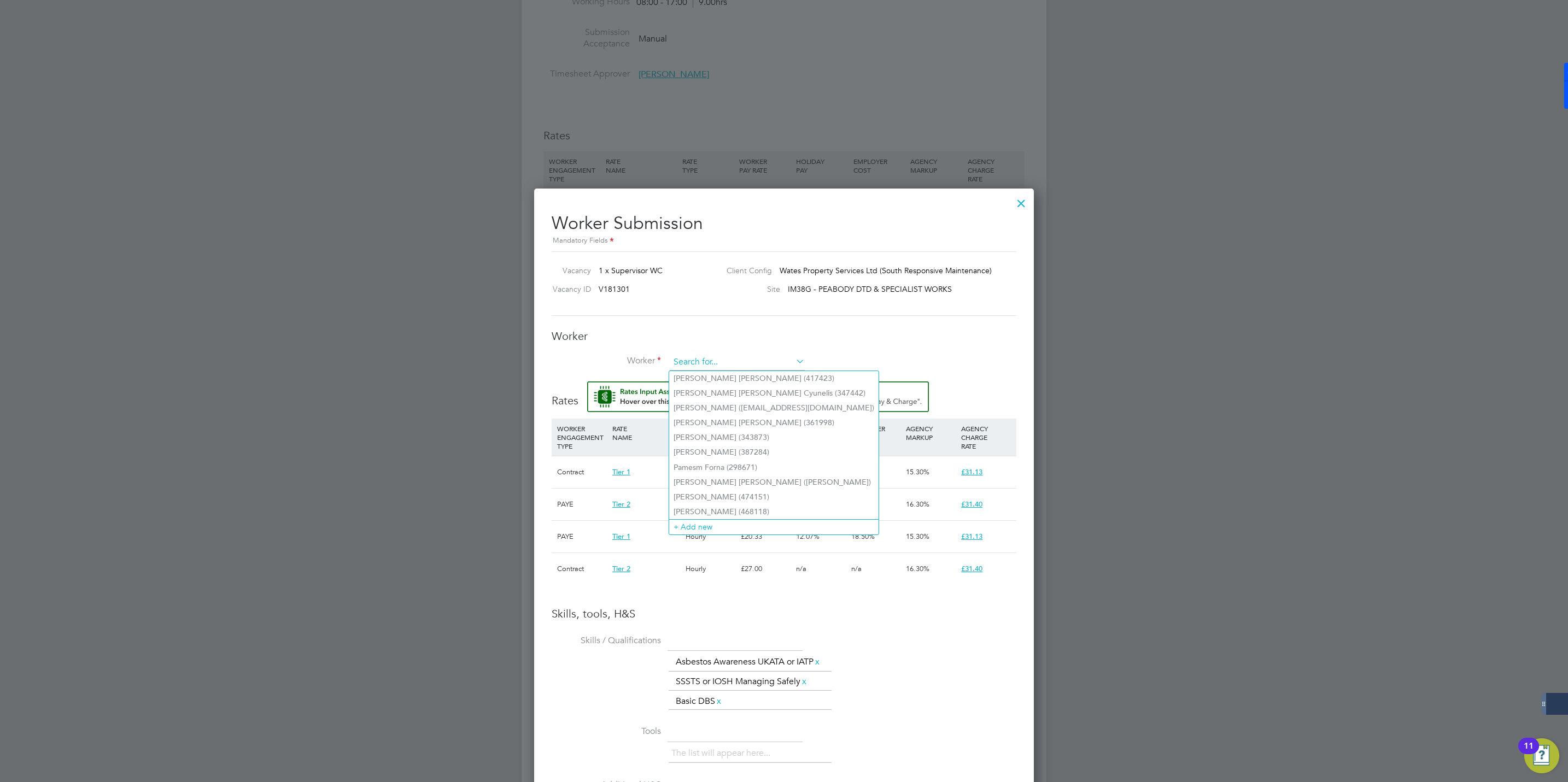
paste input "[PERSON_NAME]"
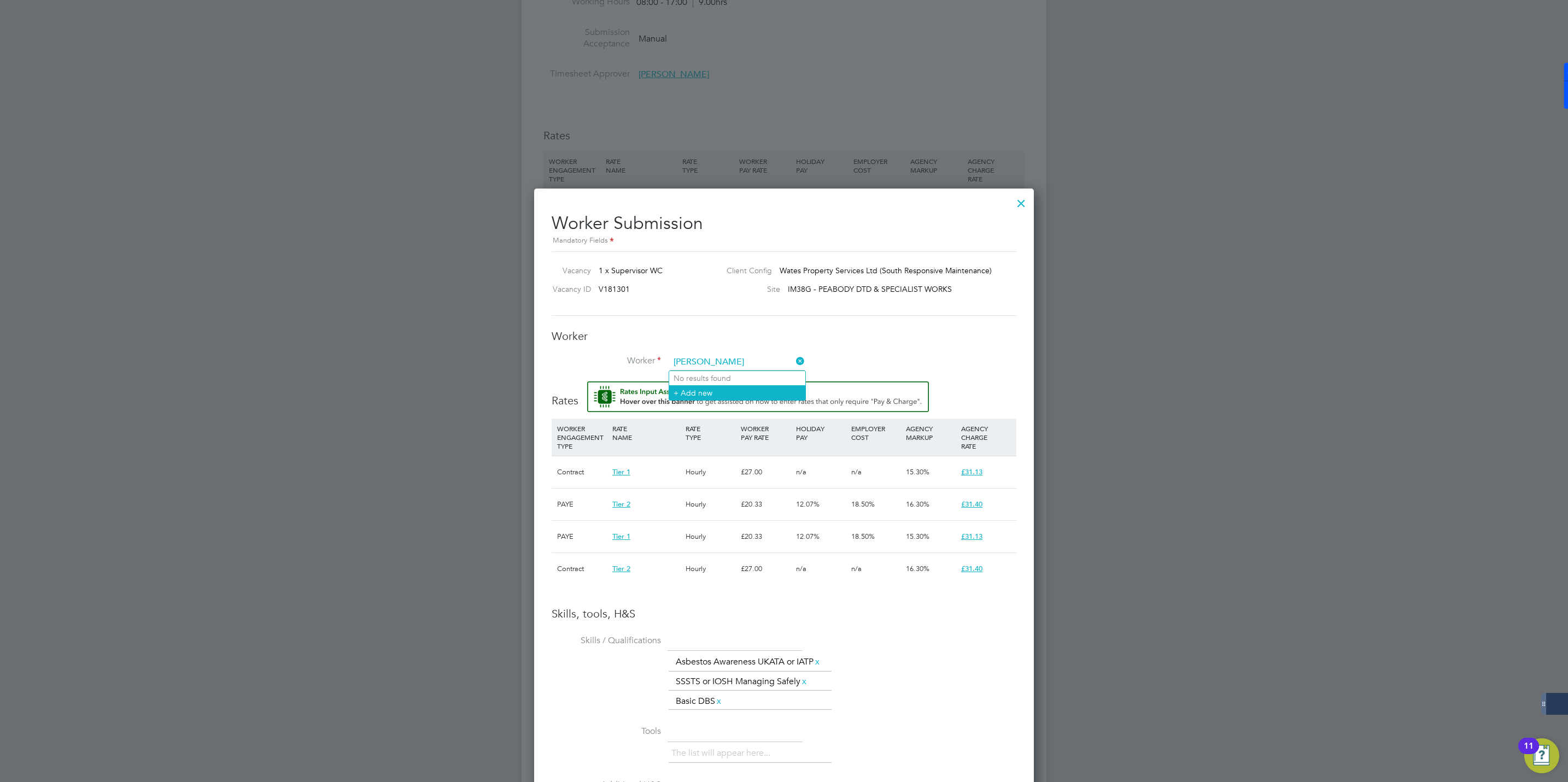
type input "[PERSON_NAME]"
click at [703, 394] on li "+ Add new" at bounding box center [737, 392] width 136 height 15
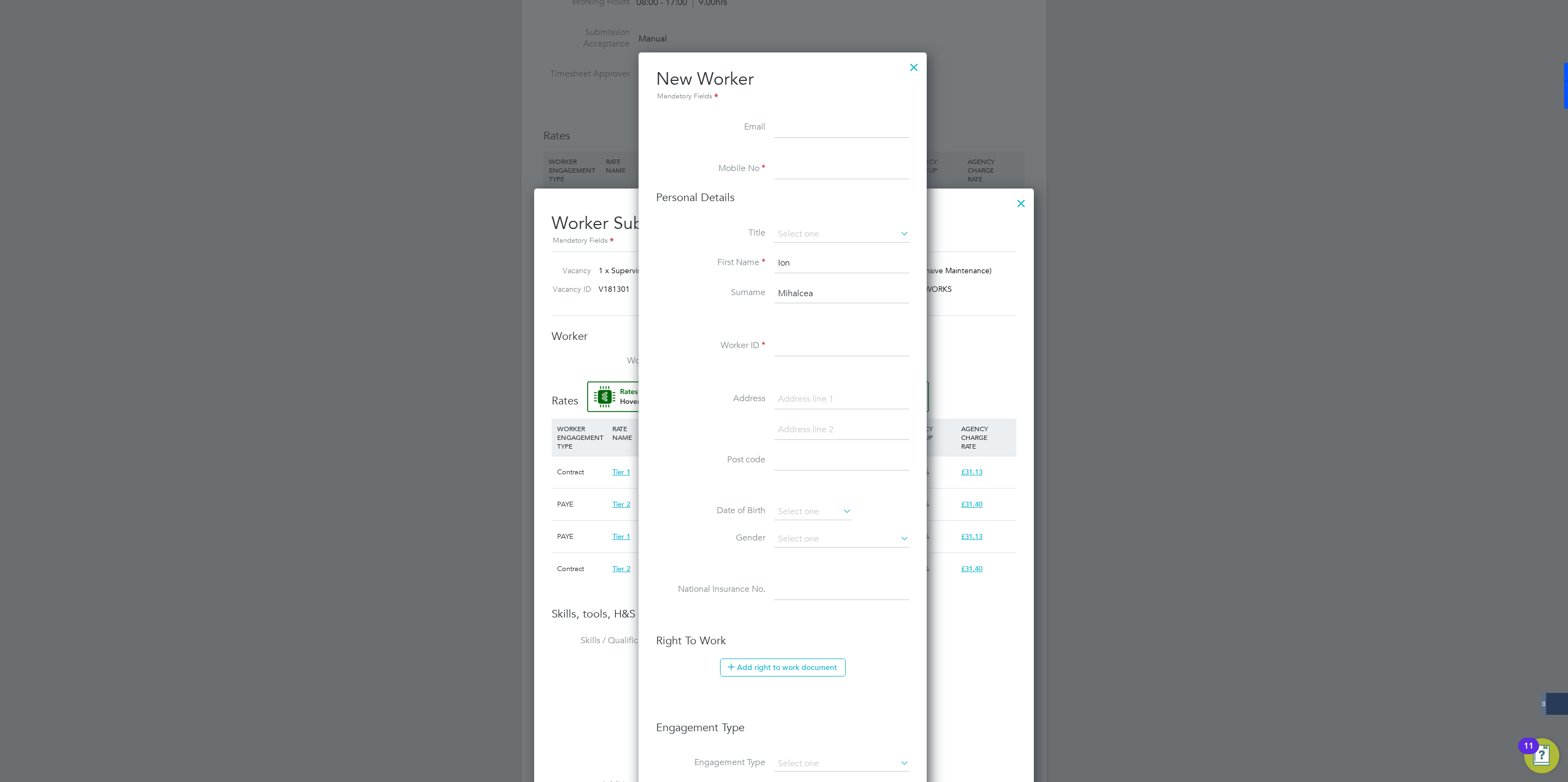
click at [795, 347] on input at bounding box center [841, 346] width 135 height 20
click at [792, 347] on input at bounding box center [841, 346] width 135 height 20
paste input "331137"
type input "331137"
click at [794, 235] on input at bounding box center [841, 234] width 135 height 17
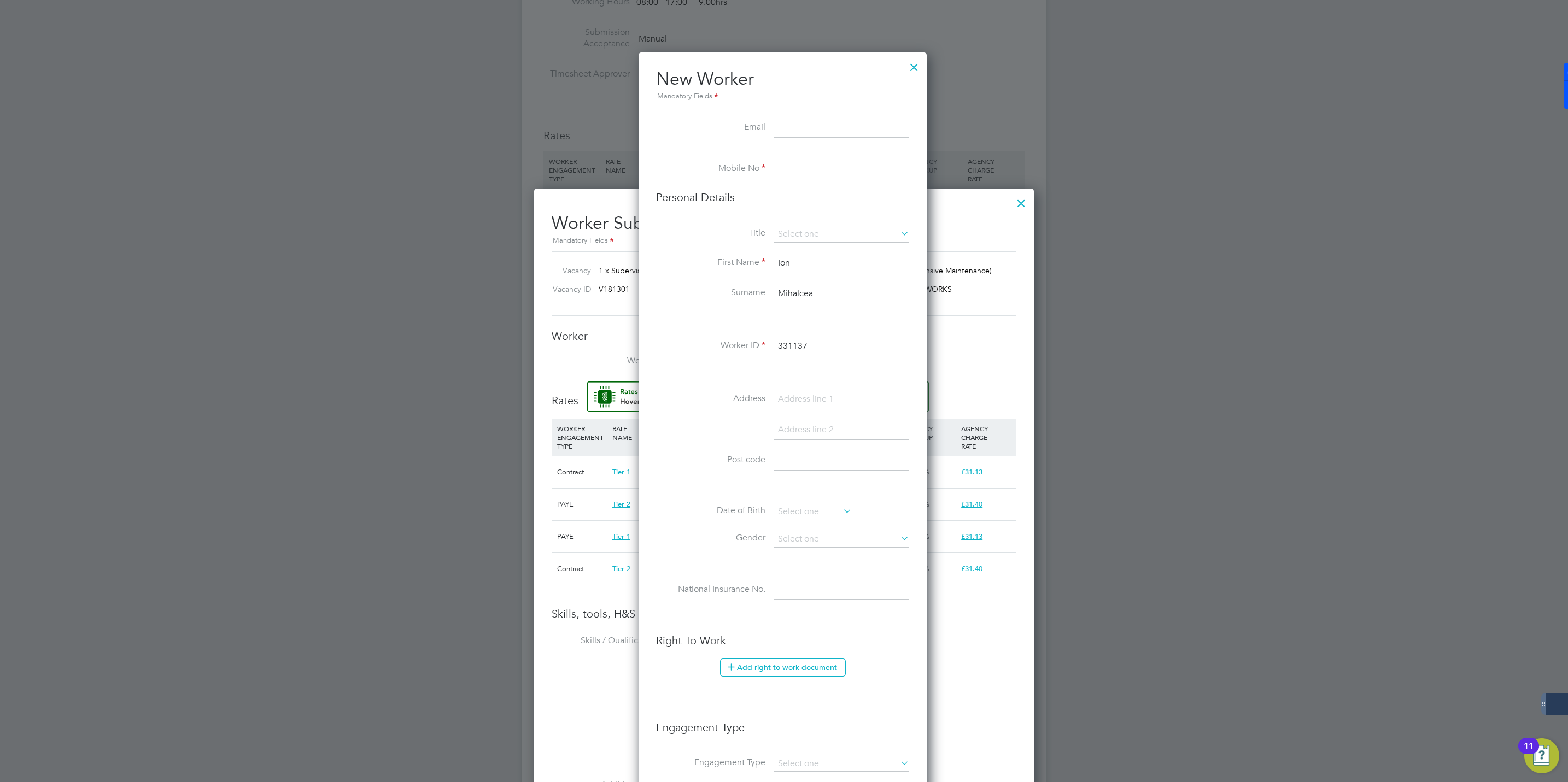
click at [792, 249] on li "Mr" at bounding box center [841, 250] width 136 height 14
type input "Mr"
click at [790, 168] on input at bounding box center [841, 169] width 135 height 20
paste input "07756 605 455"
type input "07756 605 455"
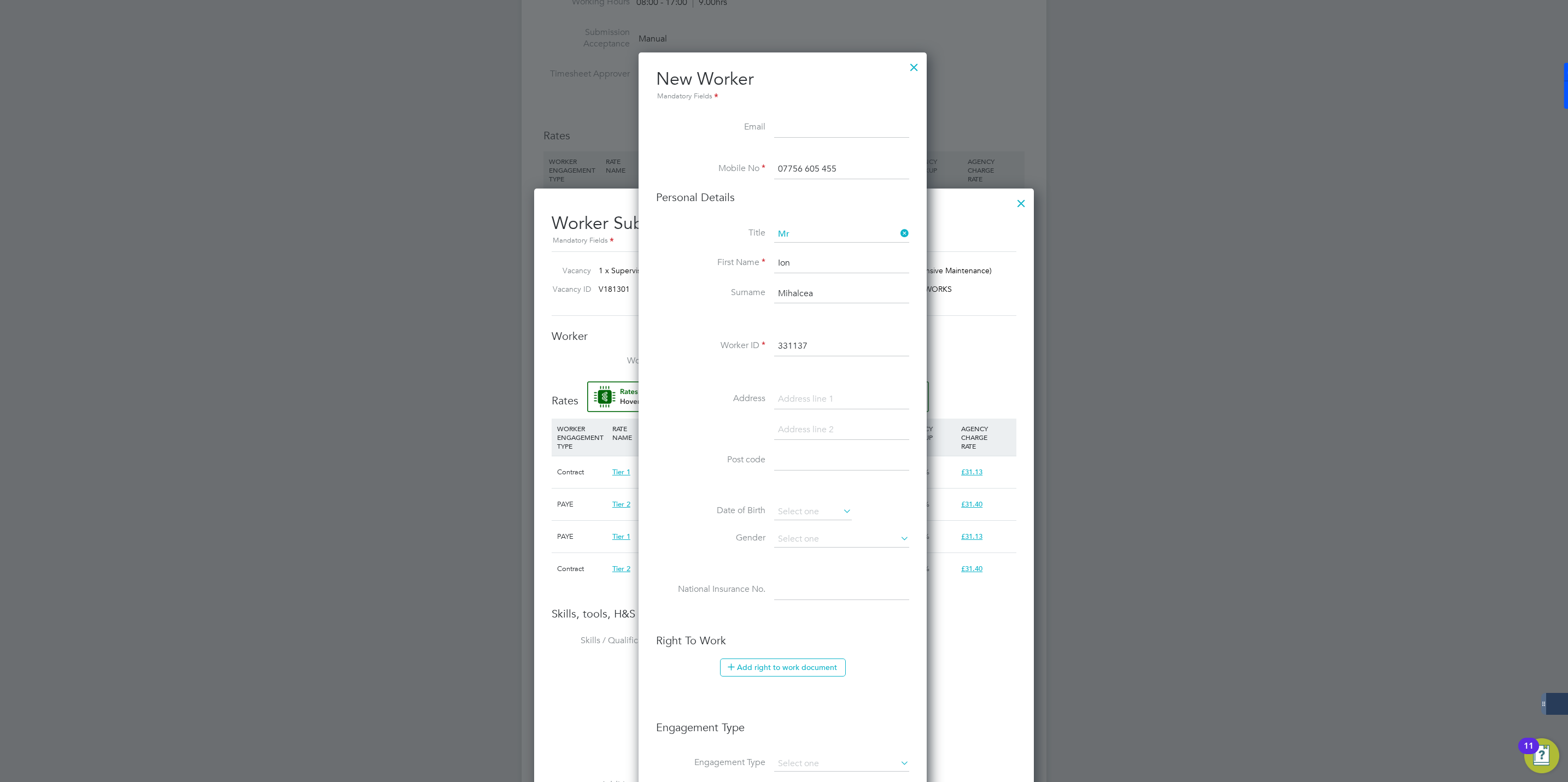
drag, startPoint x: 847, startPoint y: 113, endPoint x: 837, endPoint y: 122, distance: 13.5
drag, startPoint x: 837, startPoint y: 122, endPoint x: 807, endPoint y: 128, distance: 30.6
drag, startPoint x: 807, startPoint y: 128, endPoint x: 794, endPoint y: 130, distance: 13.2
click at [794, 130] on input at bounding box center [841, 128] width 135 height 20
paste input "ionmihalcea25@gmail.com"
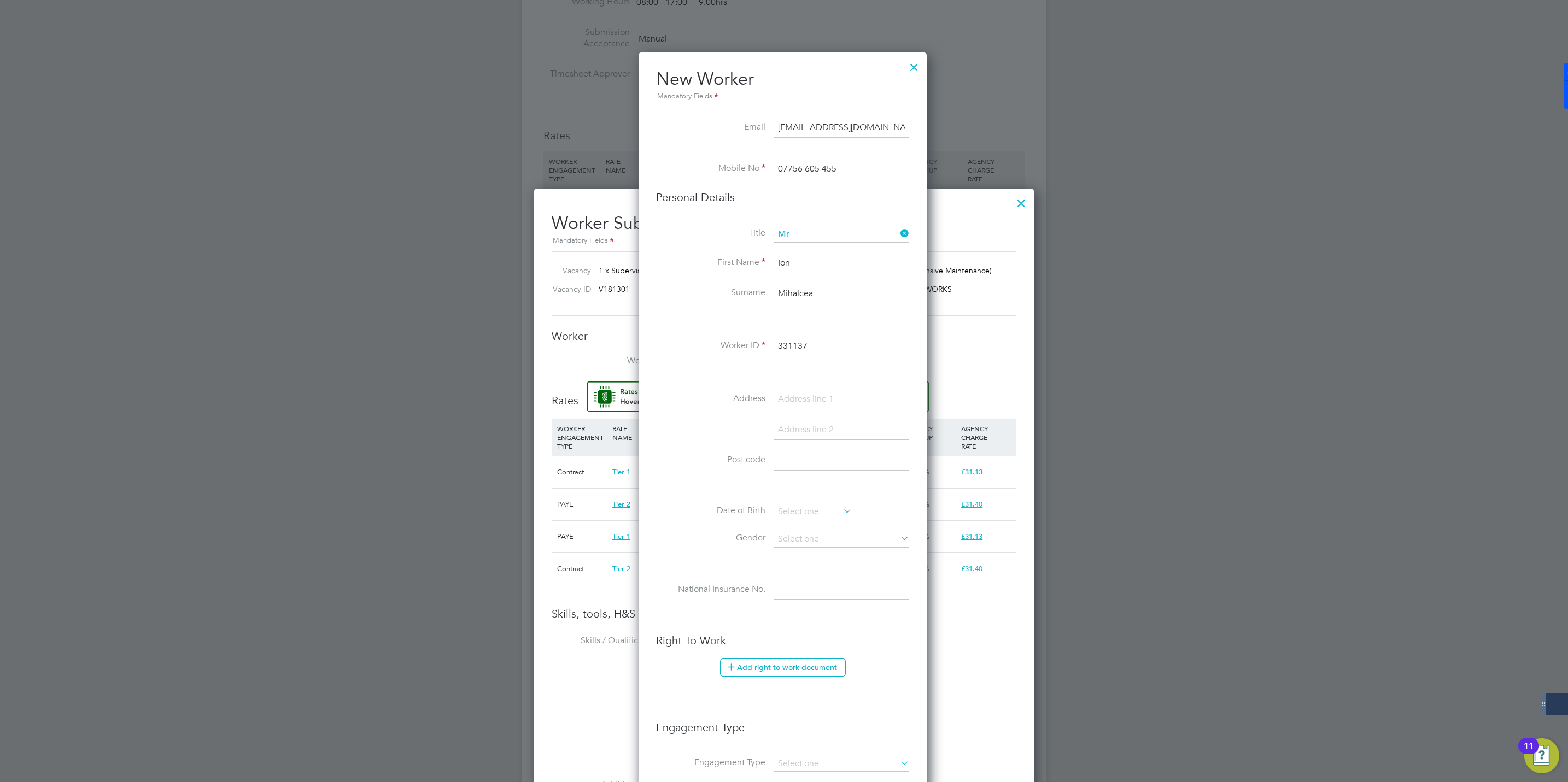
type input "ionmihalcea25@gmail.com"
click at [807, 215] on li "Personal Details" at bounding box center [782, 209] width 253 height 36
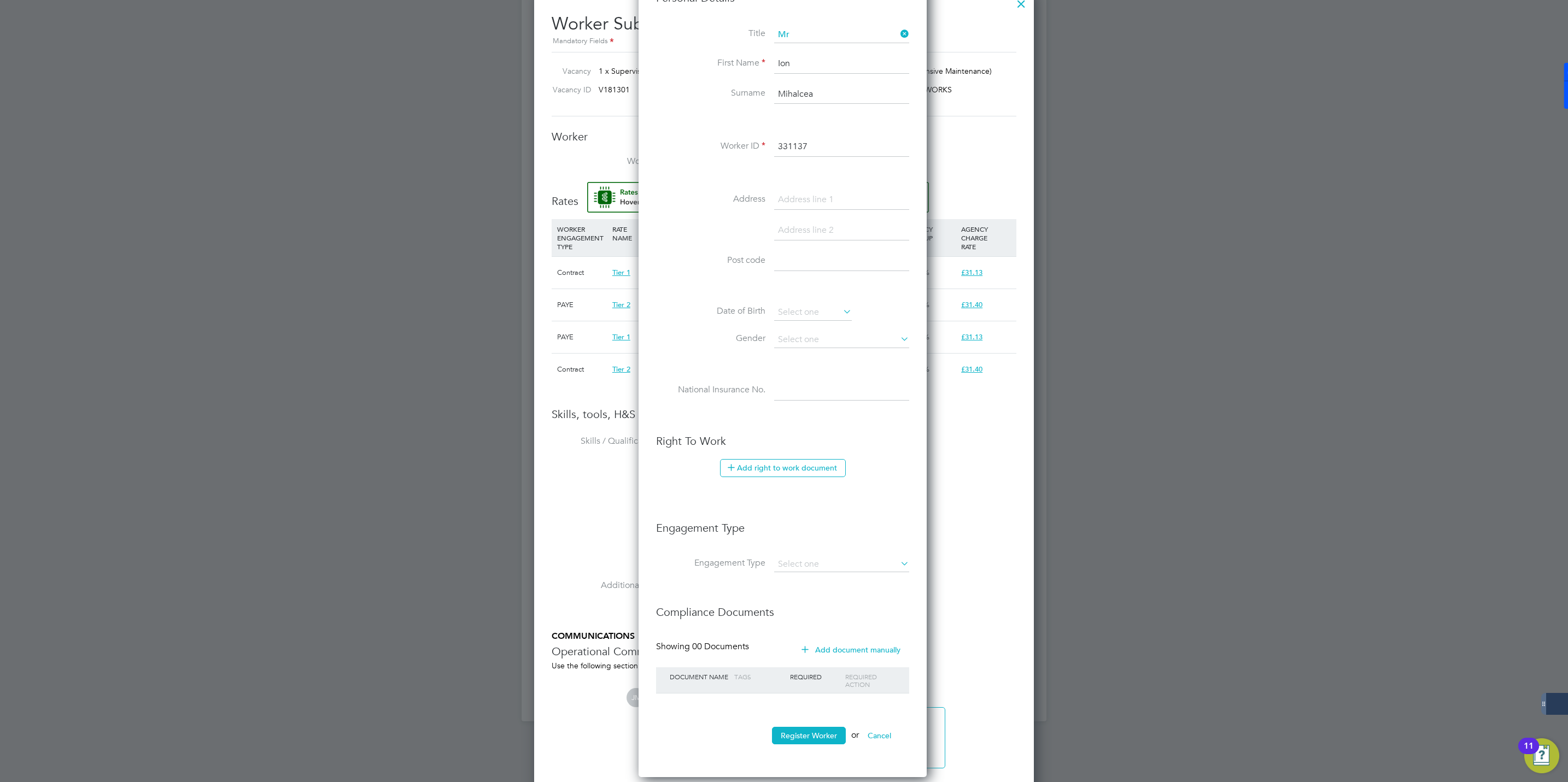
scroll to position [968, 0]
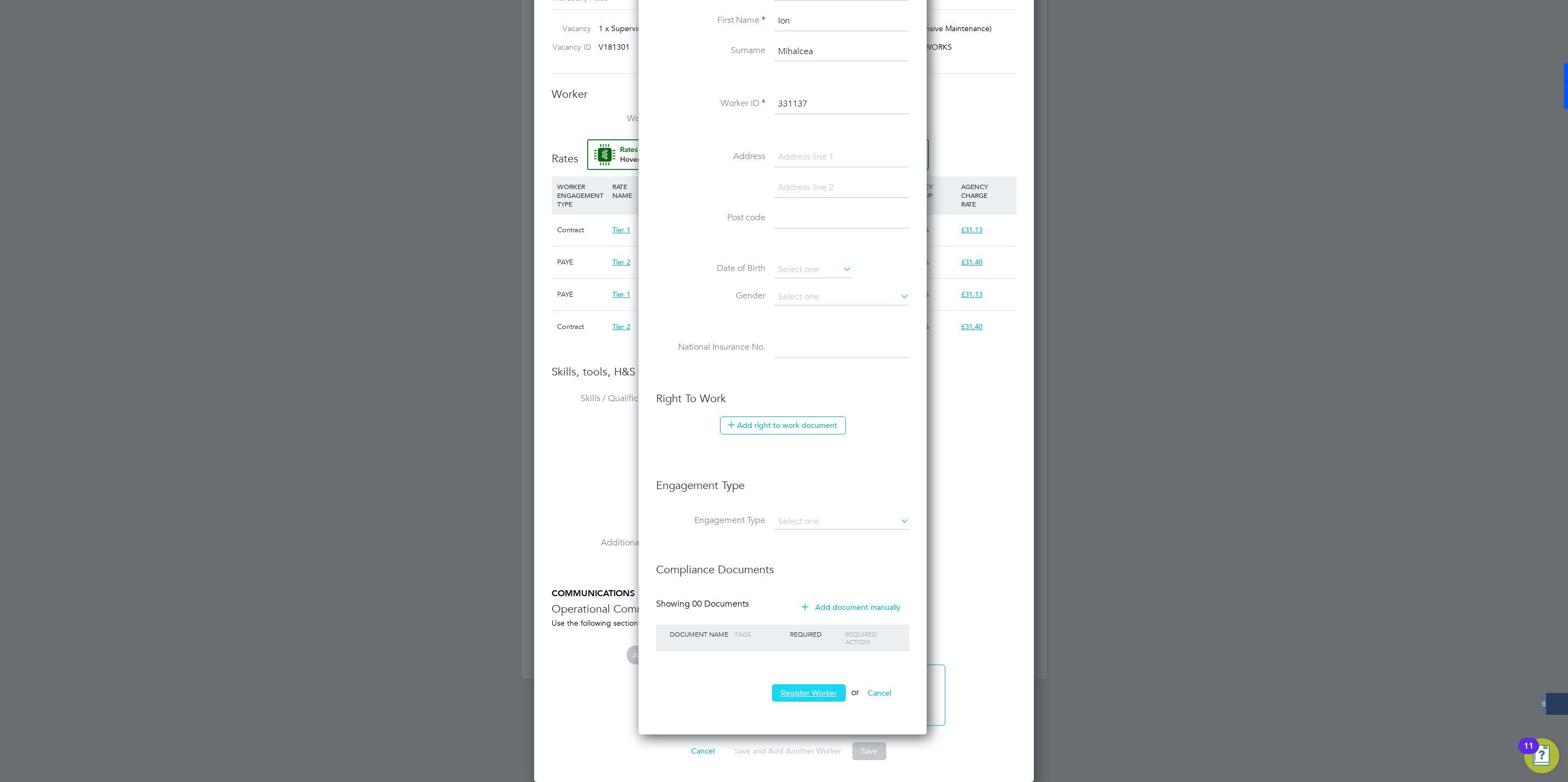
click at [805, 689] on button "Register Worker" at bounding box center [808, 693] width 74 height 17
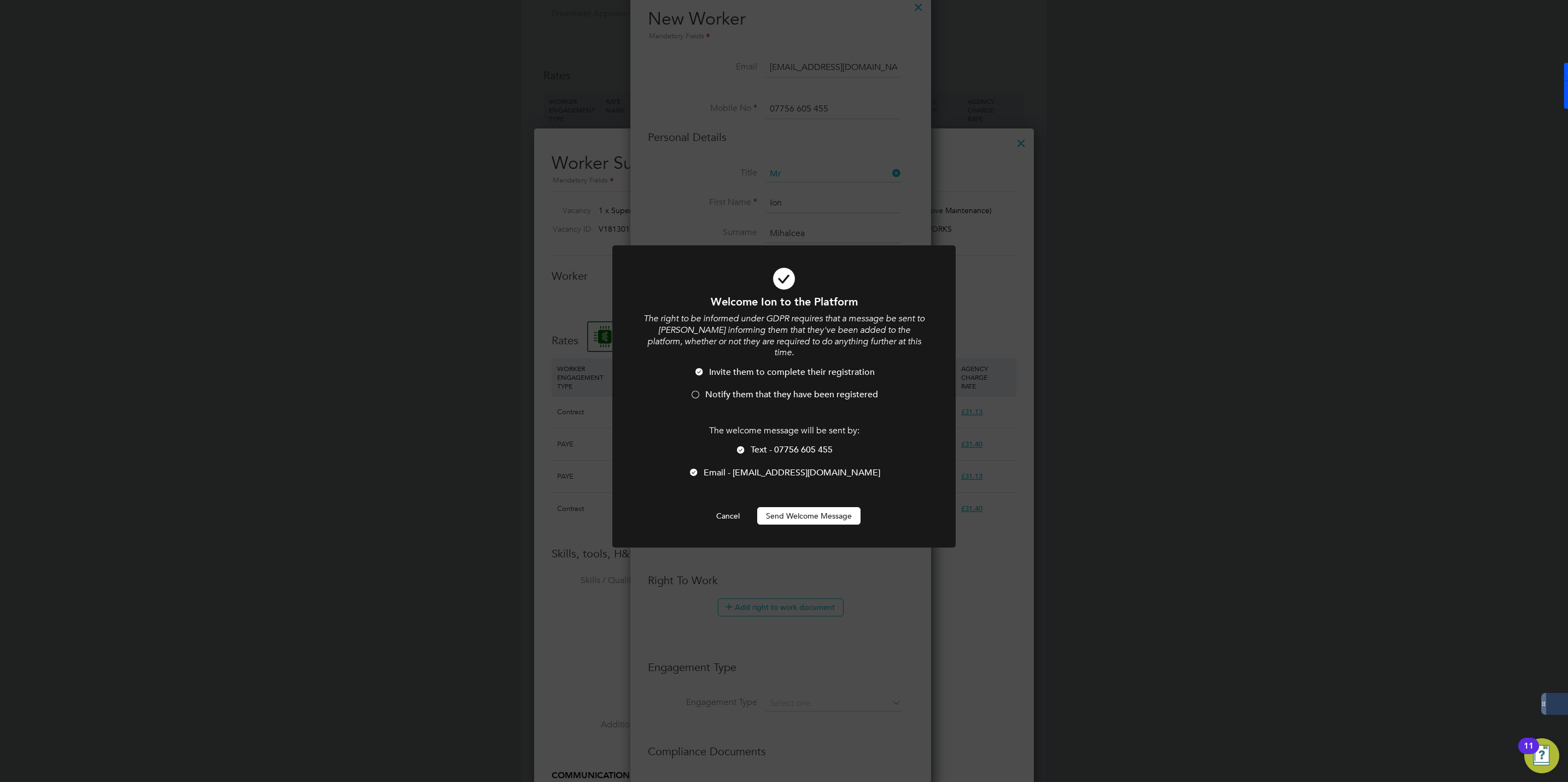
click at [693, 390] on div at bounding box center [695, 395] width 11 height 11
click at [830, 510] on button "Send Welcome Message" at bounding box center [808, 516] width 103 height 17
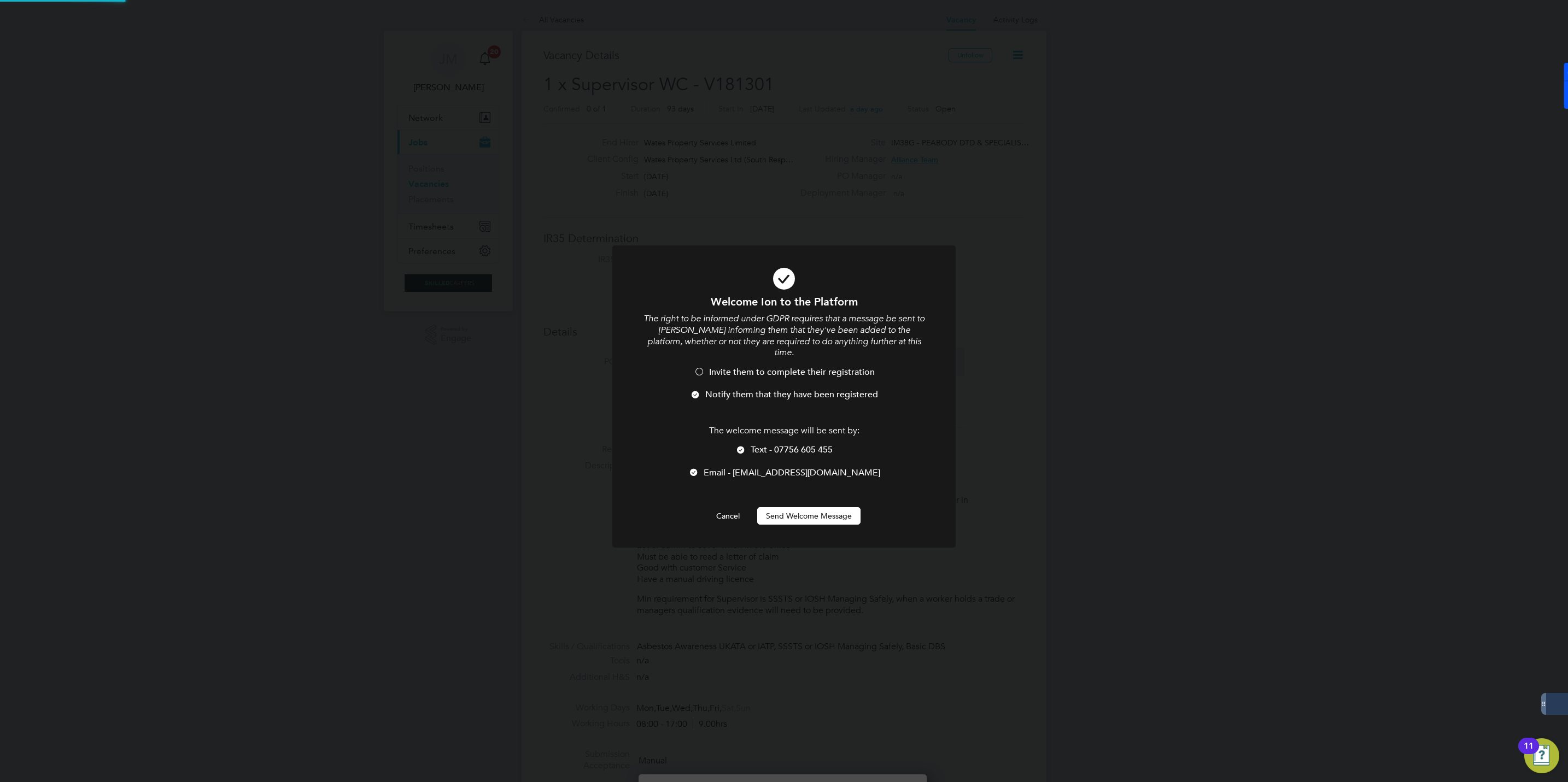
scroll to position [782, 0]
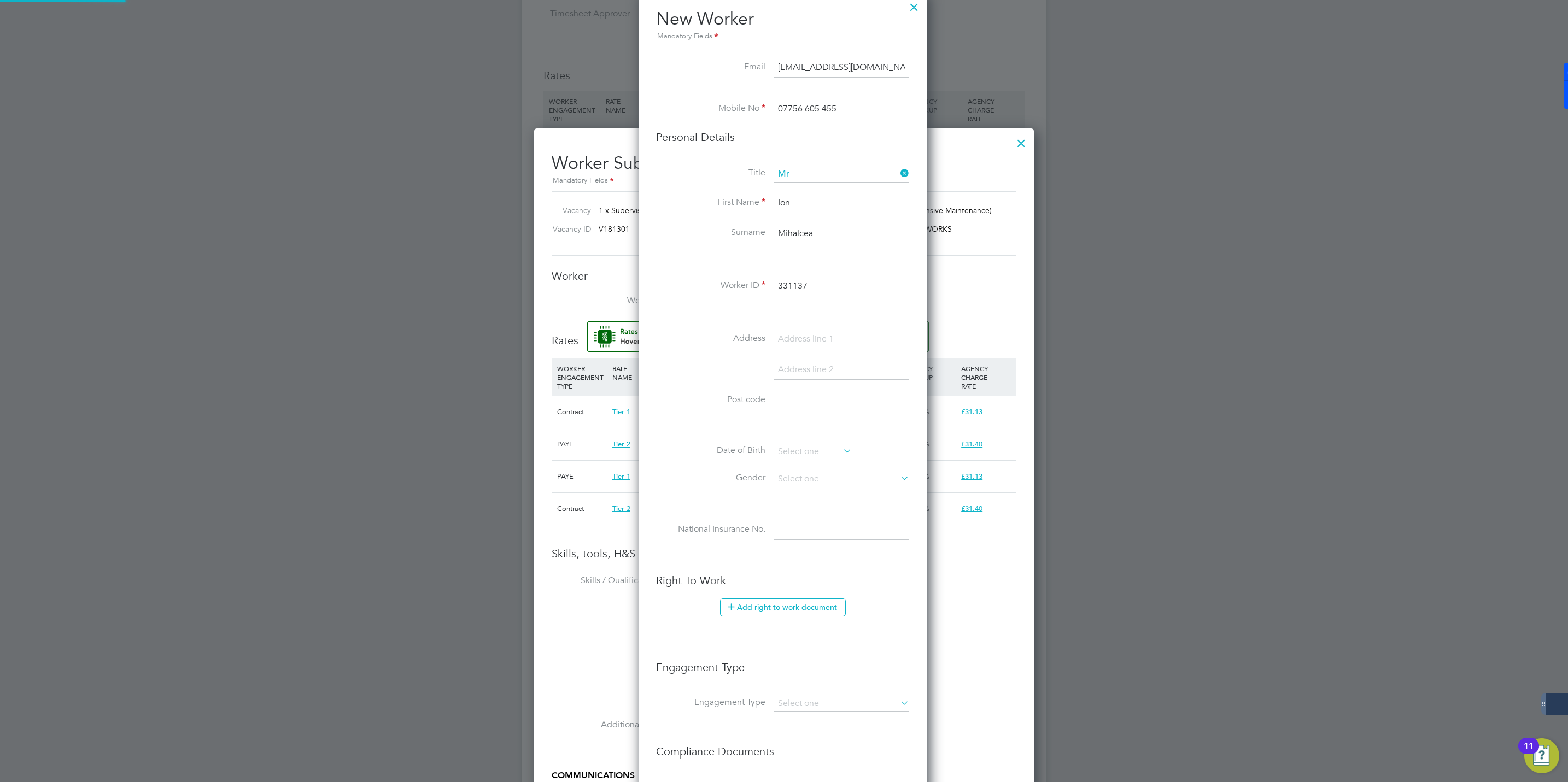
type input "Ion Mihalcea (331137)"
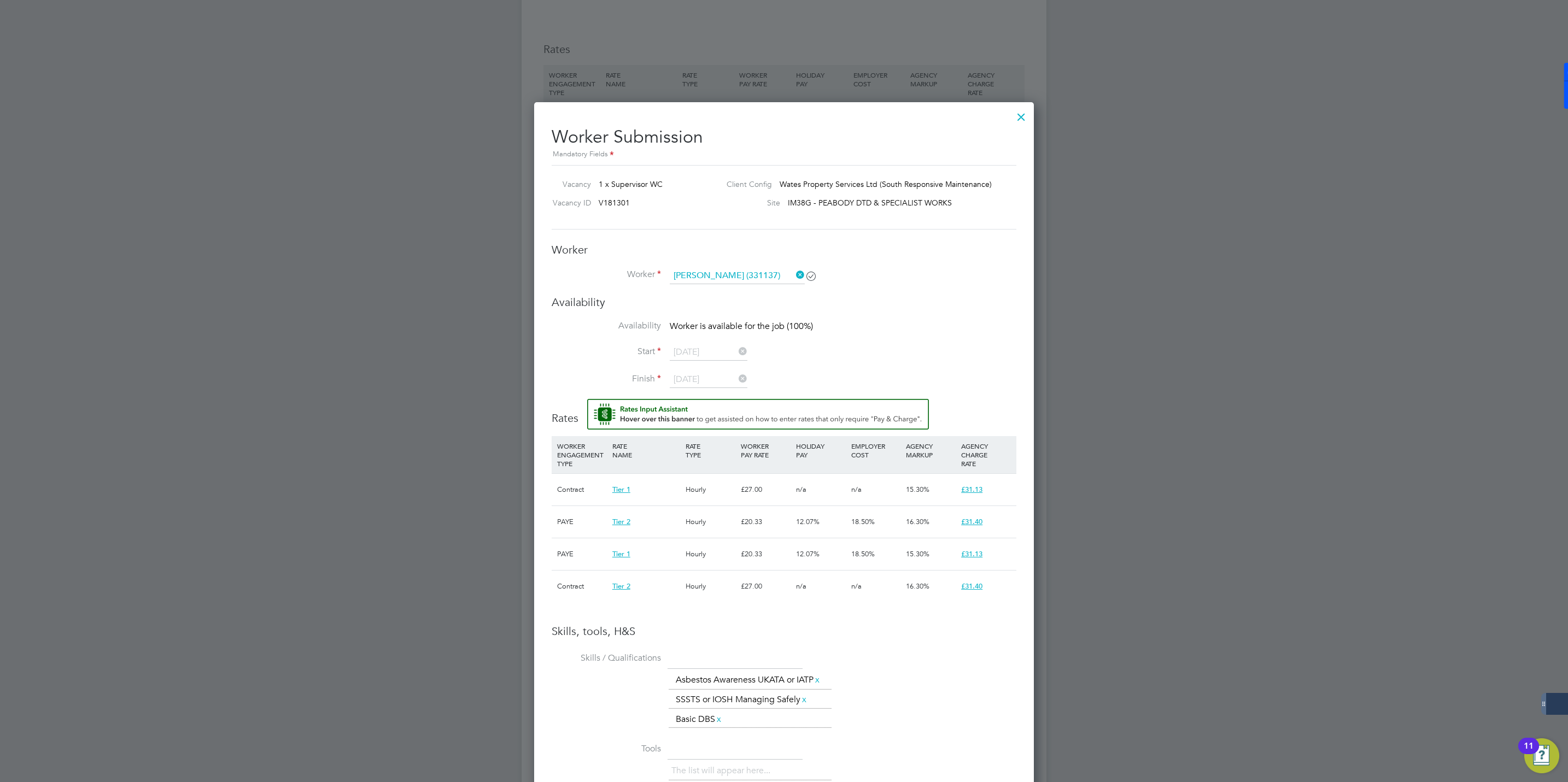
scroll to position [885, 0]
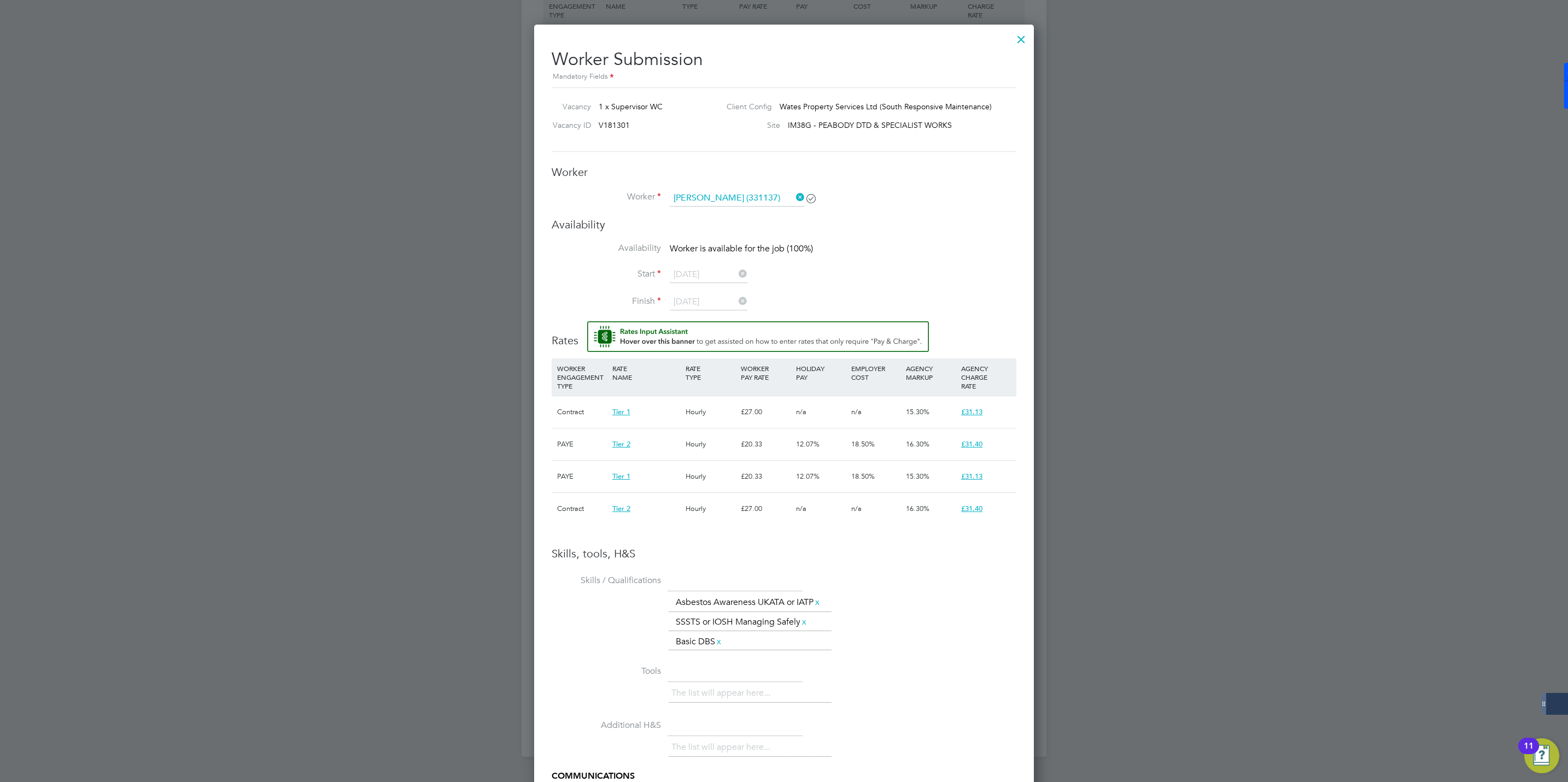
click at [794, 196] on icon at bounding box center [794, 197] width 0 height 16
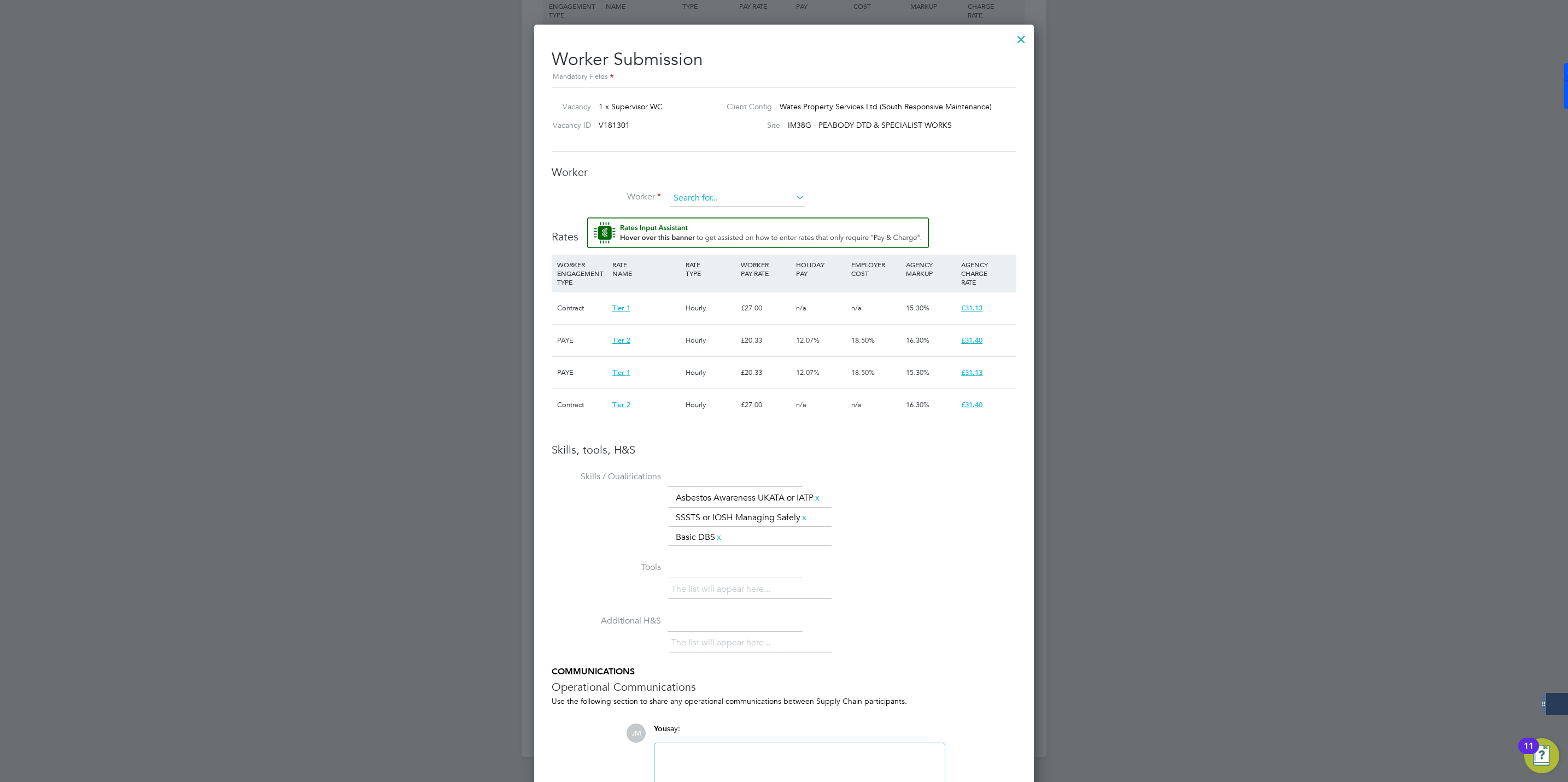
click at [693, 198] on input at bounding box center [736, 198] width 135 height 17
paste input "ionmihalcea25@gmail.com"
click at [705, 214] on li "Ion Mihalcea (331137)" at bounding box center [737, 214] width 136 height 14
type input "Ion Mihalcea (331137)"
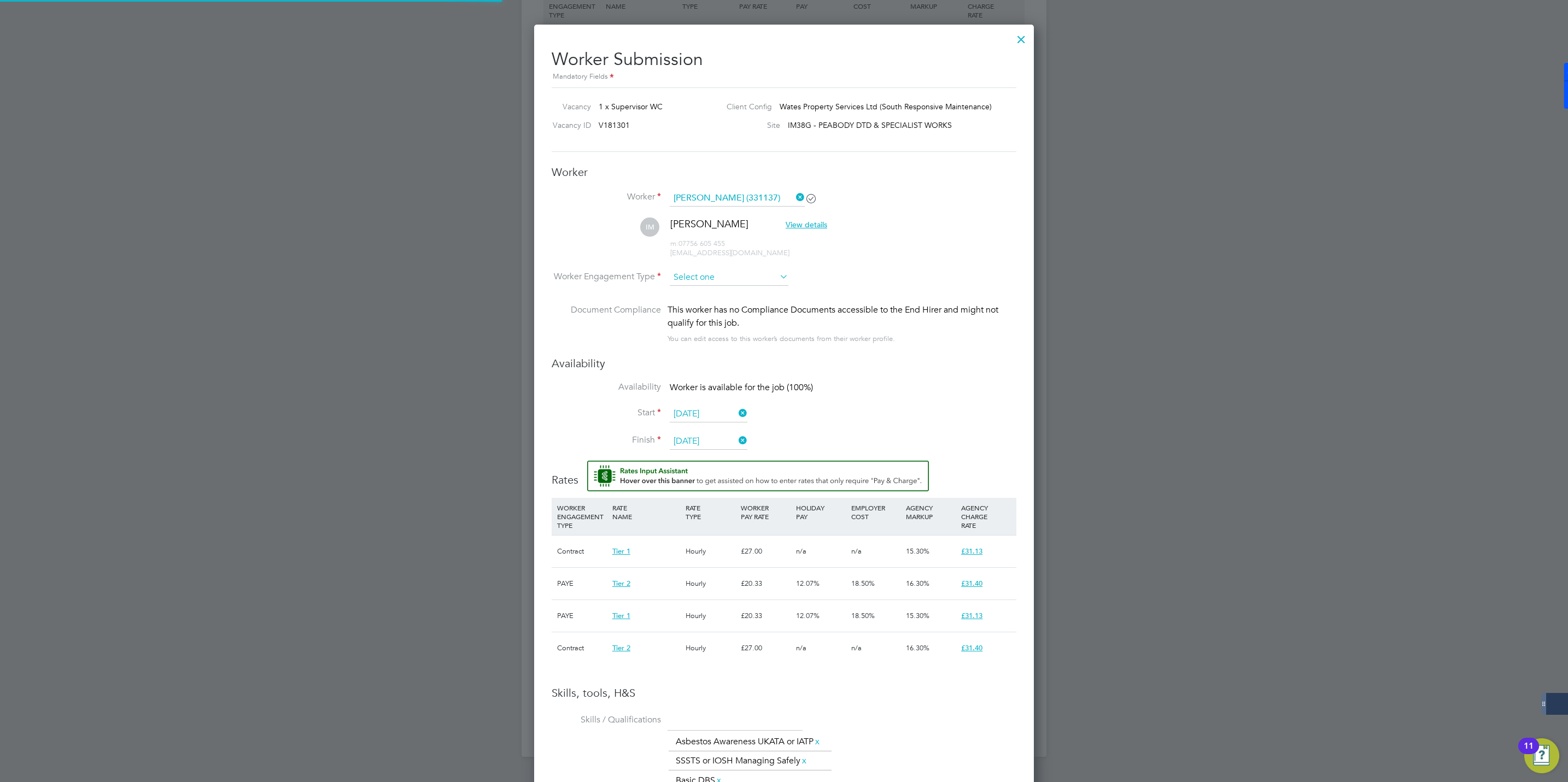
click at [751, 277] on input at bounding box center [728, 277] width 118 height 17
click at [705, 294] on li "Contract" at bounding box center [729, 293] width 120 height 14
type input "Contract"
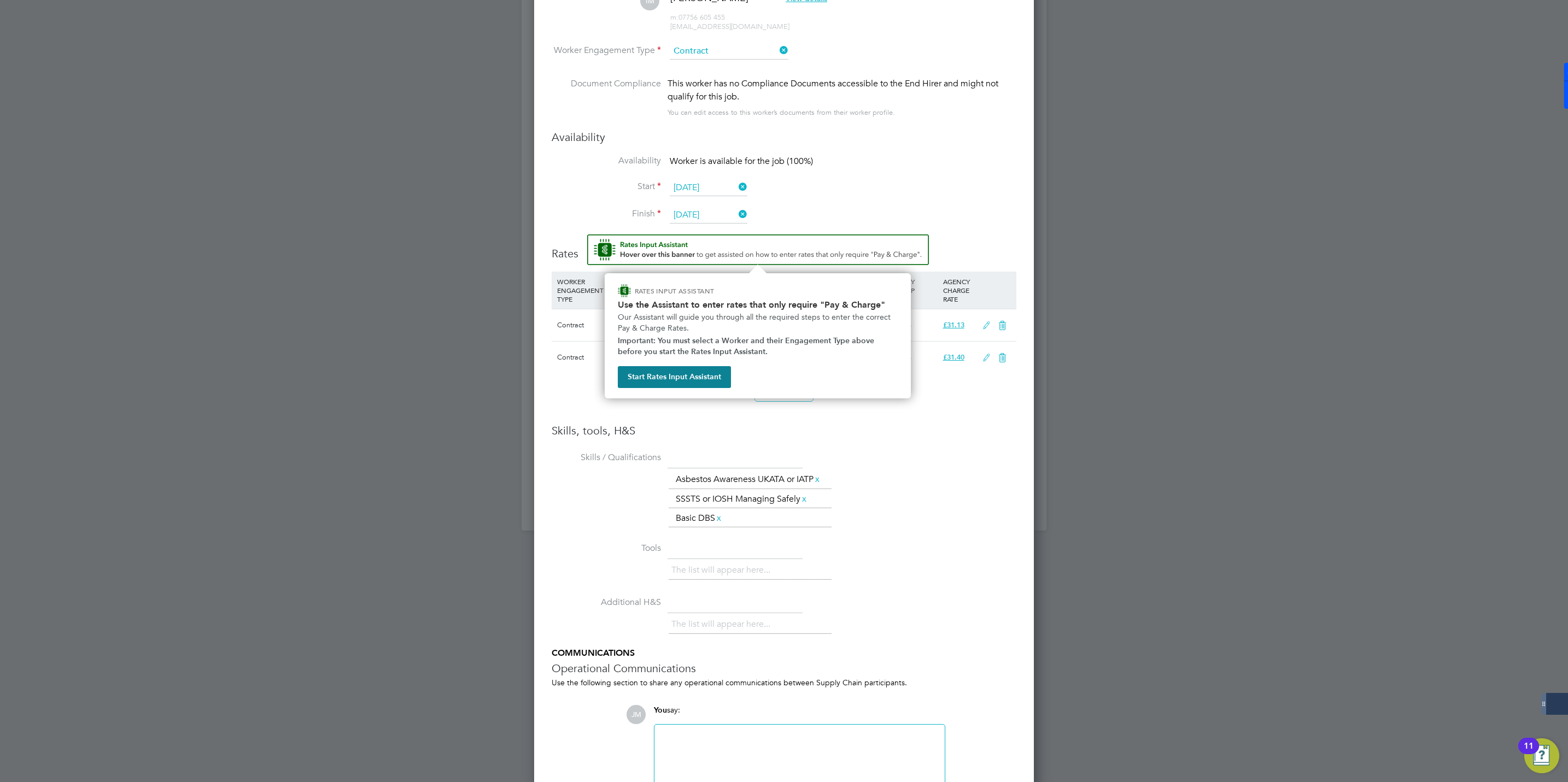
scroll to position [1174, 0]
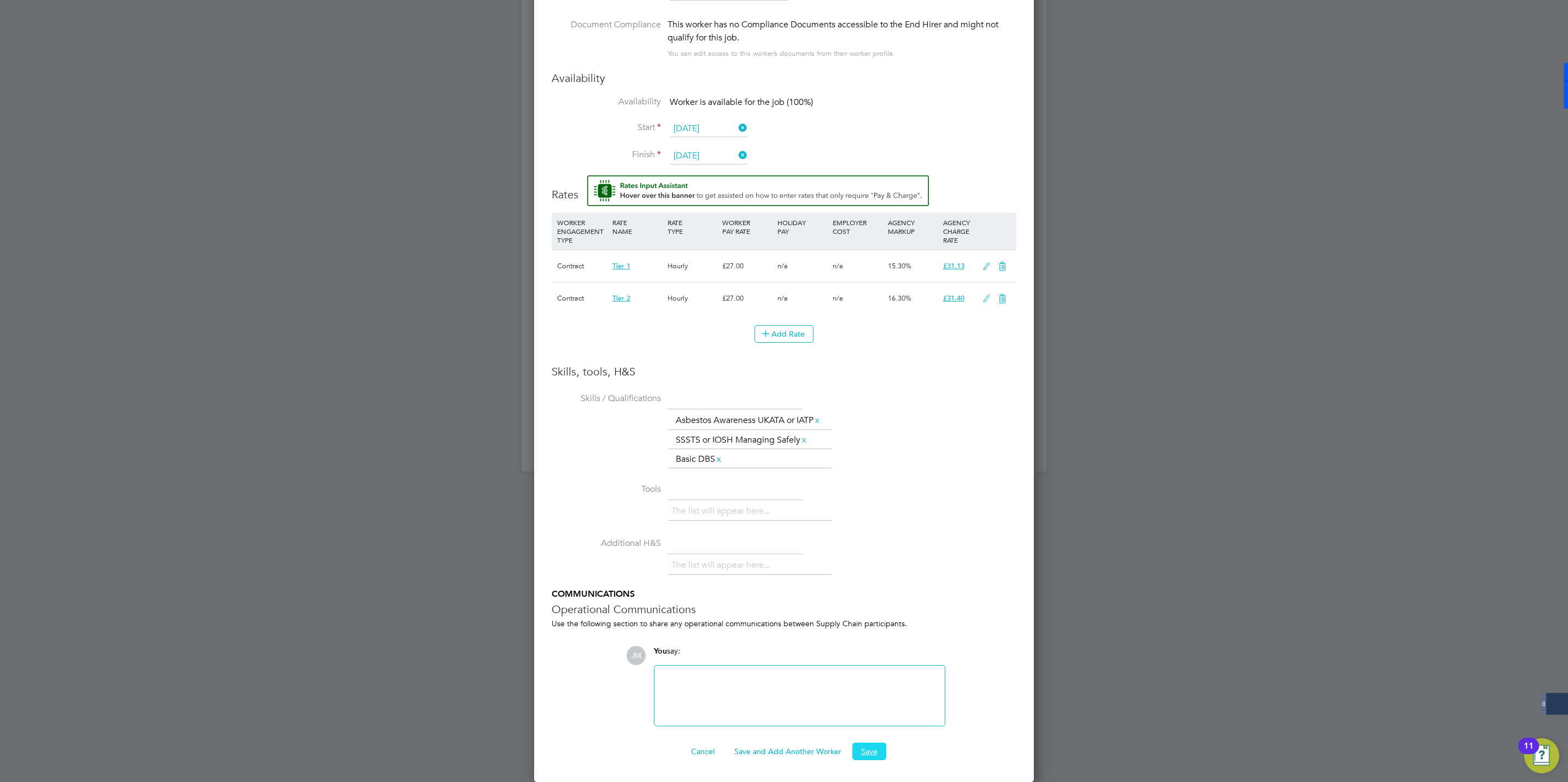
click at [870, 751] on button "Save" at bounding box center [868, 752] width 34 height 17
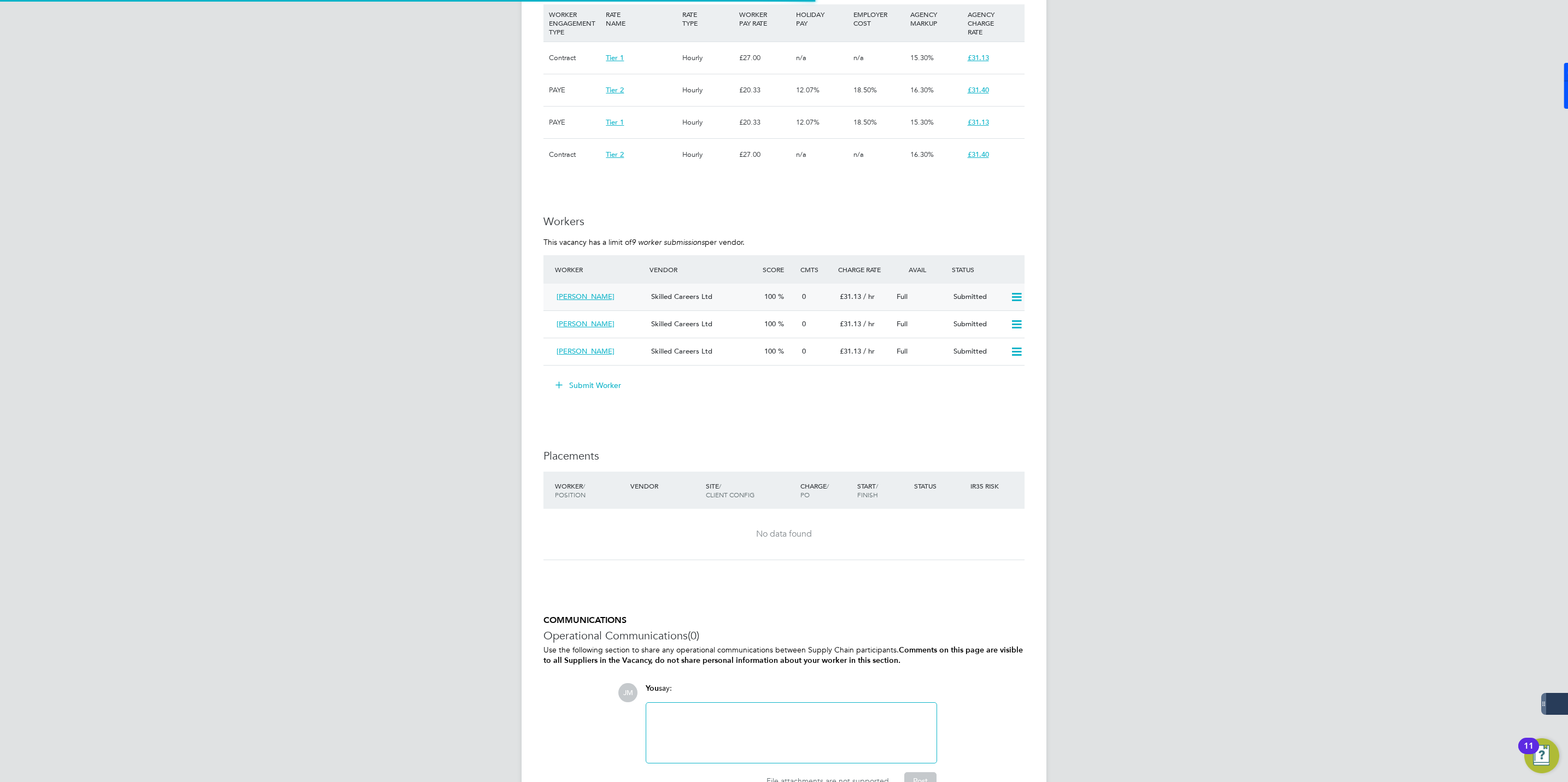
scroll to position [5, 5]
